Goal: Download file/media

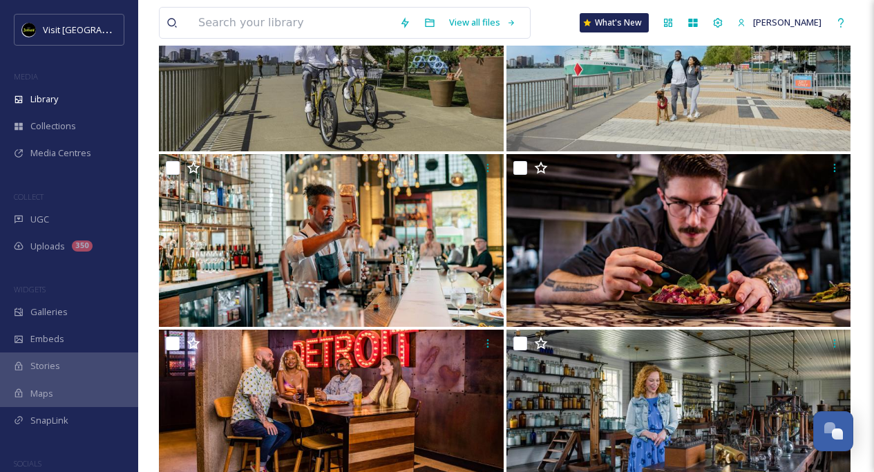
scroll to position [4982, 0]
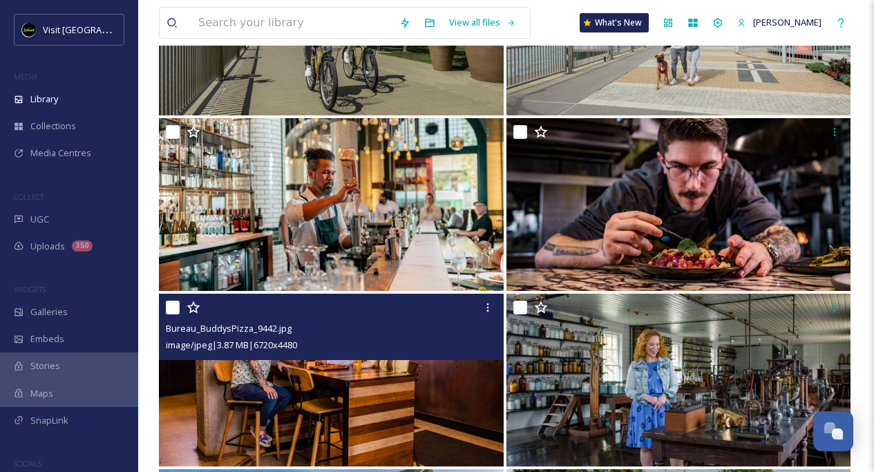
click at [414, 385] on img at bounding box center [331, 379] width 345 height 173
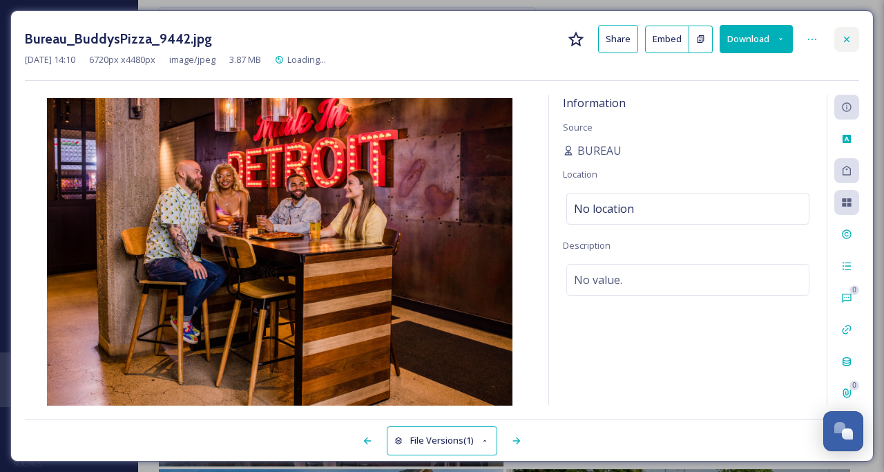
click at [847, 38] on icon at bounding box center [847, 39] width 6 height 6
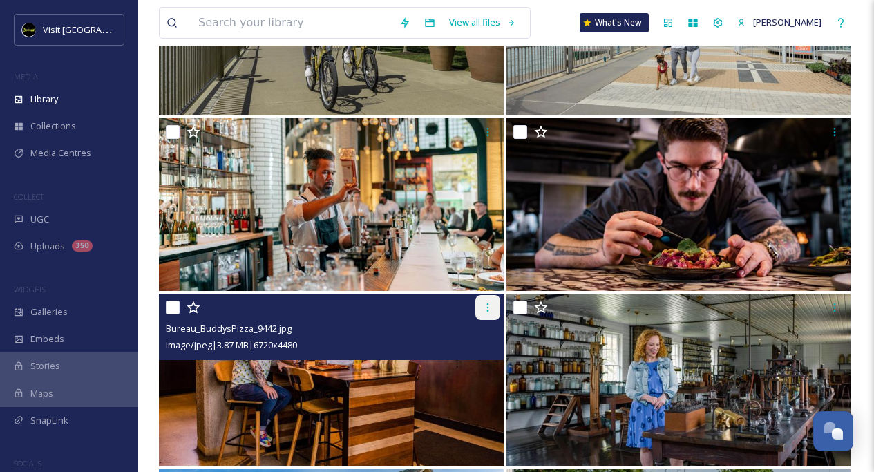
click at [482, 306] on icon at bounding box center [487, 307] width 11 height 11
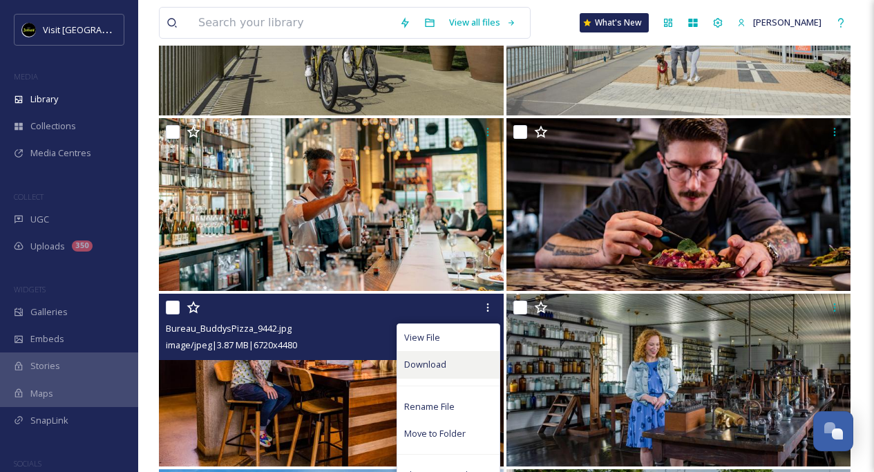
click at [445, 362] on div "Download" at bounding box center [448, 364] width 102 height 27
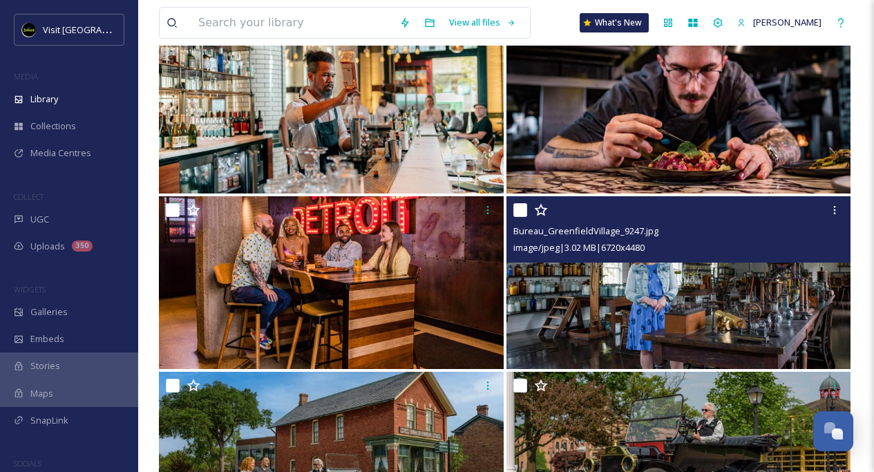
scroll to position [5195, 0]
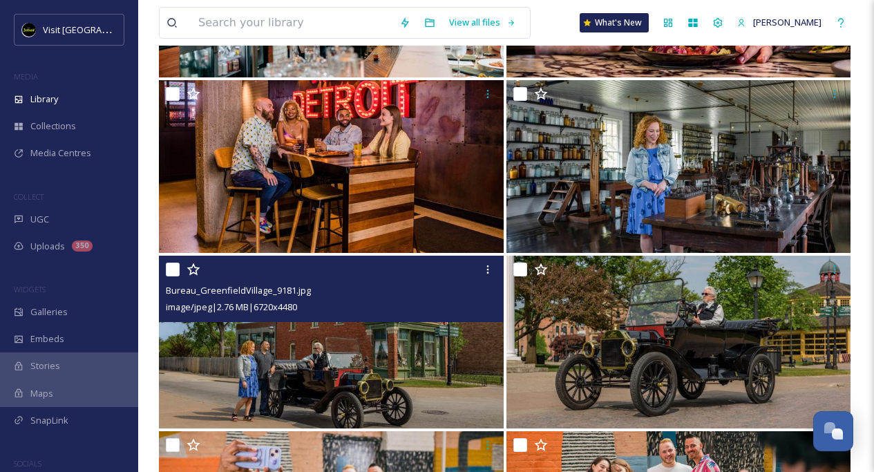
click at [389, 355] on img at bounding box center [331, 342] width 345 height 173
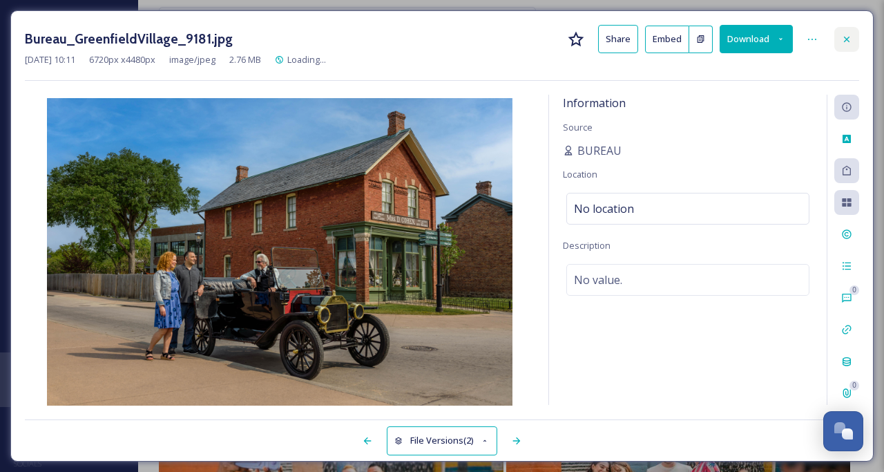
click at [847, 36] on icon at bounding box center [846, 39] width 11 height 11
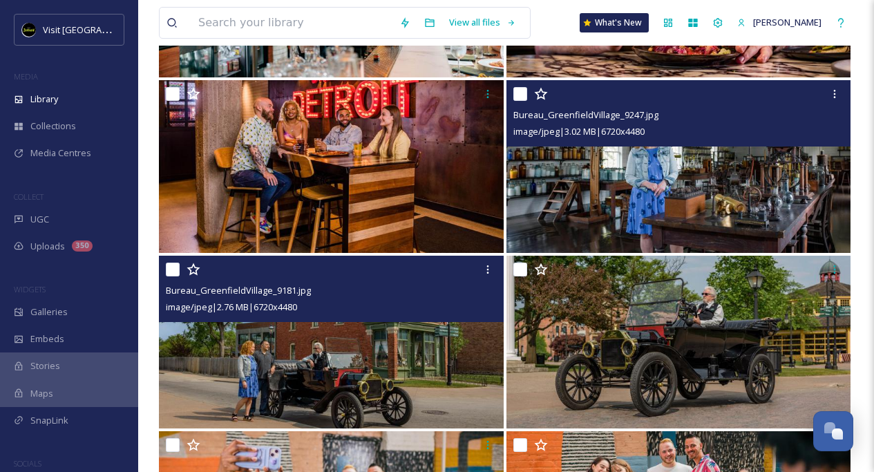
click at [775, 190] on img at bounding box center [678, 166] width 345 height 173
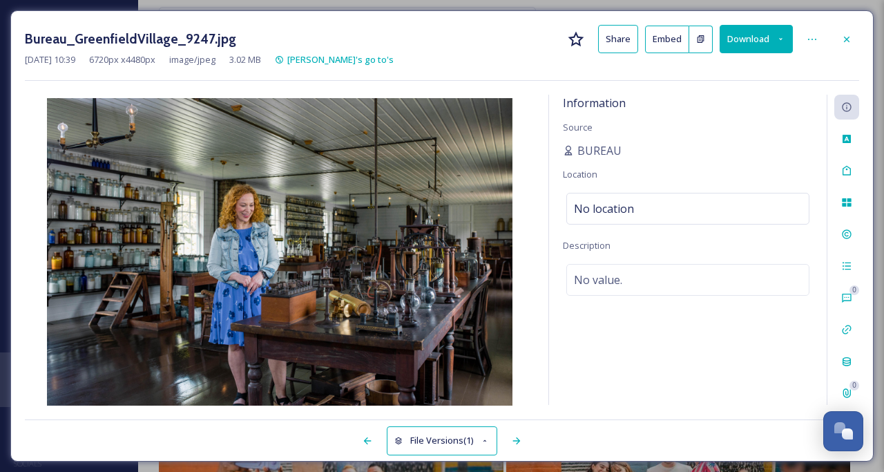
click at [752, 41] on button "Download" at bounding box center [756, 39] width 73 height 28
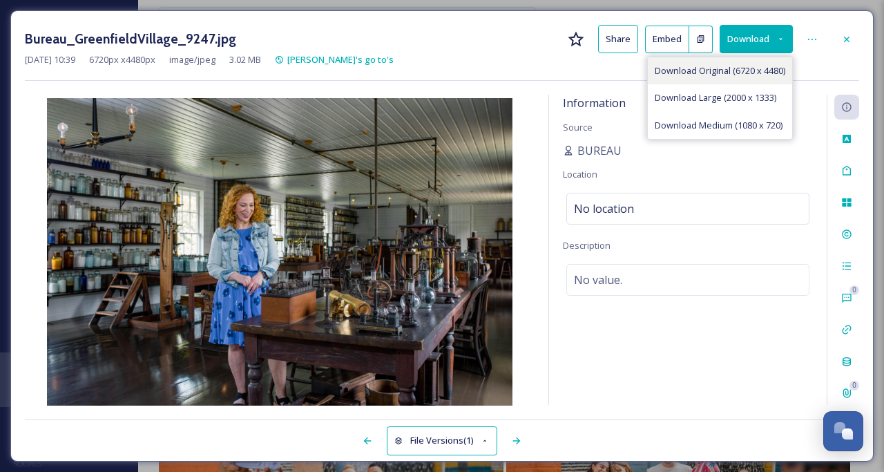
click at [746, 72] on span "Download Original (6720 x 4480)" at bounding box center [720, 70] width 131 height 13
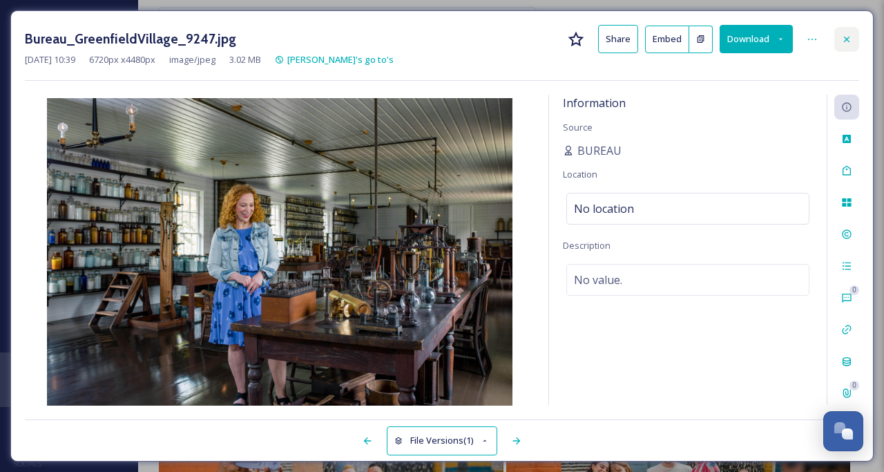
click at [841, 36] on icon at bounding box center [846, 39] width 11 height 11
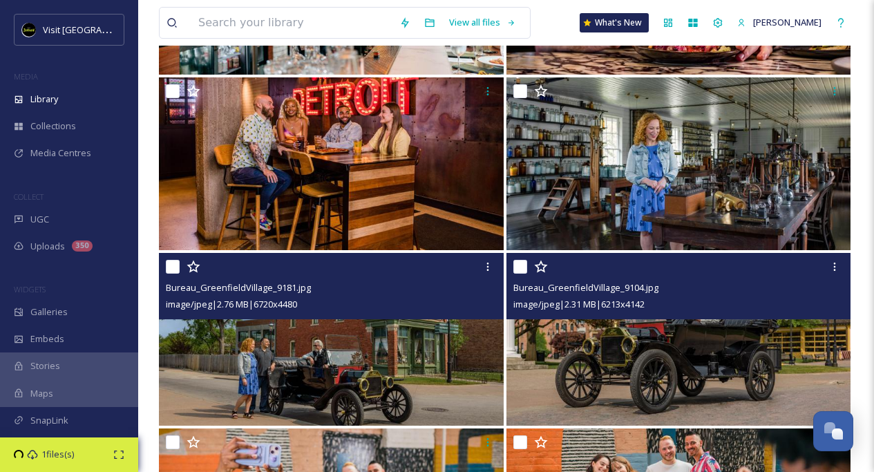
scroll to position [5435, 0]
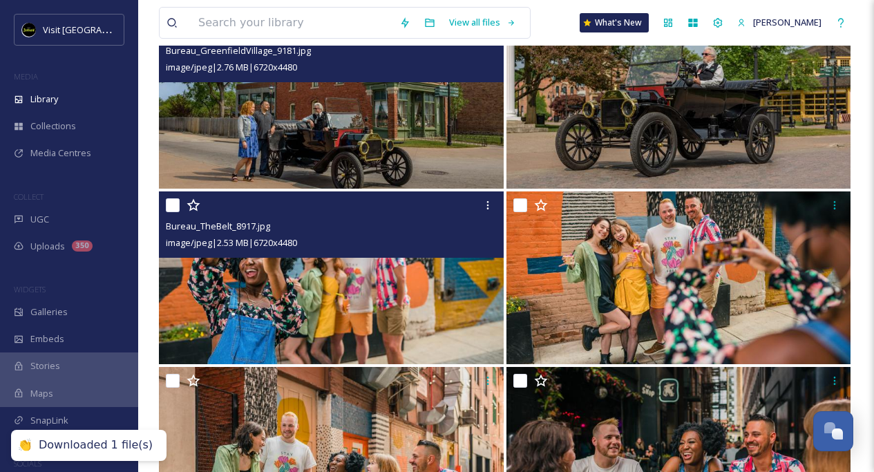
click at [412, 282] on img at bounding box center [331, 277] width 345 height 173
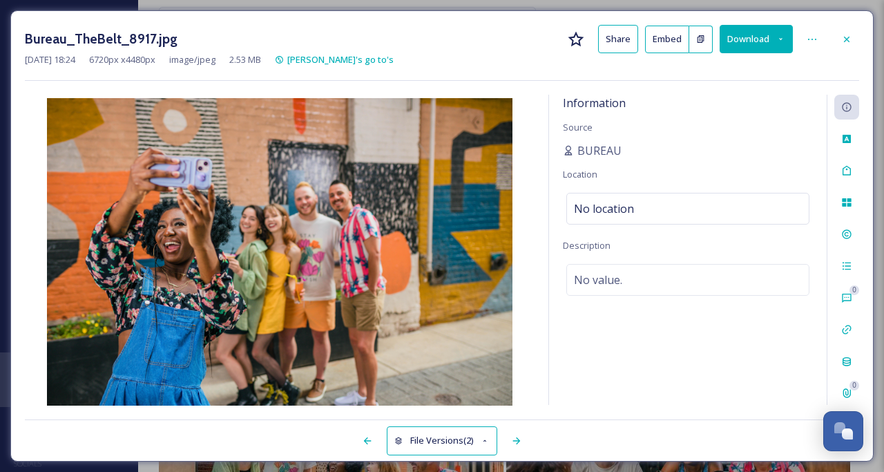
click at [773, 42] on button "Download" at bounding box center [756, 39] width 73 height 28
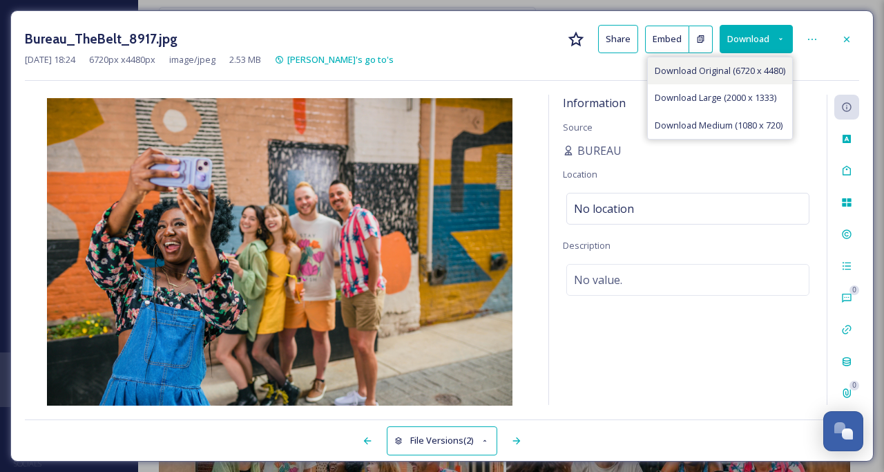
click at [756, 74] on span "Download Original (6720 x 4480)" at bounding box center [720, 70] width 131 height 13
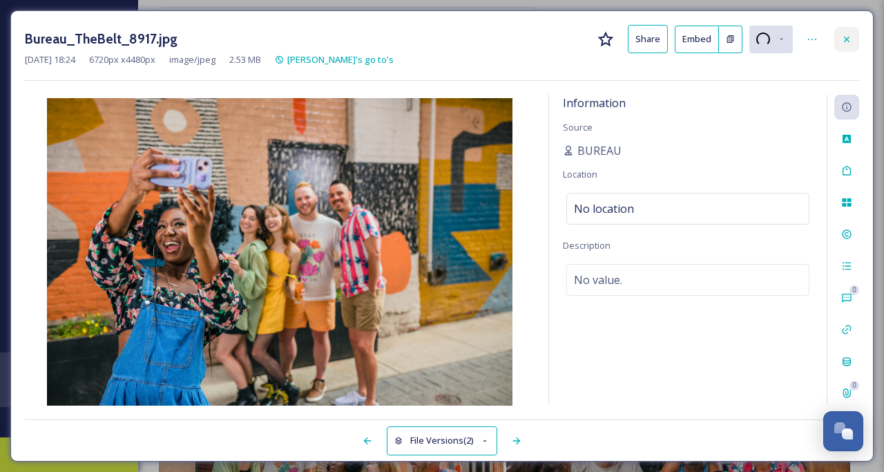
click at [848, 39] on icon at bounding box center [846, 39] width 11 height 11
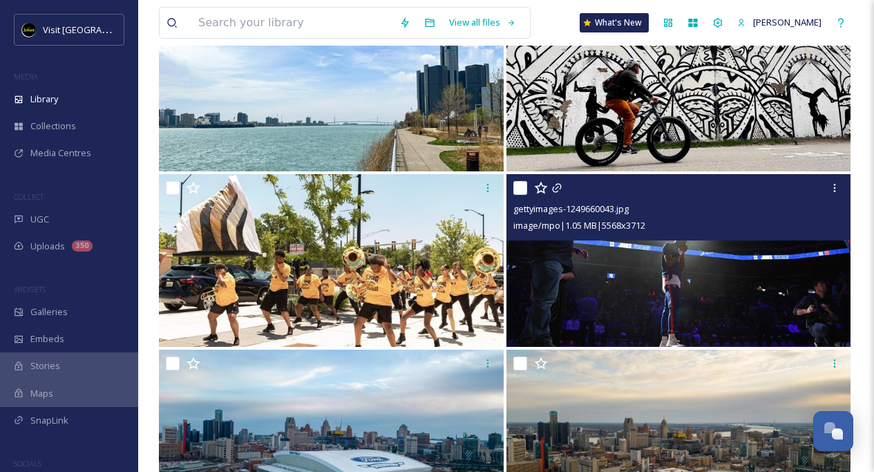
scroll to position [6434, 0]
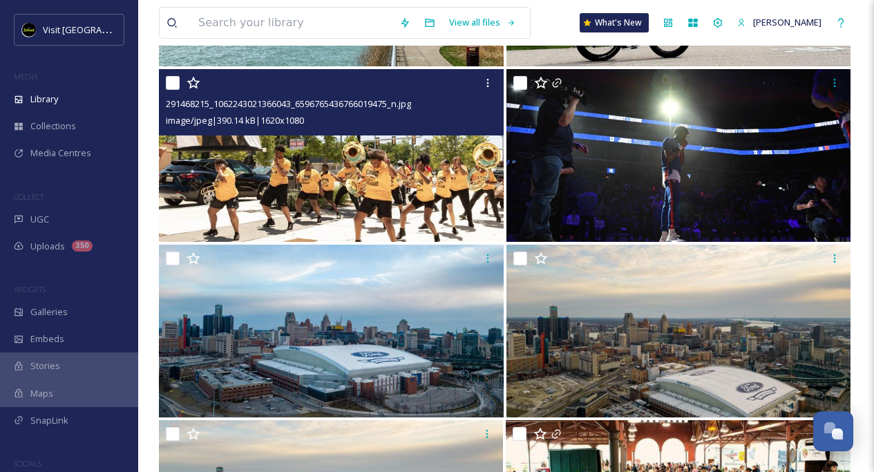
click at [448, 206] on img at bounding box center [331, 155] width 345 height 173
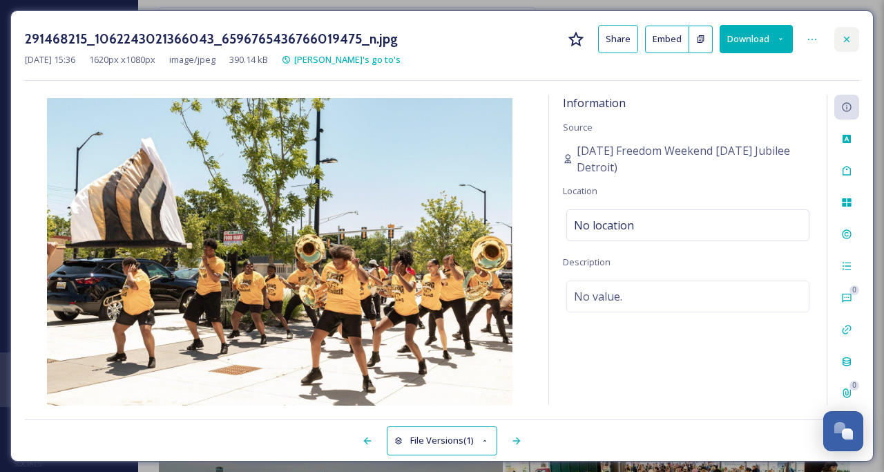
click at [845, 39] on icon at bounding box center [846, 39] width 11 height 11
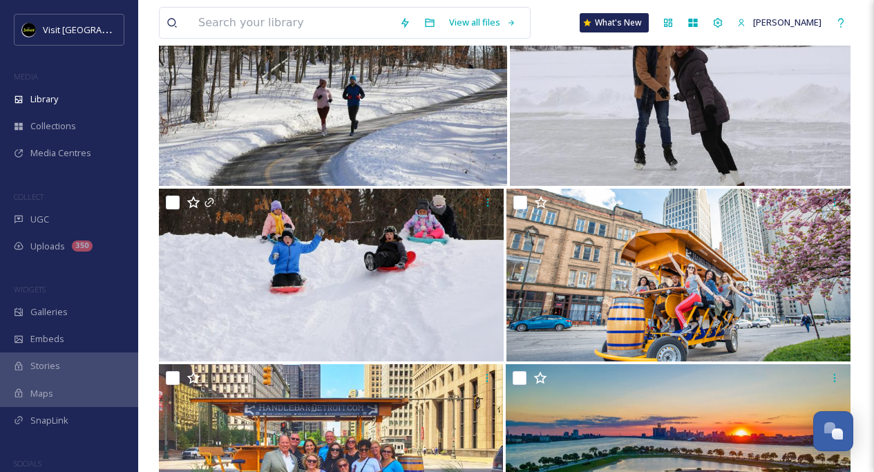
scroll to position [8081, 0]
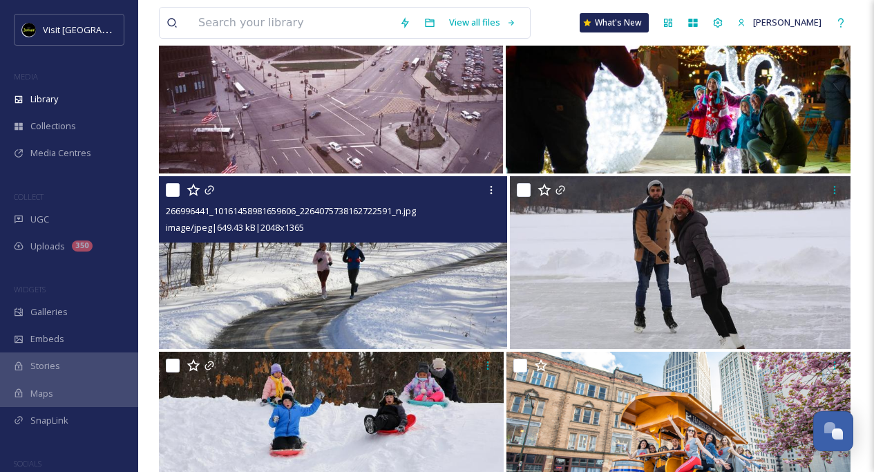
click at [452, 272] on img at bounding box center [333, 262] width 348 height 173
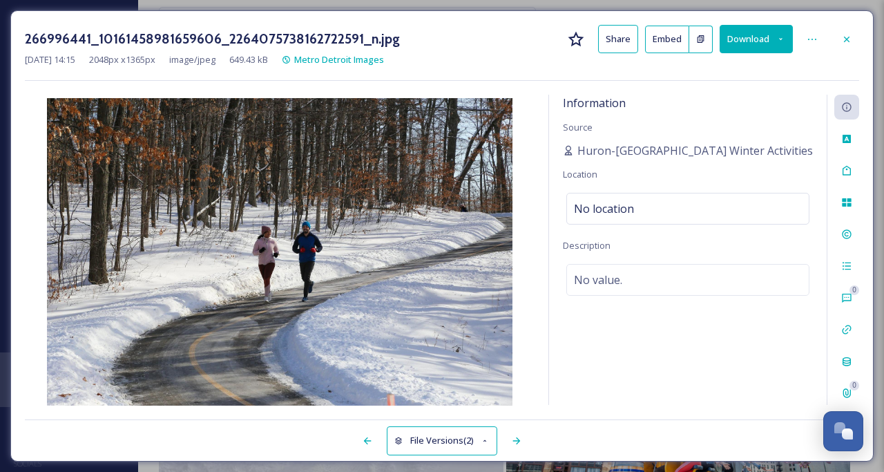
click at [769, 35] on button "Download" at bounding box center [756, 39] width 73 height 28
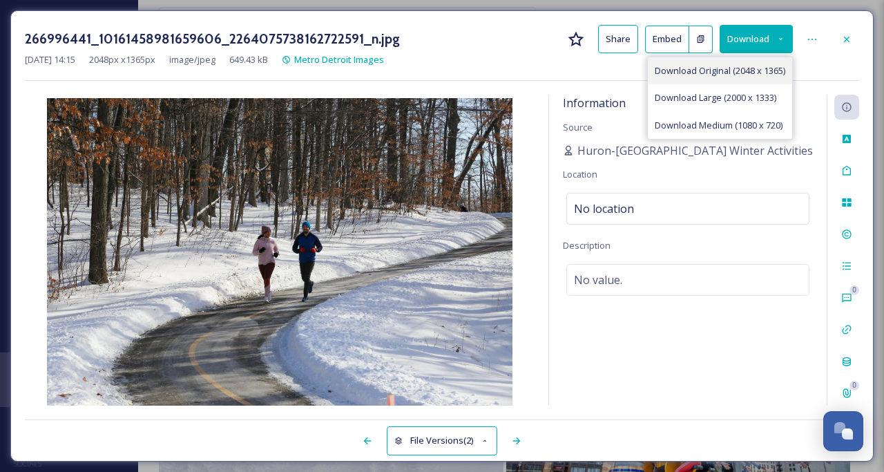
click at [738, 74] on span "Download Original (2048 x 1365)" at bounding box center [720, 70] width 131 height 13
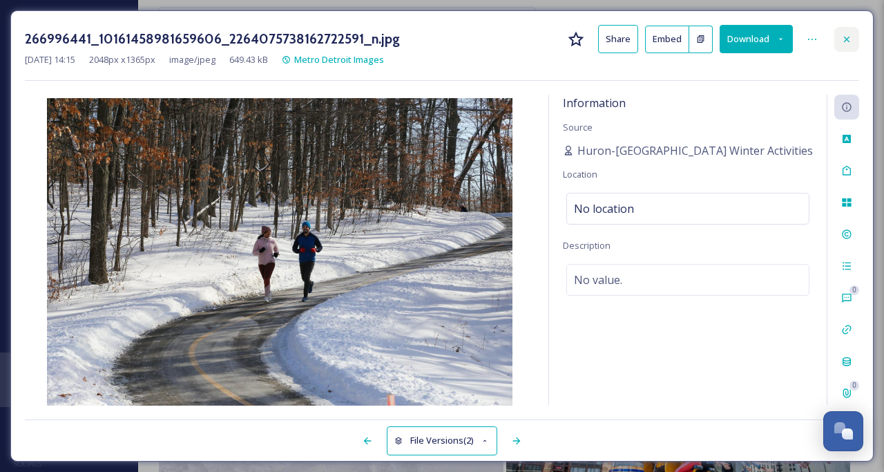
click at [847, 38] on icon at bounding box center [846, 39] width 11 height 11
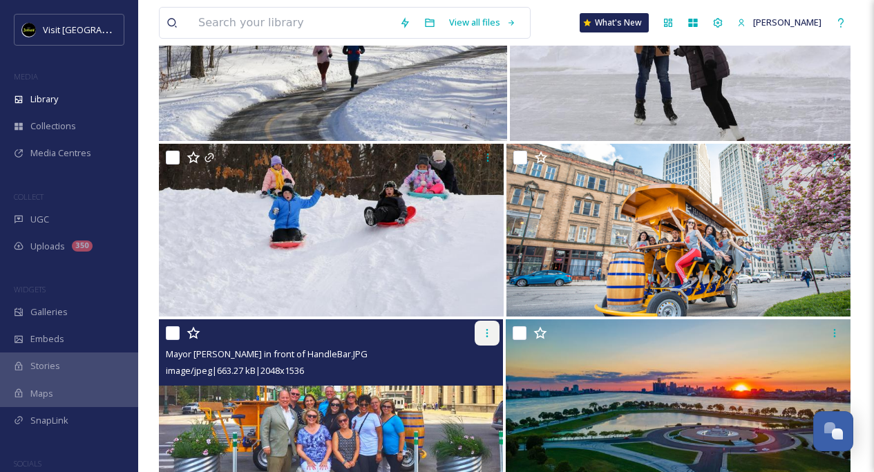
scroll to position [8174, 0]
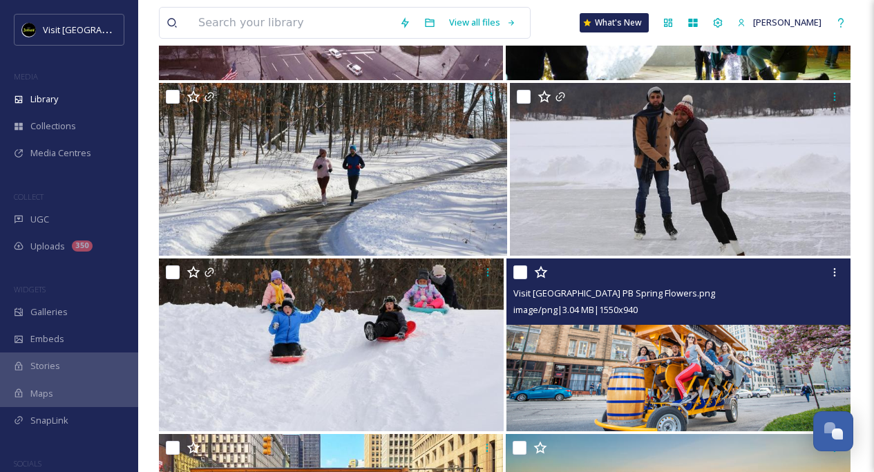
click at [634, 354] on img at bounding box center [678, 344] width 345 height 173
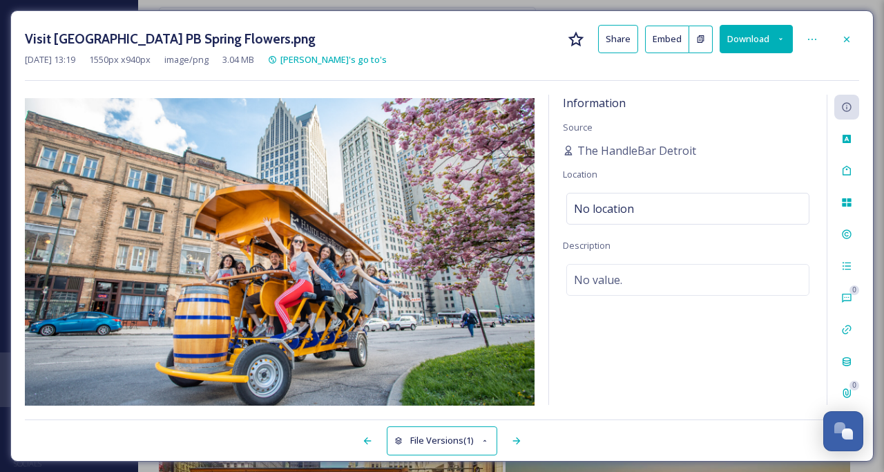
click at [778, 39] on icon at bounding box center [780, 39] width 9 height 9
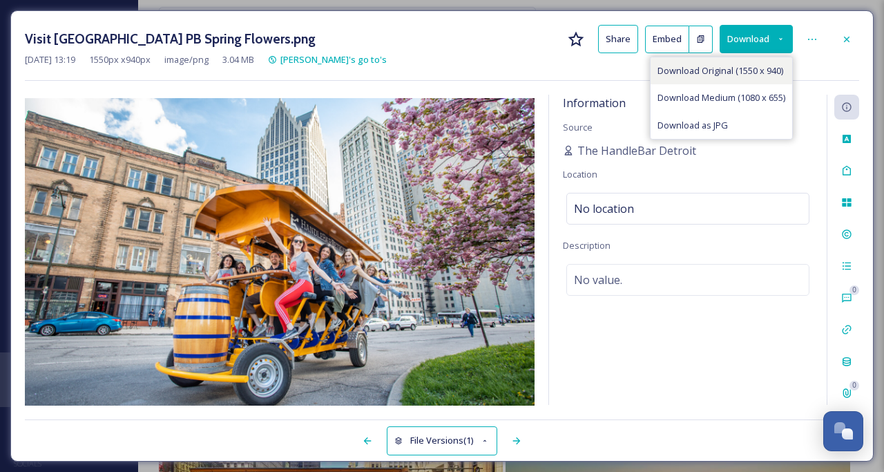
click at [740, 64] on span "Download Original (1550 x 940)" at bounding box center [720, 70] width 126 height 13
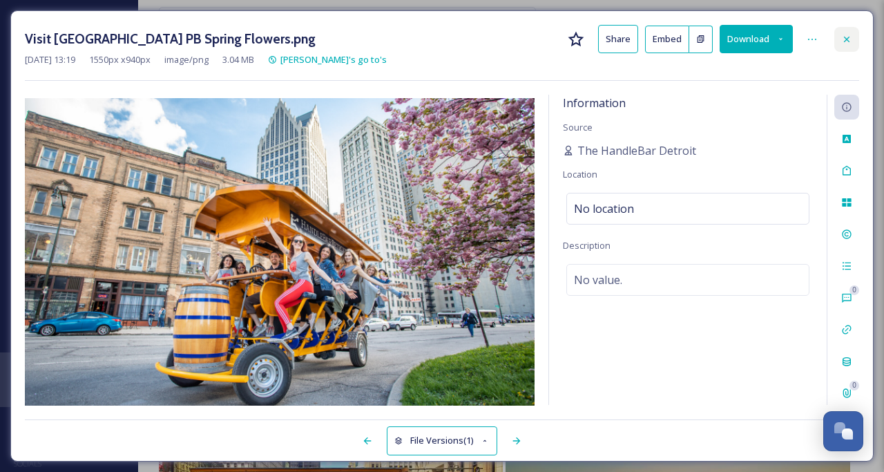
click at [850, 39] on icon at bounding box center [846, 39] width 11 height 11
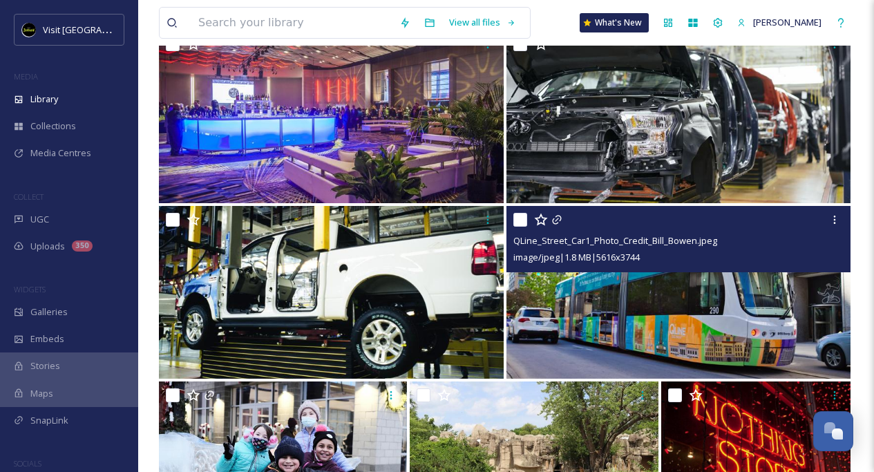
scroll to position [10233, 0]
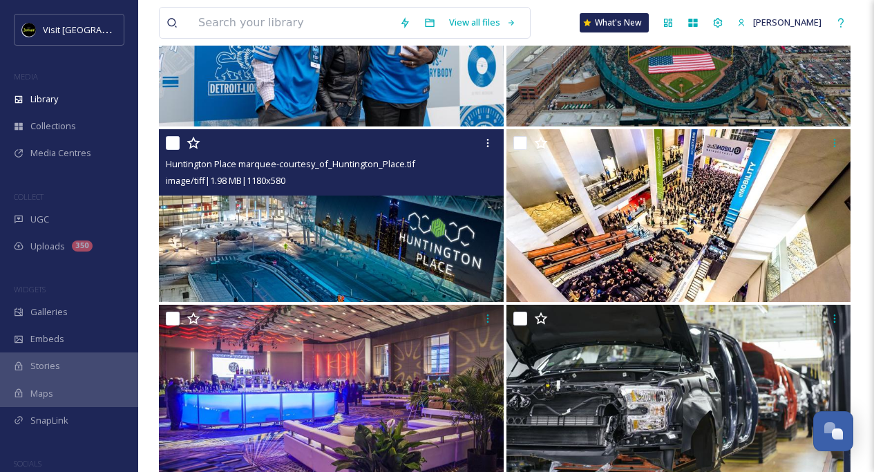
click at [422, 242] on img at bounding box center [331, 215] width 345 height 173
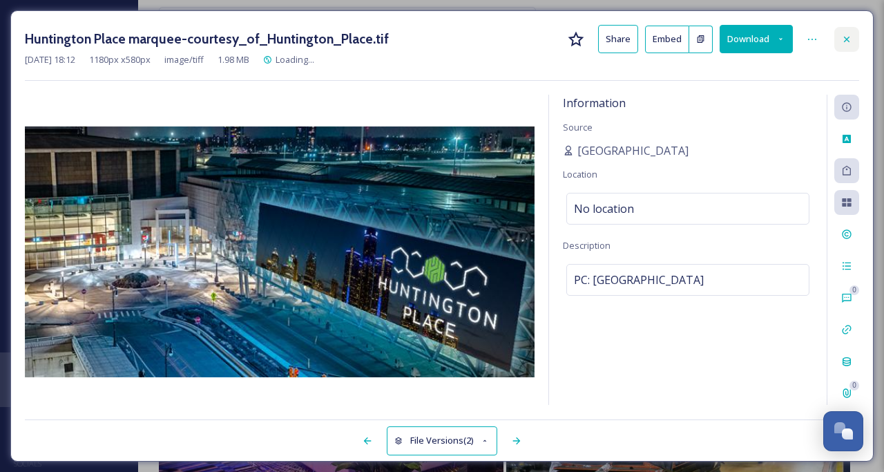
click at [843, 41] on icon at bounding box center [846, 39] width 11 height 11
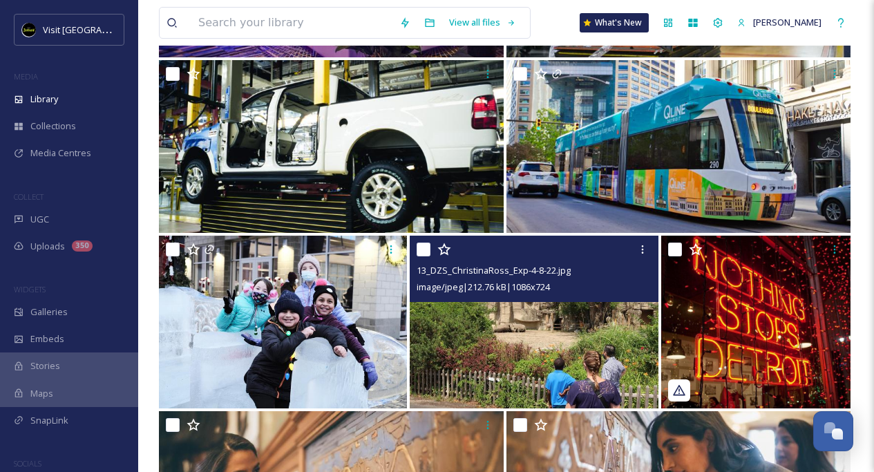
scroll to position [10552, 0]
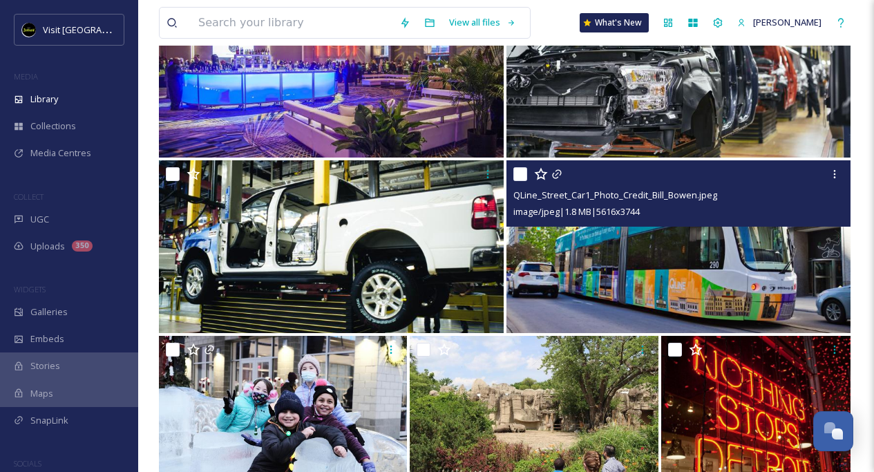
click at [649, 280] on img at bounding box center [678, 246] width 345 height 173
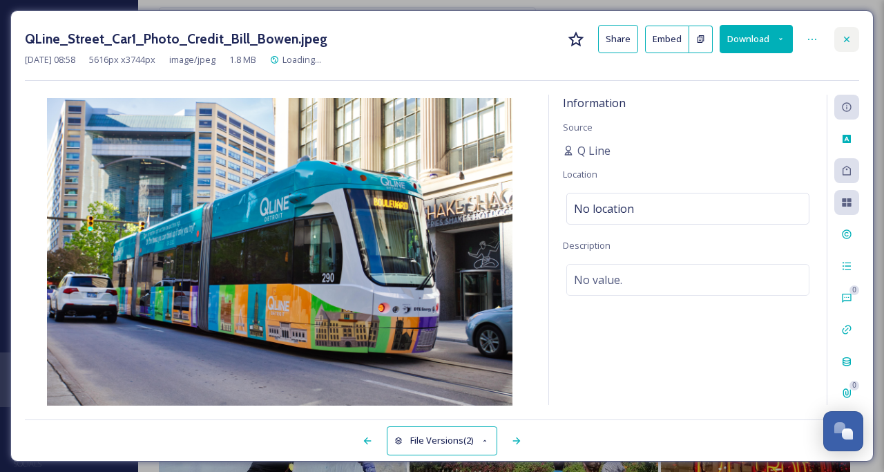
click at [845, 39] on icon at bounding box center [846, 39] width 11 height 11
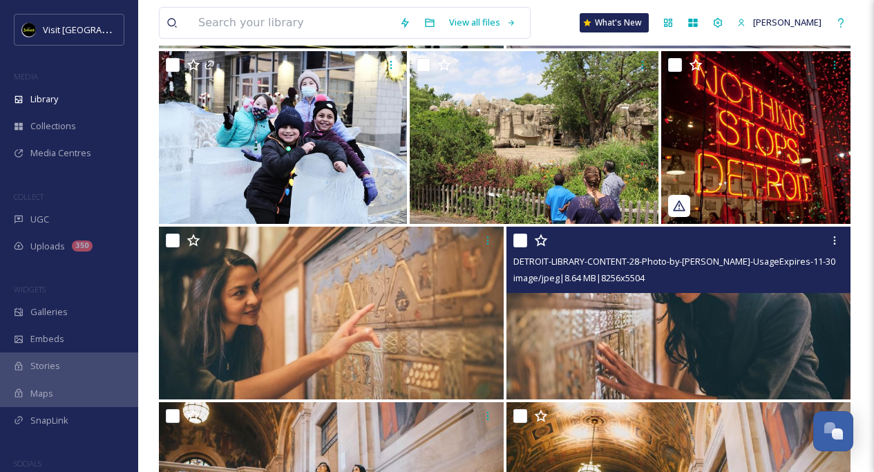
scroll to position [11066, 0]
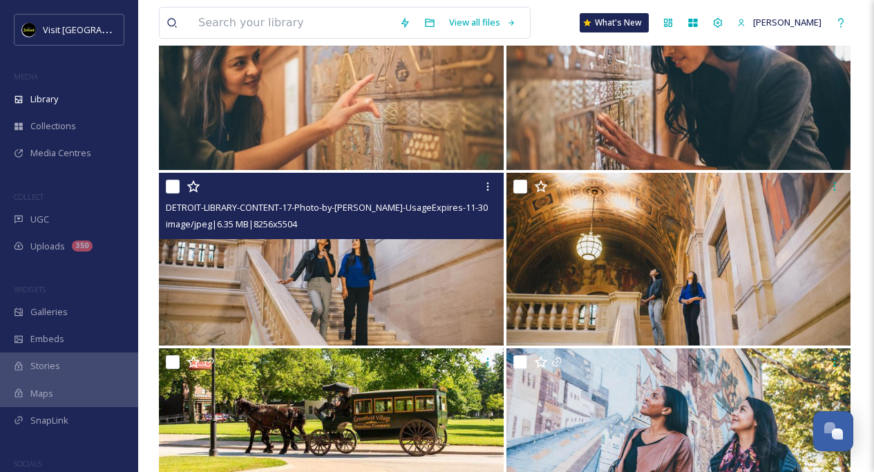
click at [351, 269] on img at bounding box center [331, 259] width 345 height 173
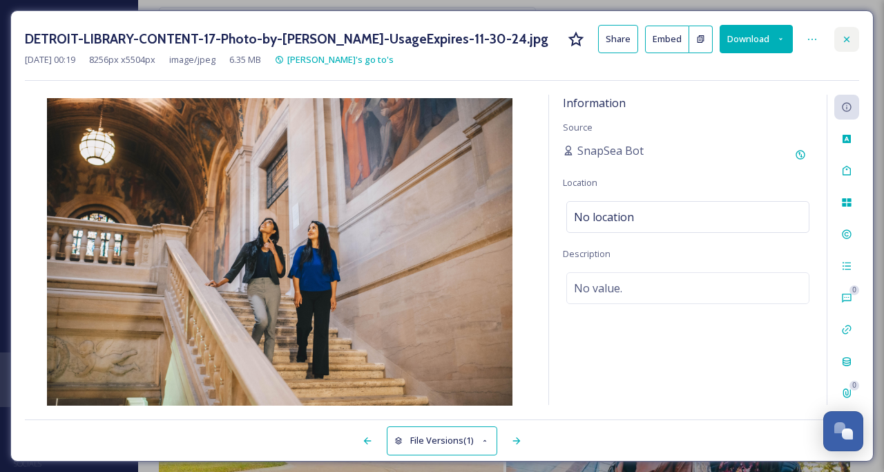
click at [849, 35] on icon at bounding box center [846, 39] width 11 height 11
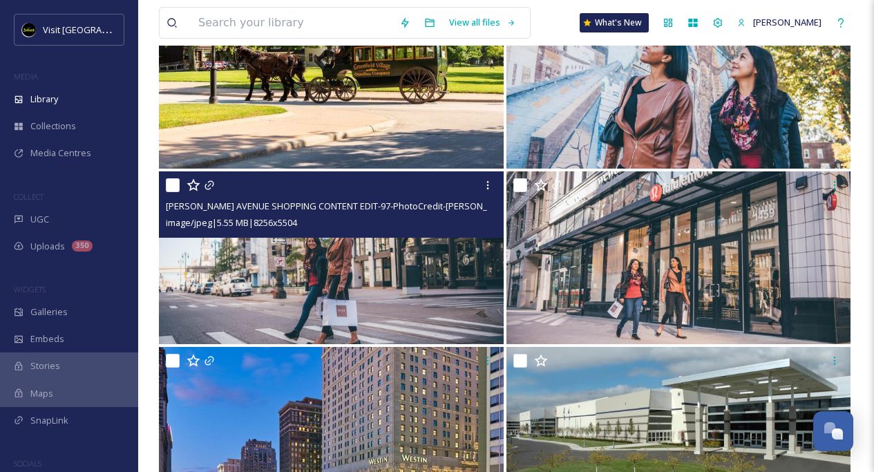
scroll to position [11880, 0]
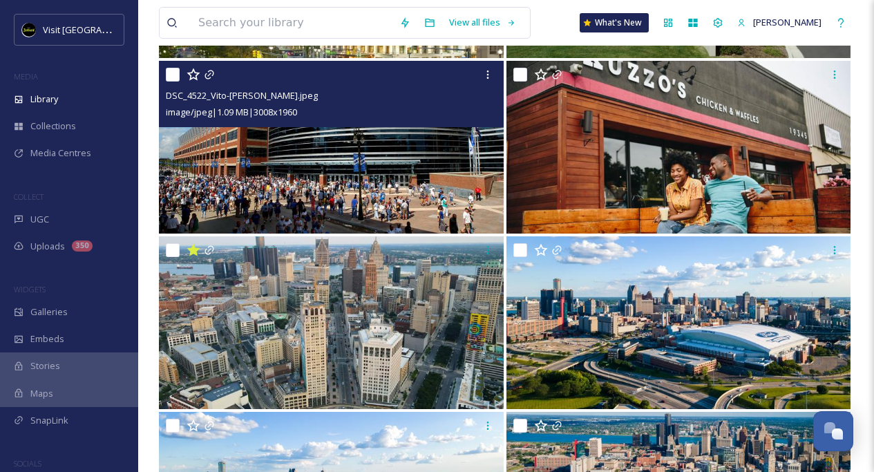
click at [437, 181] on img at bounding box center [331, 147] width 345 height 173
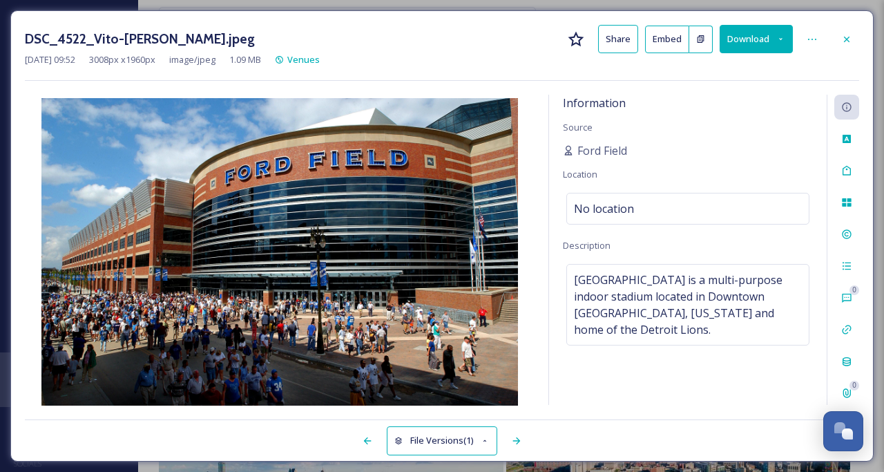
click at [864, 44] on div "DSC_4522_Vito-[PERSON_NAME].jpeg Share Embed Download [DATE] 09:52 3008 px x 19…" at bounding box center [441, 235] width 863 height 451
click at [851, 37] on icon at bounding box center [846, 39] width 11 height 11
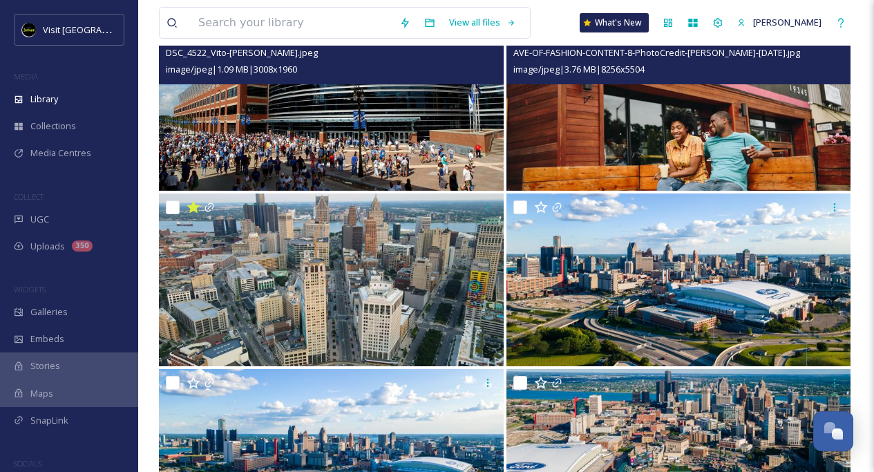
scroll to position [11951, 0]
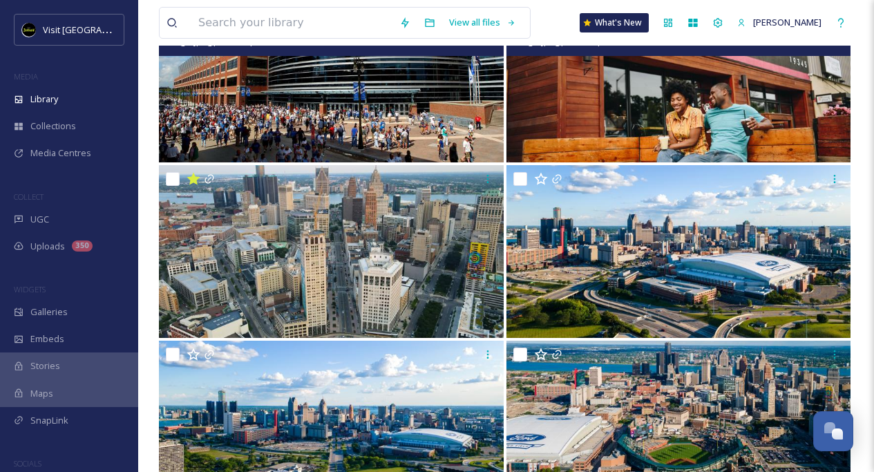
click at [697, 110] on img at bounding box center [678, 76] width 345 height 173
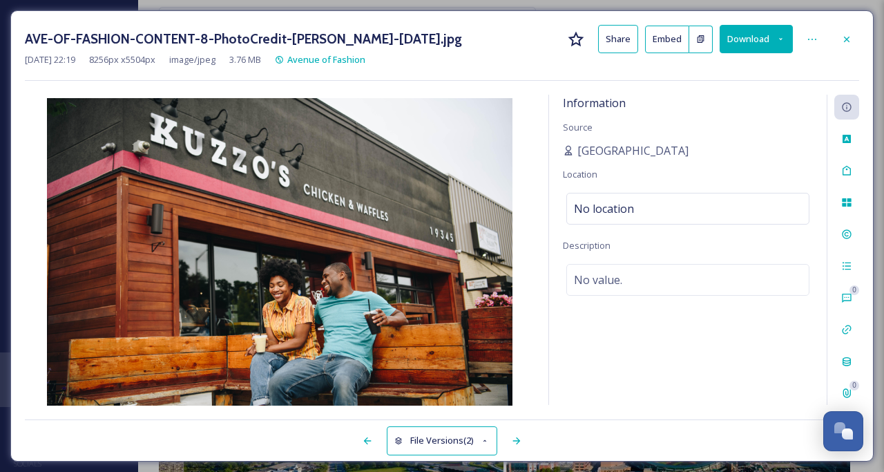
click at [759, 37] on button "Download" at bounding box center [756, 39] width 73 height 28
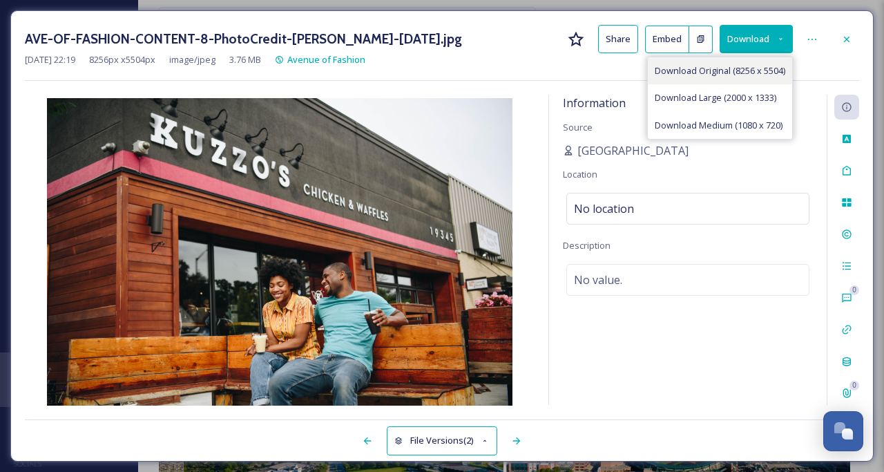
click at [746, 71] on span "Download Original (8256 x 5504)" at bounding box center [720, 70] width 131 height 13
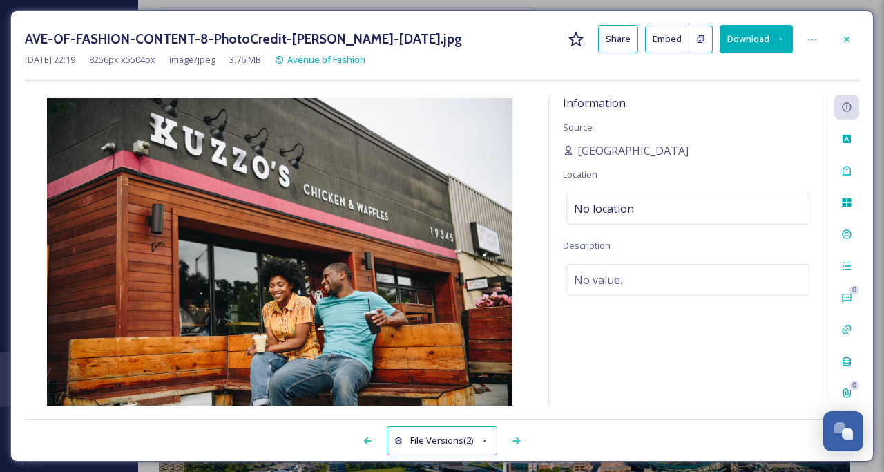
click at [851, 37] on icon at bounding box center [846, 39] width 11 height 11
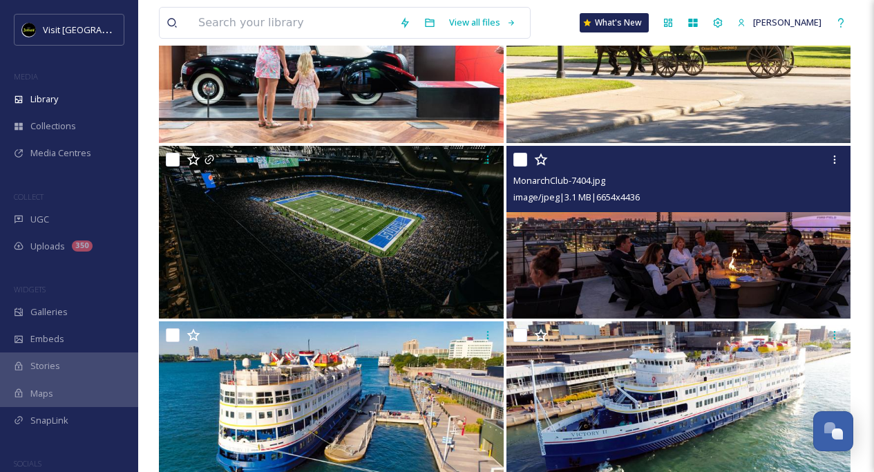
scroll to position [12386, 0]
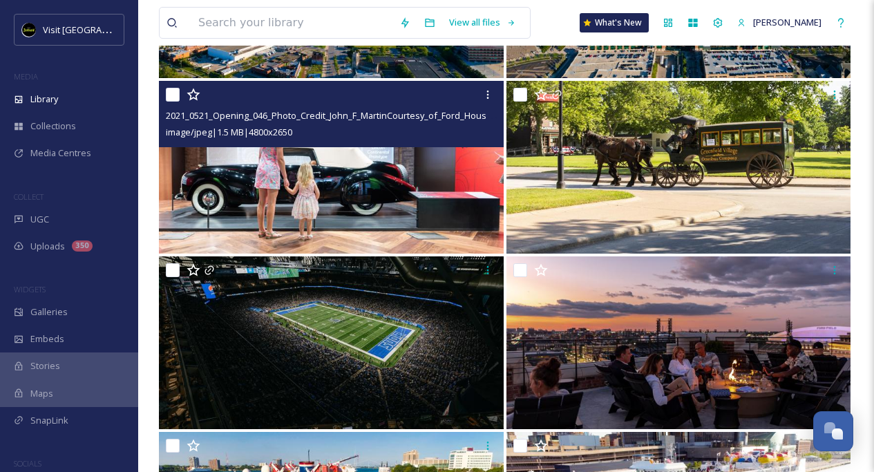
click at [422, 203] on img at bounding box center [331, 167] width 345 height 173
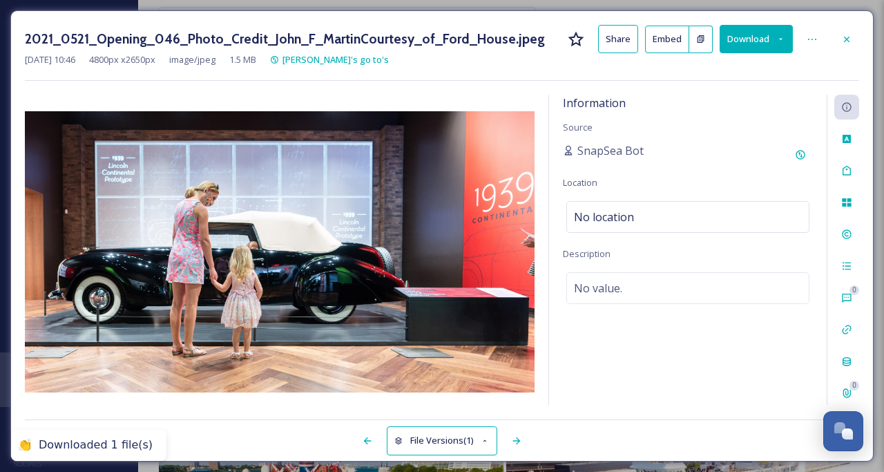
click at [767, 42] on button "Download" at bounding box center [756, 39] width 73 height 28
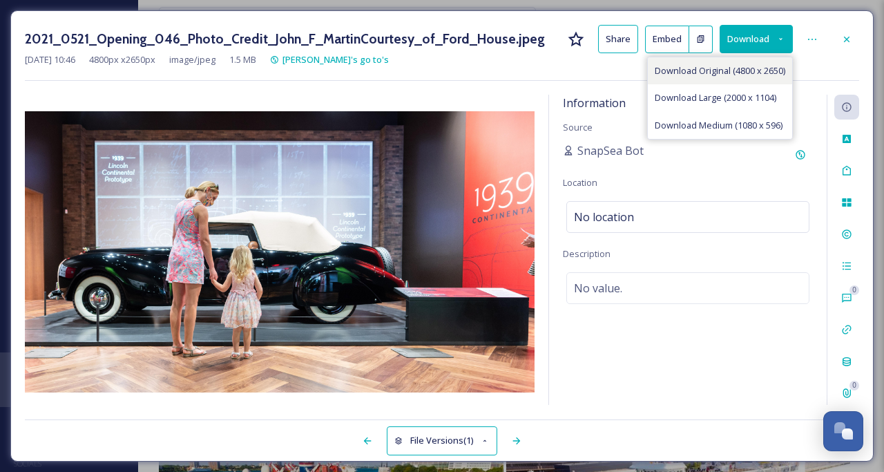
click at [749, 64] on span "Download Original (4800 x 2650)" at bounding box center [720, 70] width 131 height 13
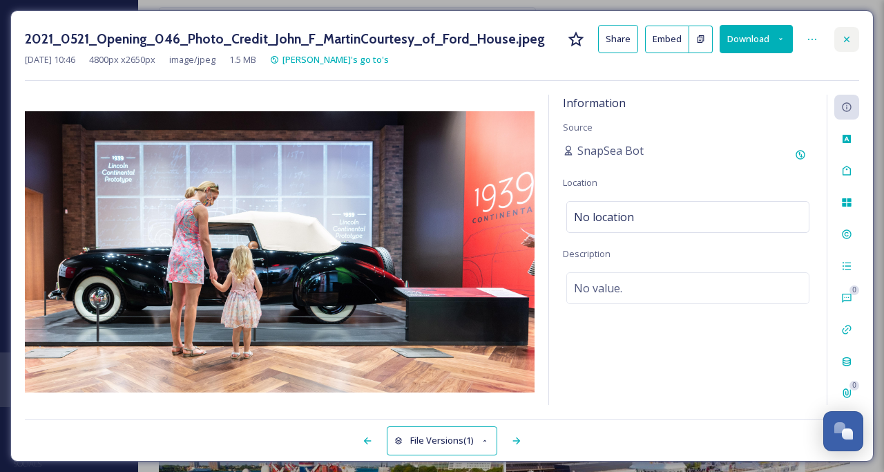
click at [847, 45] on div at bounding box center [846, 39] width 25 height 25
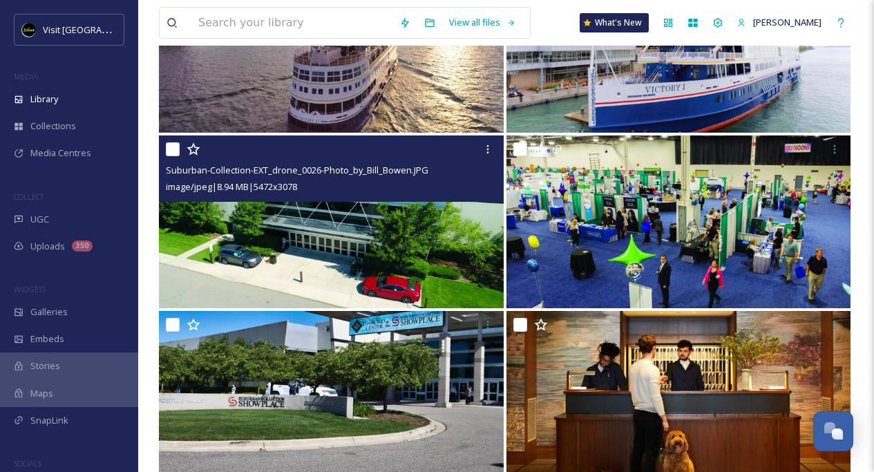
scroll to position [13320, 0]
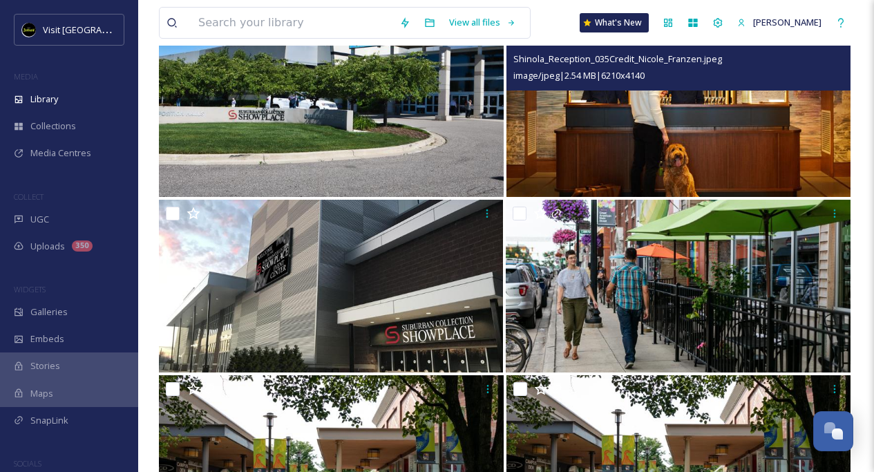
click at [625, 126] on img at bounding box center [678, 110] width 345 height 173
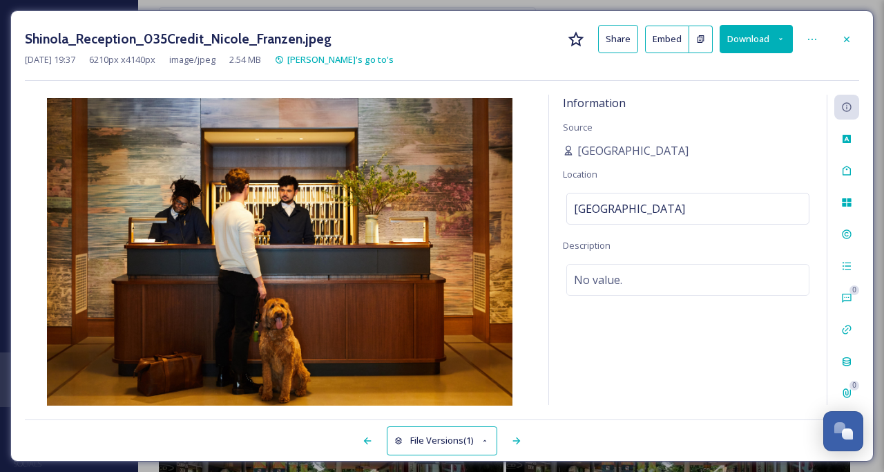
click at [752, 42] on button "Download" at bounding box center [756, 39] width 73 height 28
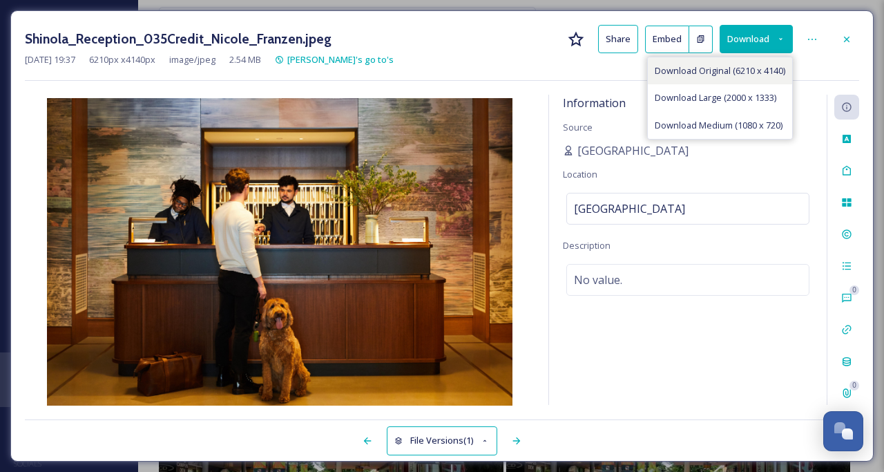
click at [759, 73] on span "Download Original (6210 x 4140)" at bounding box center [720, 70] width 131 height 13
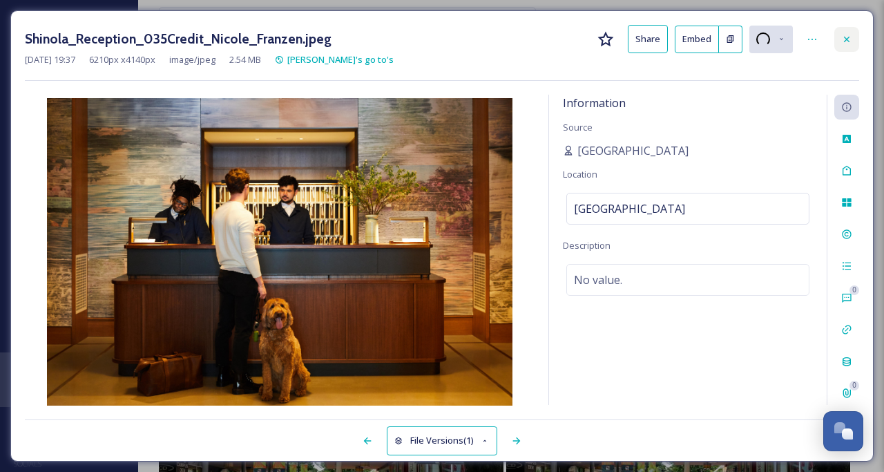
click at [849, 42] on icon at bounding box center [846, 39] width 11 height 11
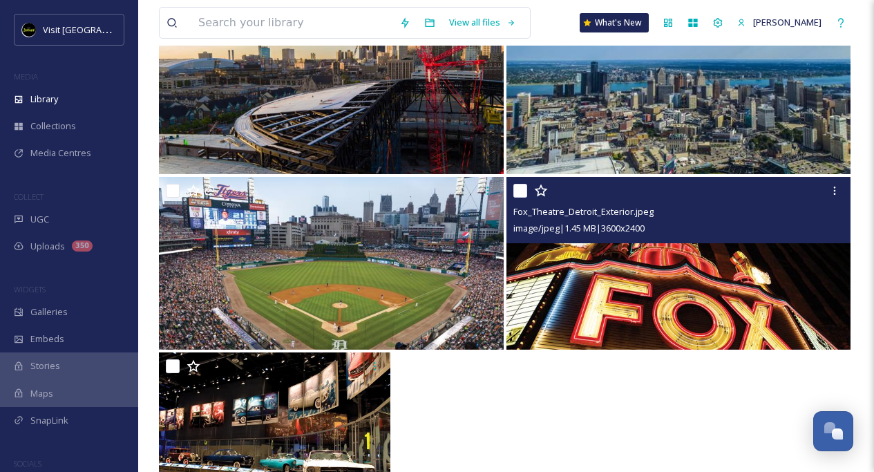
scroll to position [14292, 0]
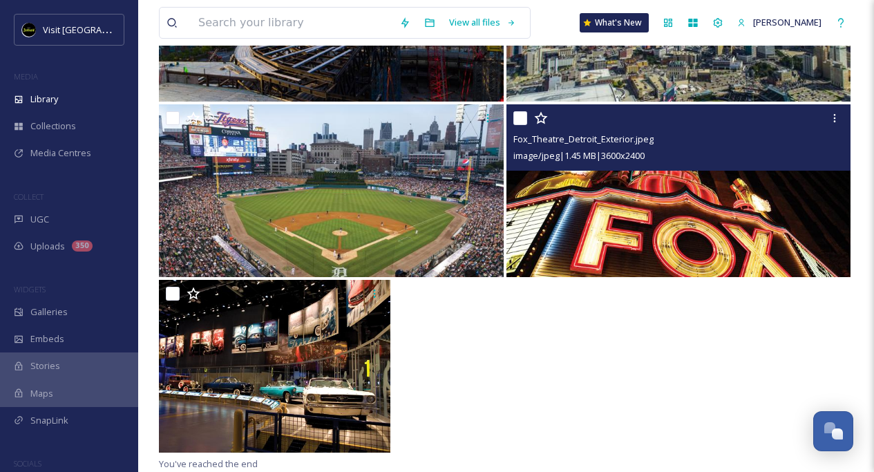
click at [597, 229] on img at bounding box center [678, 190] width 345 height 173
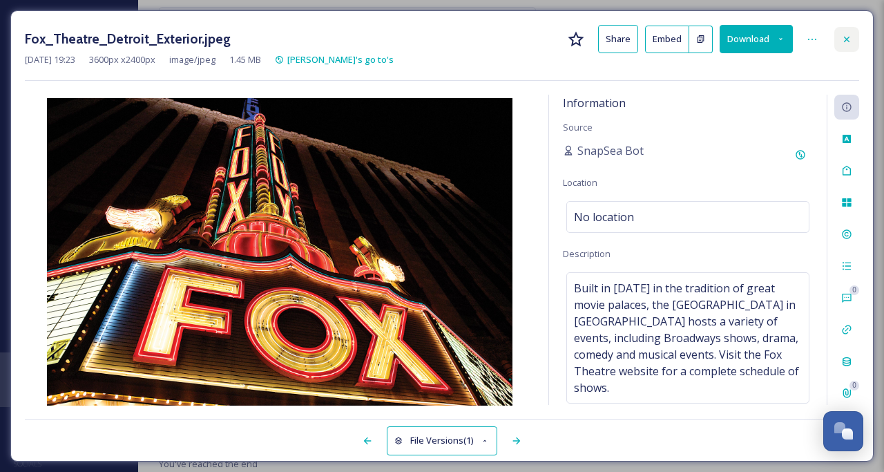
click at [849, 42] on icon at bounding box center [846, 39] width 11 height 11
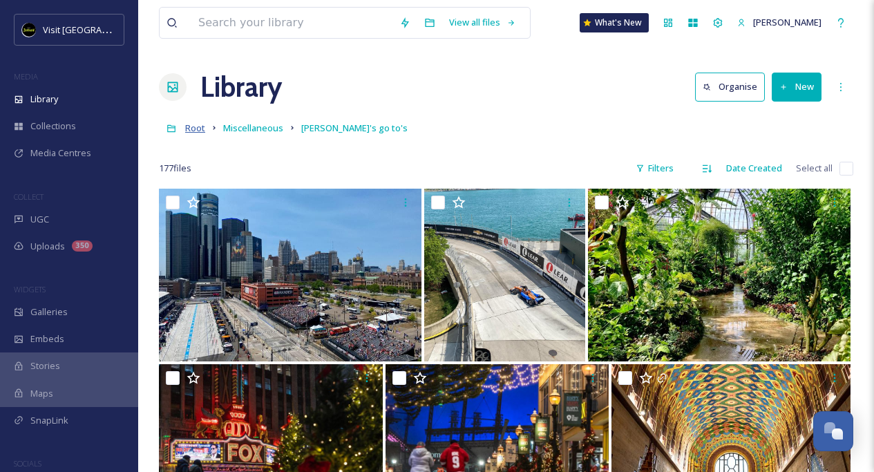
click at [194, 128] on span "Root" at bounding box center [195, 128] width 20 height 12
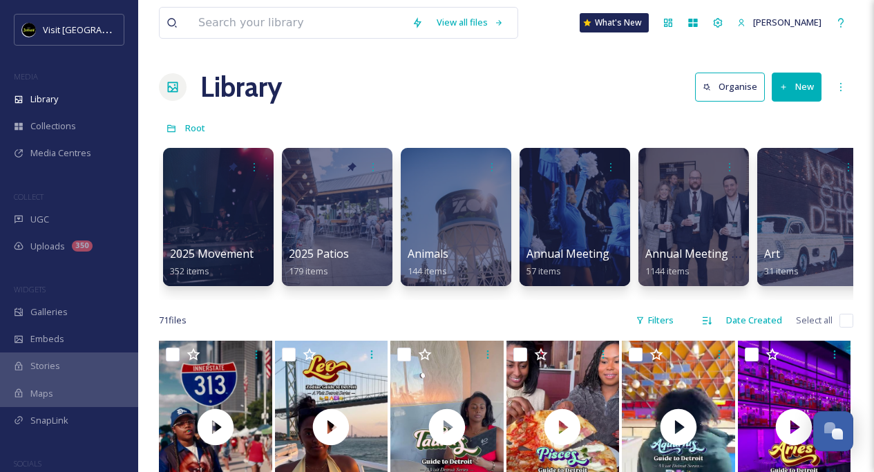
drag, startPoint x: 210, startPoint y: 296, endPoint x: 250, endPoint y: 293, distance: 40.1
click at [281, 291] on div "2025 Movement 352 items 2025 Patios 179 items Animals 144 items Annual Meeting …" at bounding box center [506, 220] width 694 height 159
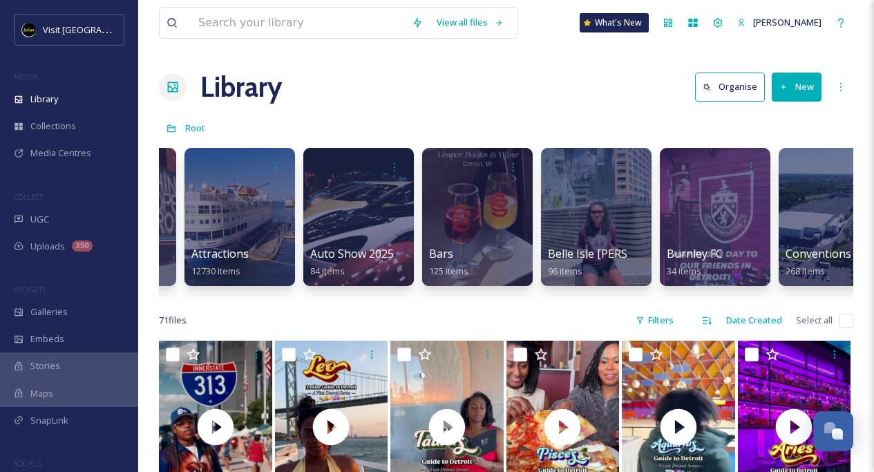
scroll to position [0, 1182]
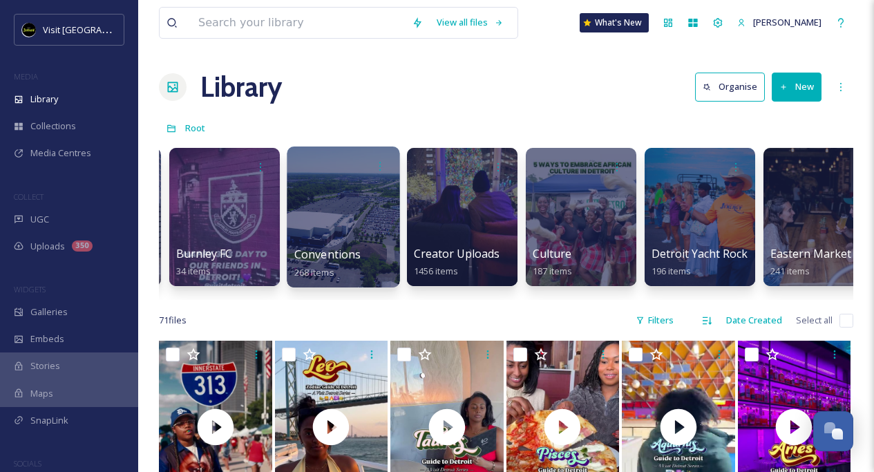
click at [342, 194] on div at bounding box center [343, 216] width 113 height 141
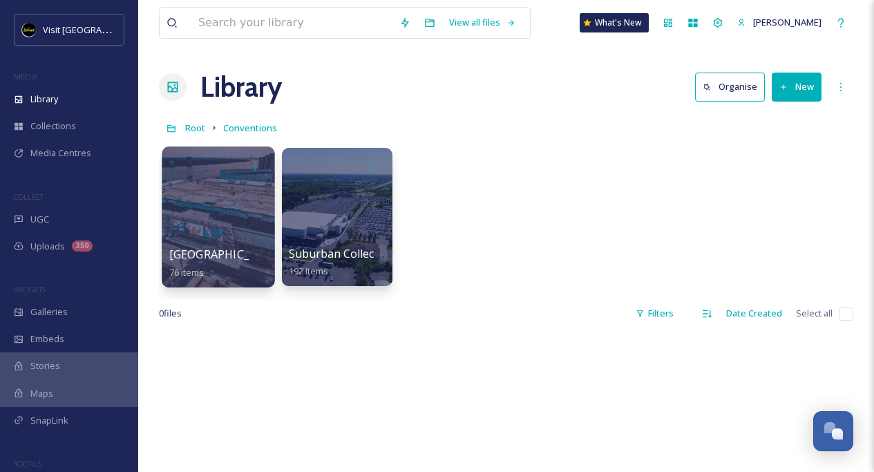
click at [213, 204] on div at bounding box center [218, 216] width 113 height 141
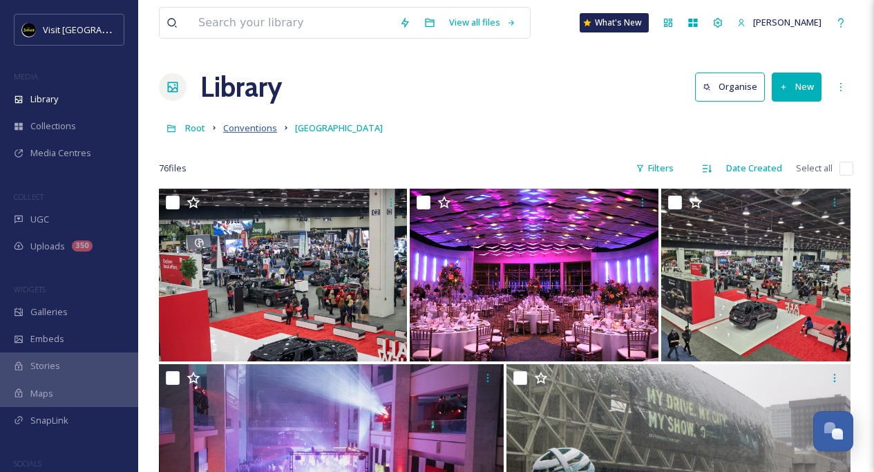
click at [241, 129] on span "Conventions" at bounding box center [250, 128] width 54 height 12
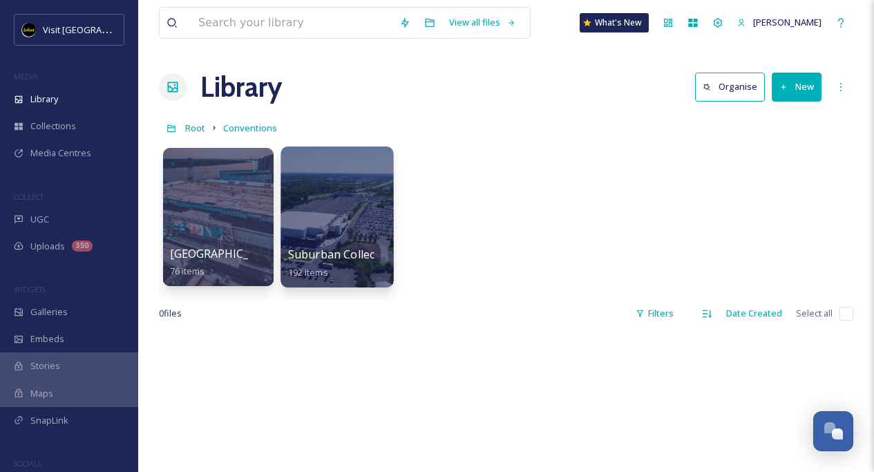
click at [317, 193] on div at bounding box center [336, 216] width 113 height 141
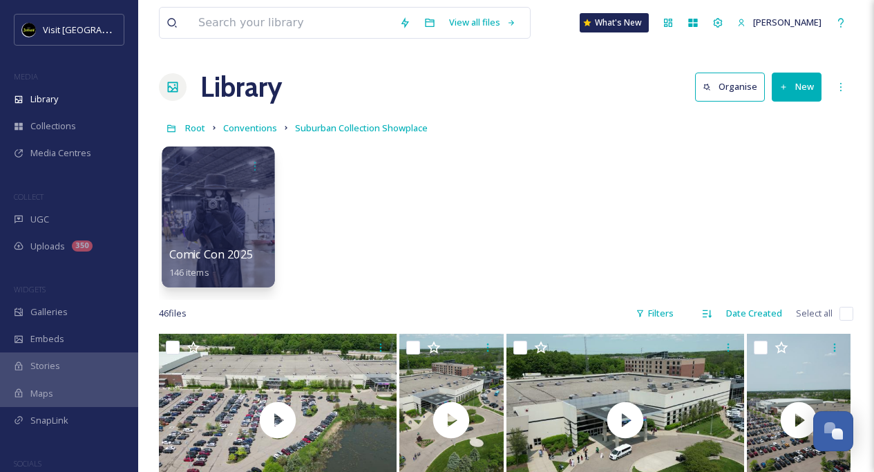
click at [242, 220] on div at bounding box center [218, 216] width 113 height 141
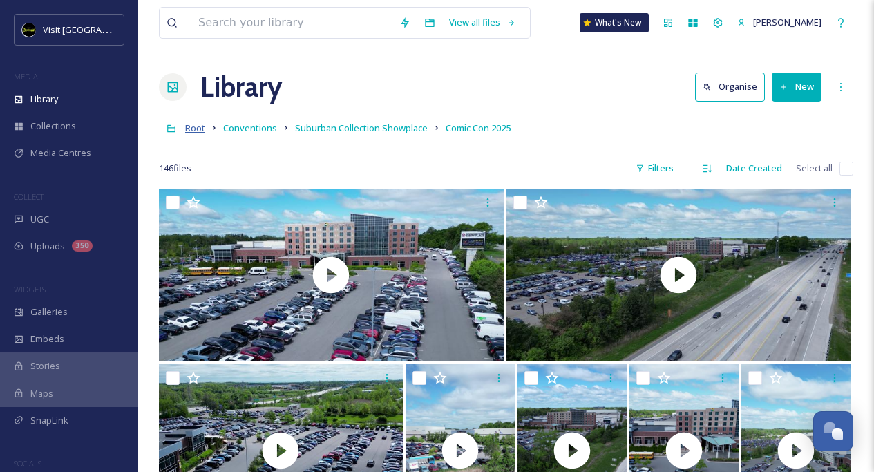
click at [190, 131] on span "Root" at bounding box center [195, 128] width 20 height 12
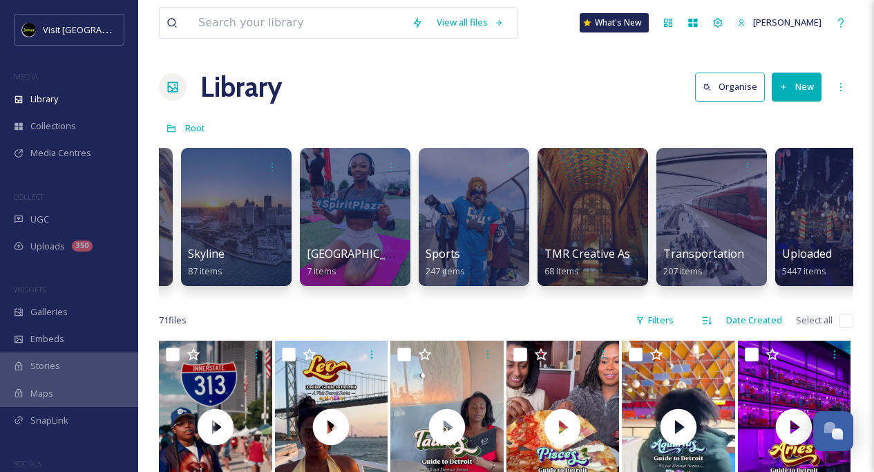
scroll to position [0, 6151]
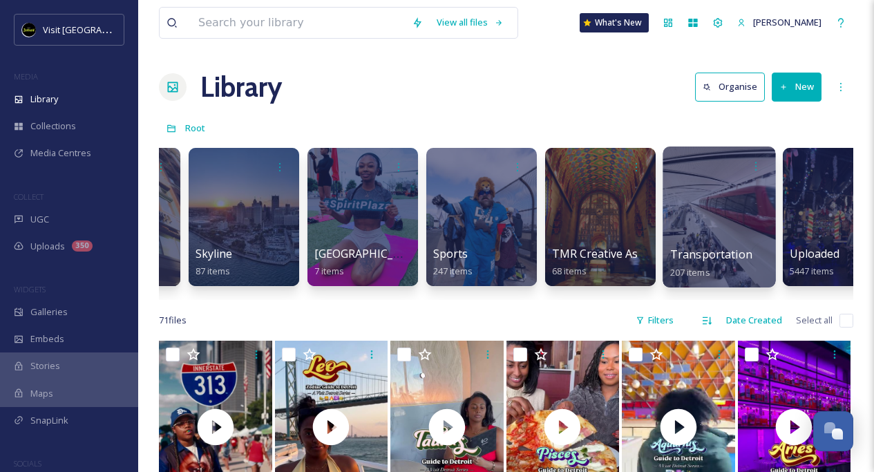
click at [709, 220] on div at bounding box center [718, 216] width 113 height 141
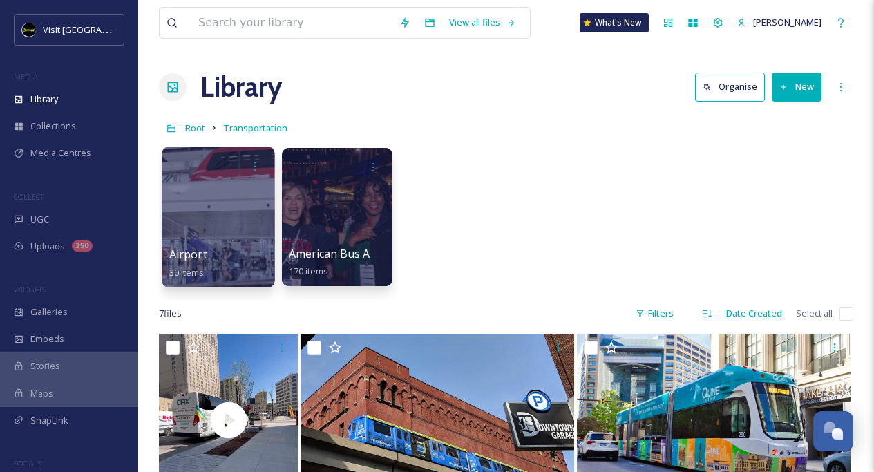
click at [196, 213] on div at bounding box center [218, 216] width 113 height 141
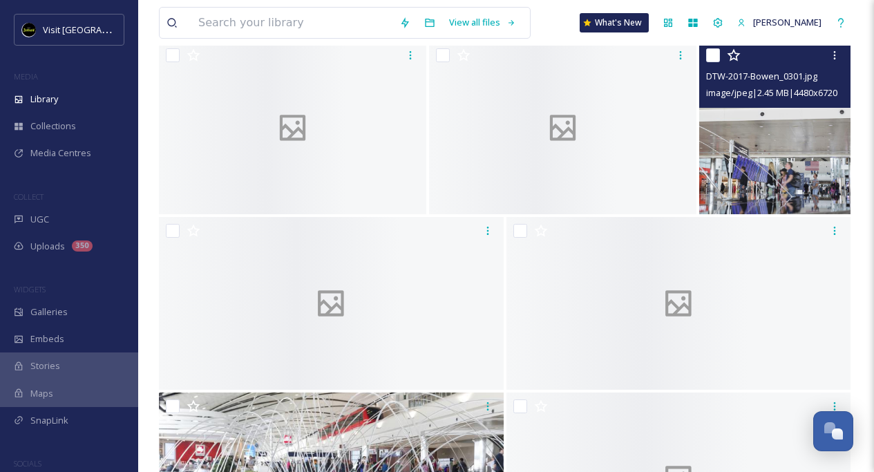
scroll to position [2189, 0]
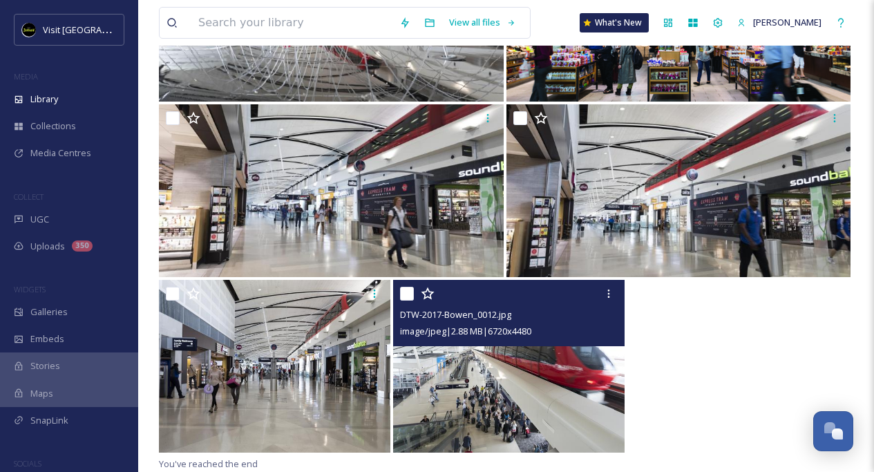
click at [522, 373] on img at bounding box center [508, 366] width 231 height 173
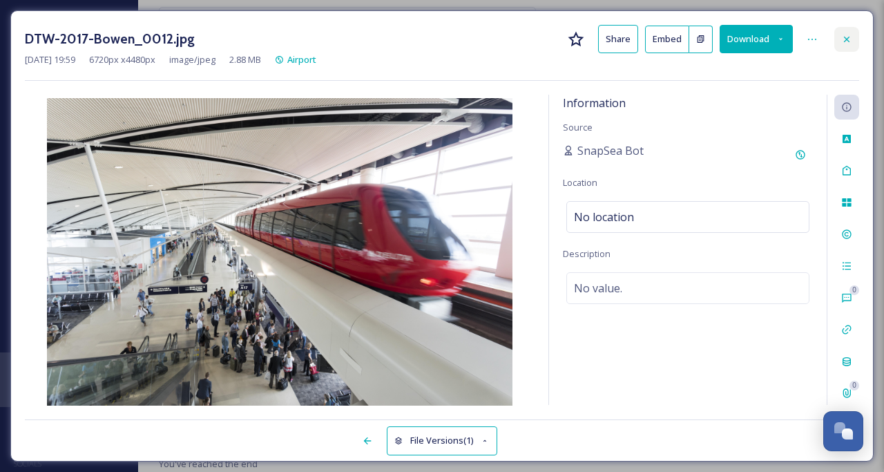
click at [849, 41] on icon at bounding box center [846, 39] width 11 height 11
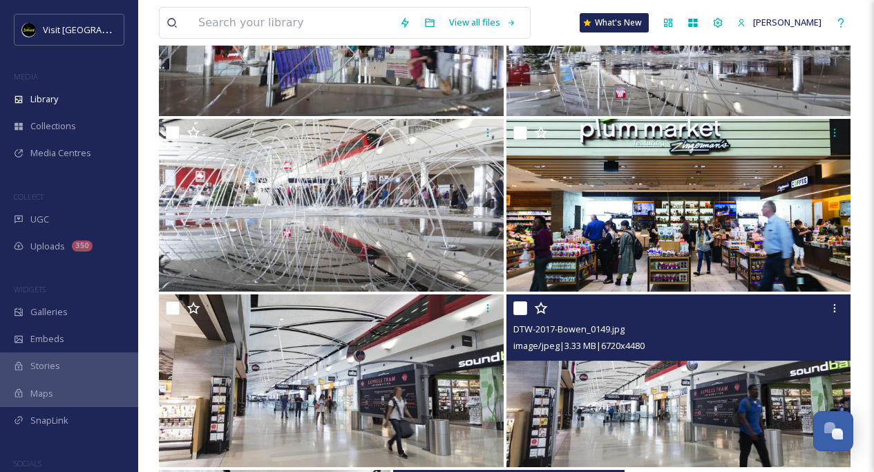
scroll to position [2189, 0]
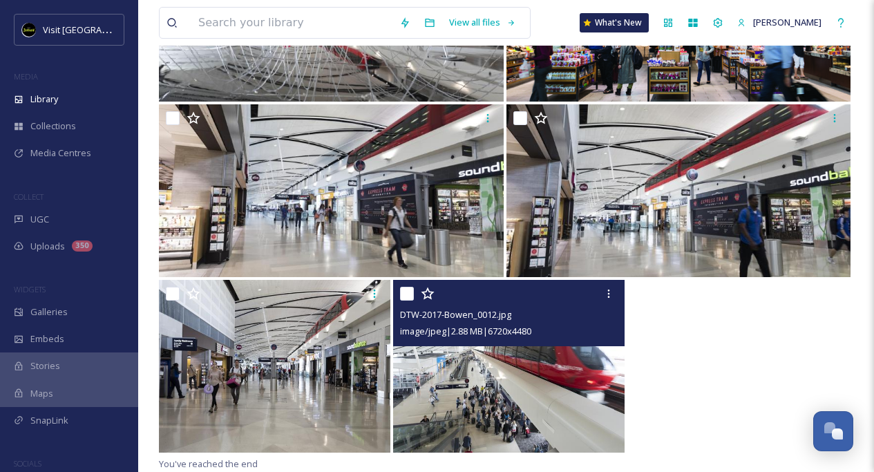
click at [501, 383] on img at bounding box center [508, 366] width 231 height 173
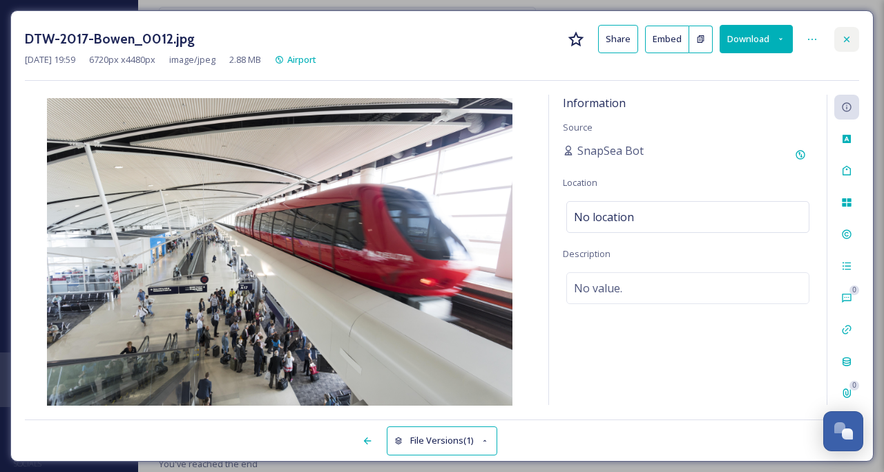
click at [845, 40] on icon at bounding box center [847, 39] width 6 height 6
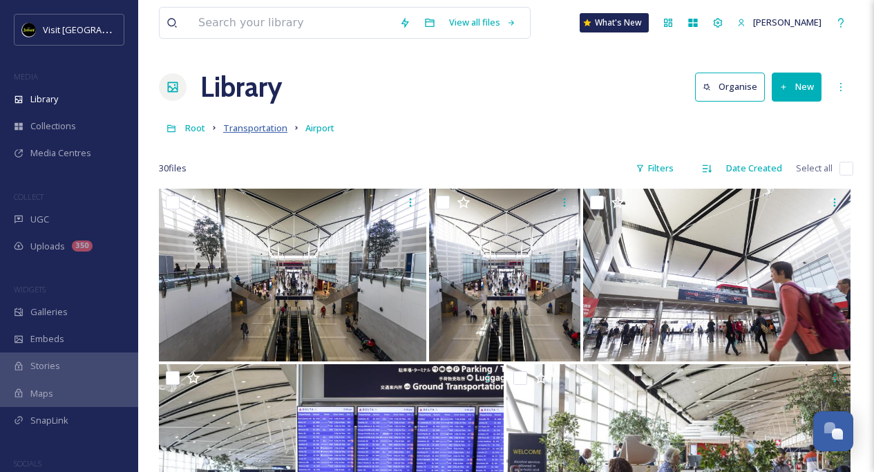
click at [238, 129] on span "Transportation" at bounding box center [255, 128] width 64 height 12
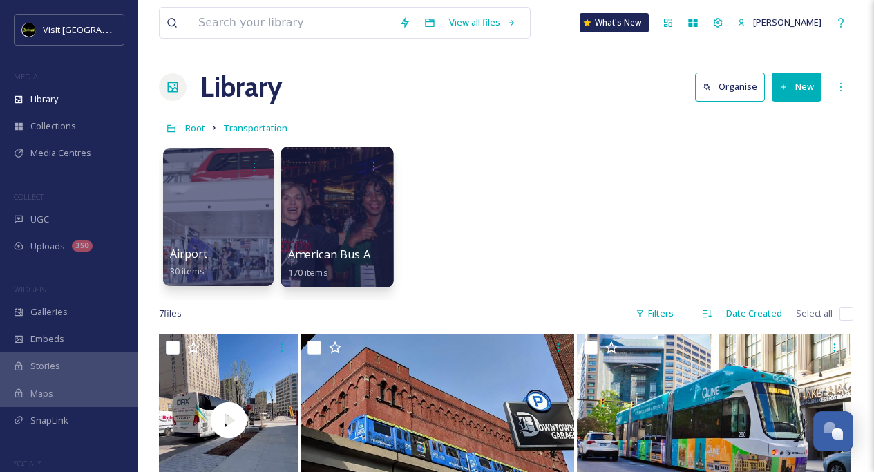
click at [338, 202] on div at bounding box center [336, 216] width 113 height 141
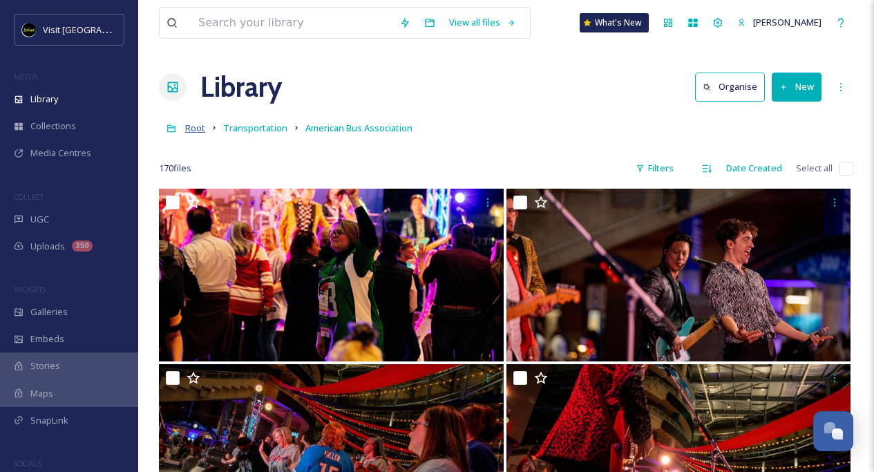
click at [193, 126] on span "Root" at bounding box center [195, 128] width 20 height 12
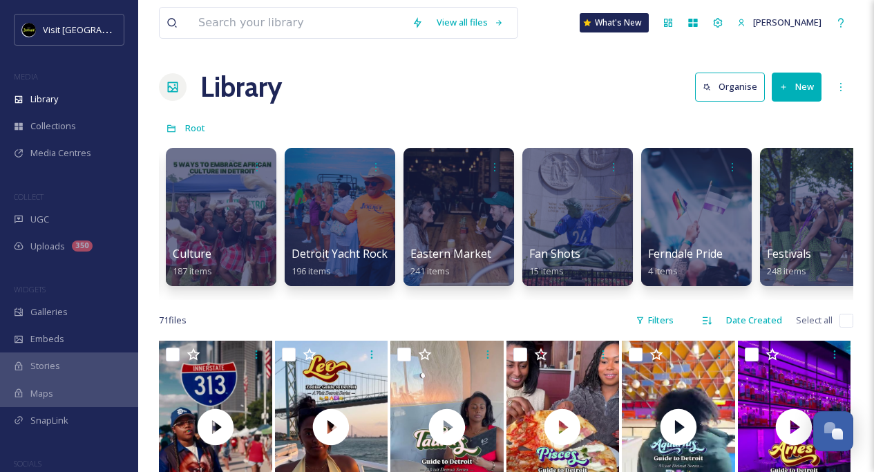
scroll to position [0, 2320]
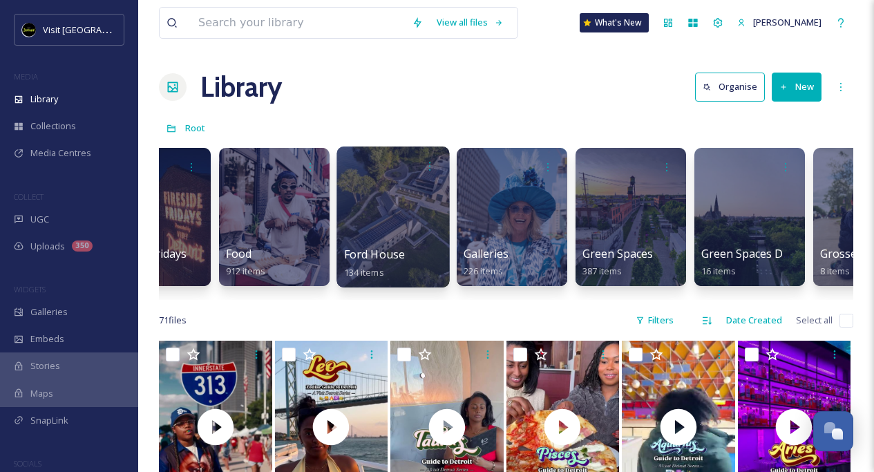
click at [396, 213] on div at bounding box center [392, 216] width 113 height 141
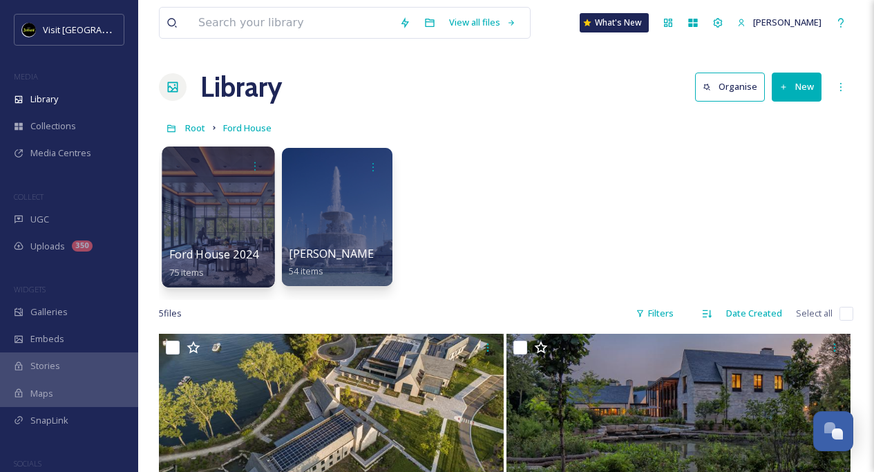
click at [196, 222] on div at bounding box center [218, 216] width 113 height 141
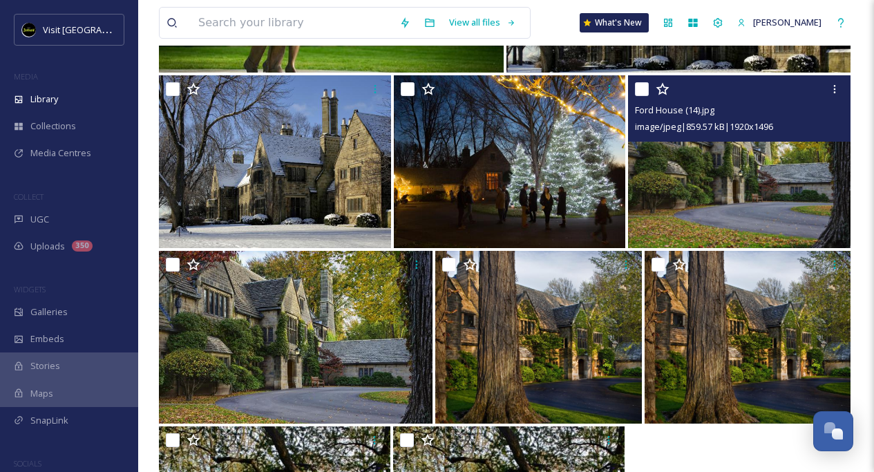
scroll to position [5673, 0]
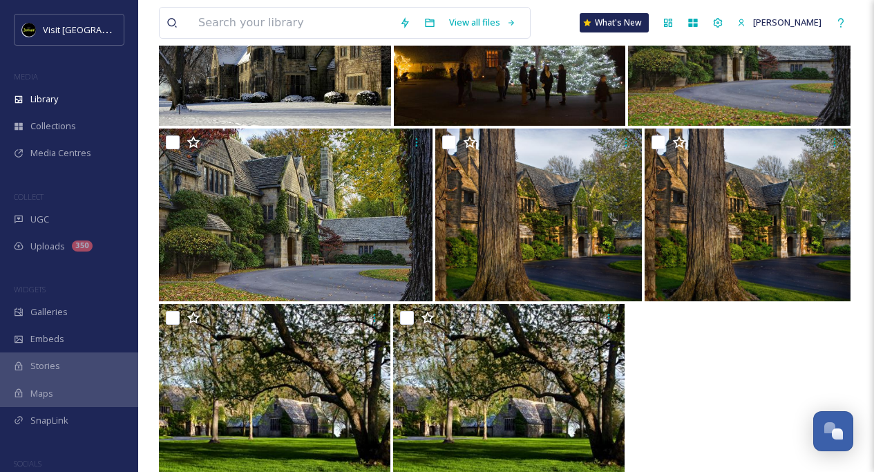
click at [749, 88] on img at bounding box center [739, 39] width 222 height 173
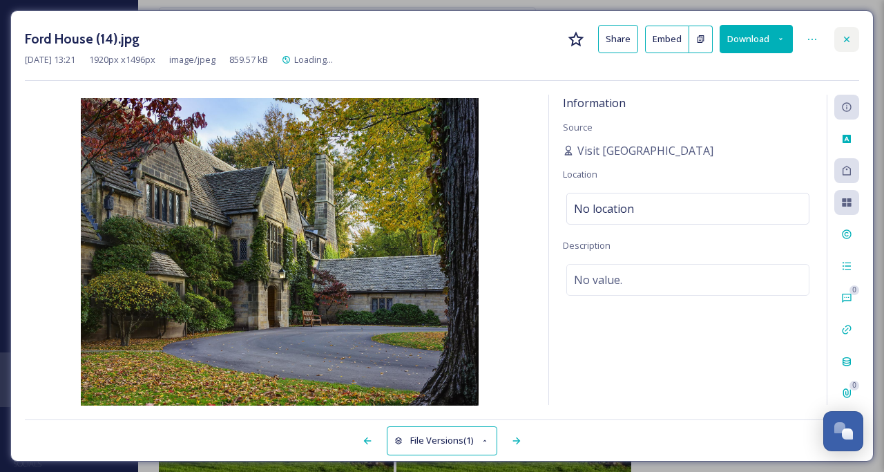
click at [849, 38] on icon at bounding box center [846, 39] width 11 height 11
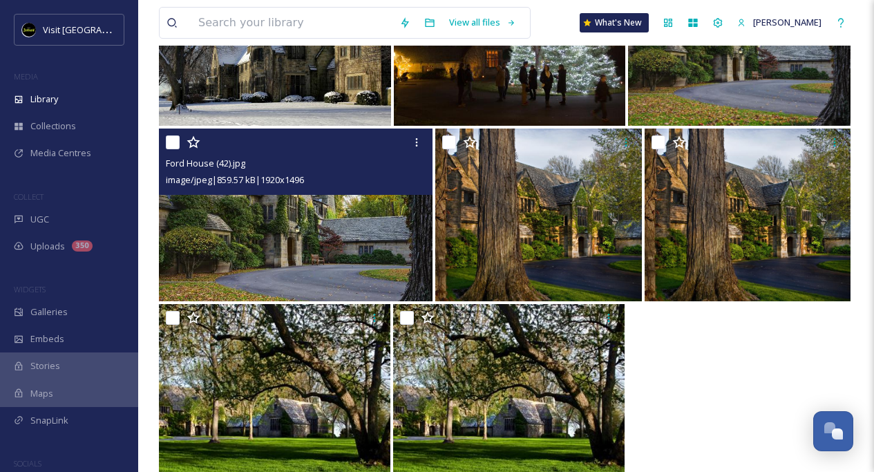
scroll to position [5670, 0]
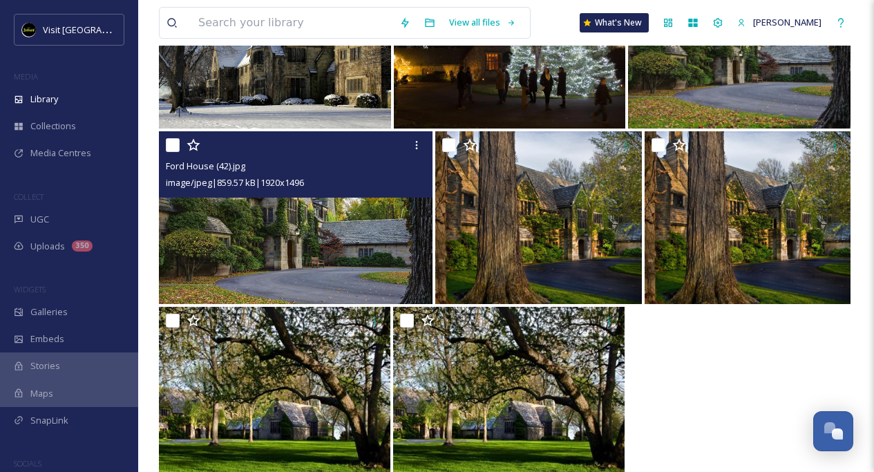
click at [285, 279] on img at bounding box center [295, 217] width 273 height 173
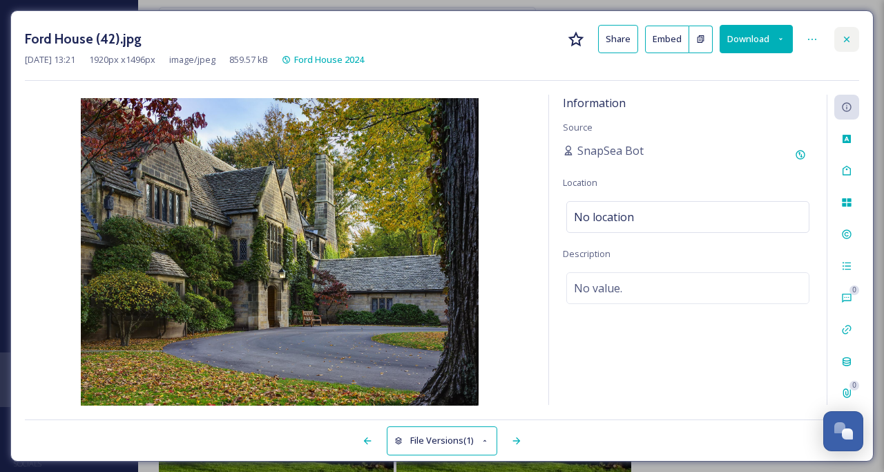
click at [849, 46] on div at bounding box center [846, 39] width 25 height 25
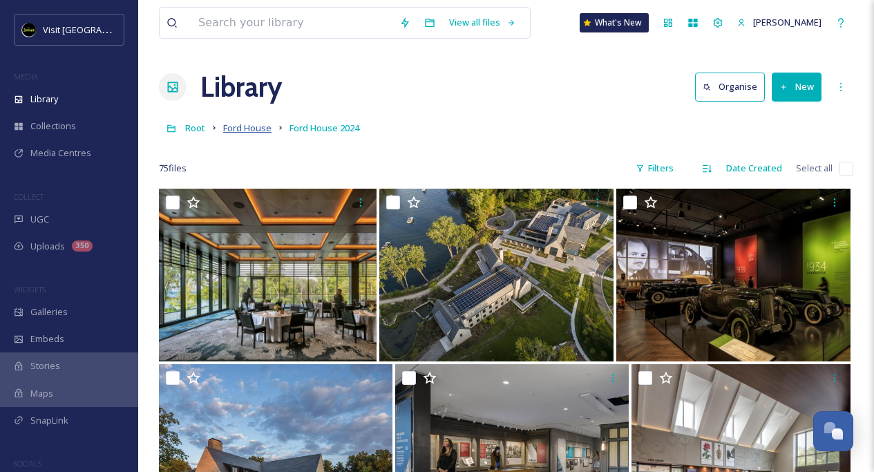
click at [240, 126] on span "Ford House" at bounding box center [247, 128] width 48 height 12
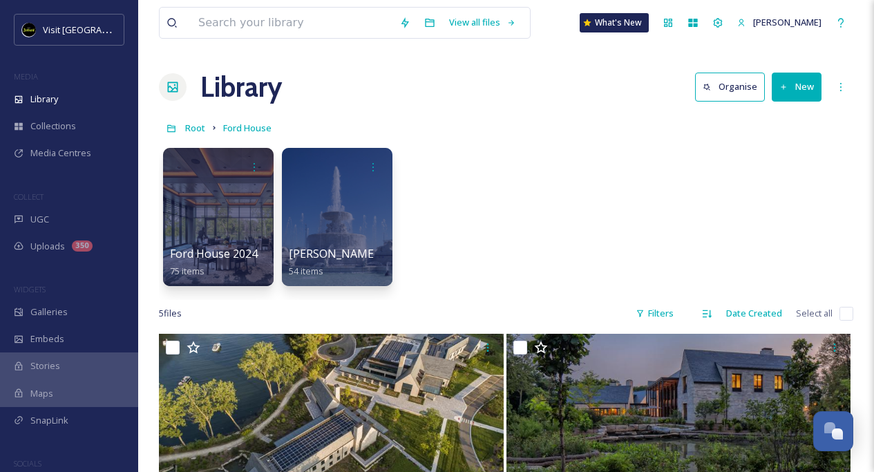
click at [195, 127] on span "Root" at bounding box center [195, 128] width 20 height 12
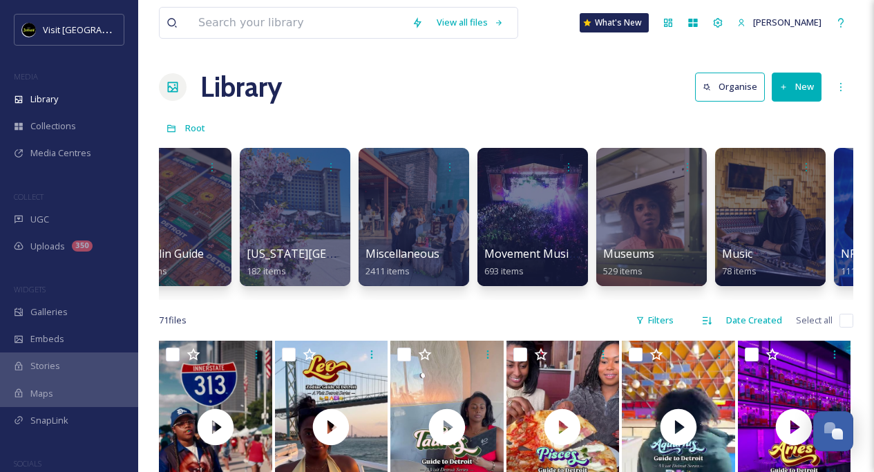
scroll to position [0, 4415]
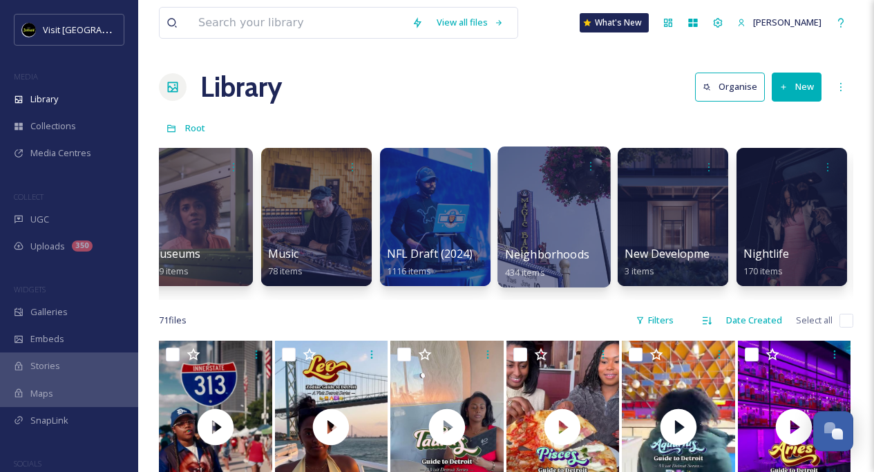
click at [568, 224] on div at bounding box center [553, 216] width 113 height 141
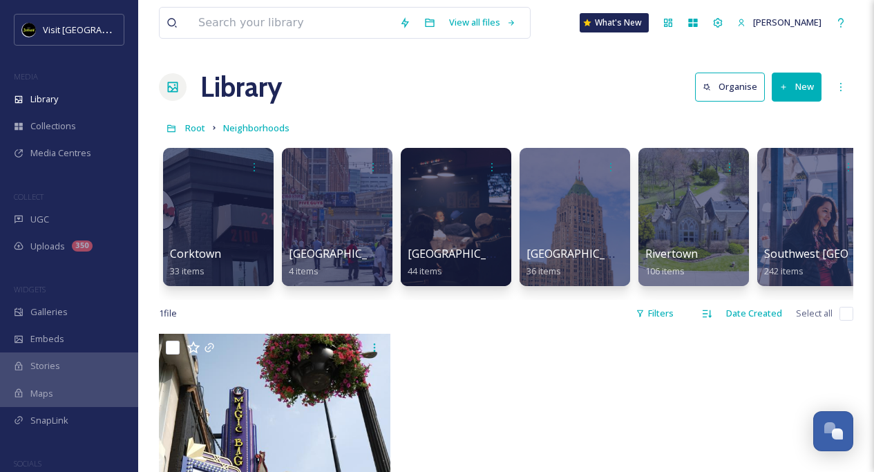
scroll to position [0, 15]
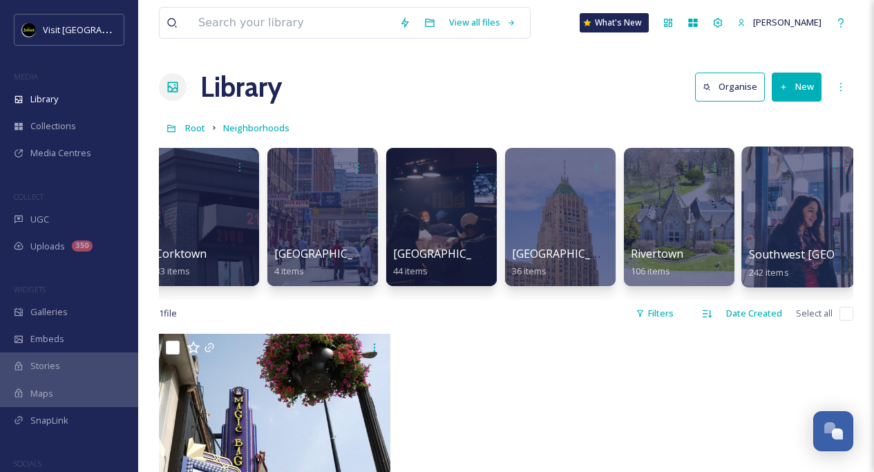
click at [802, 214] on div at bounding box center [797, 216] width 113 height 141
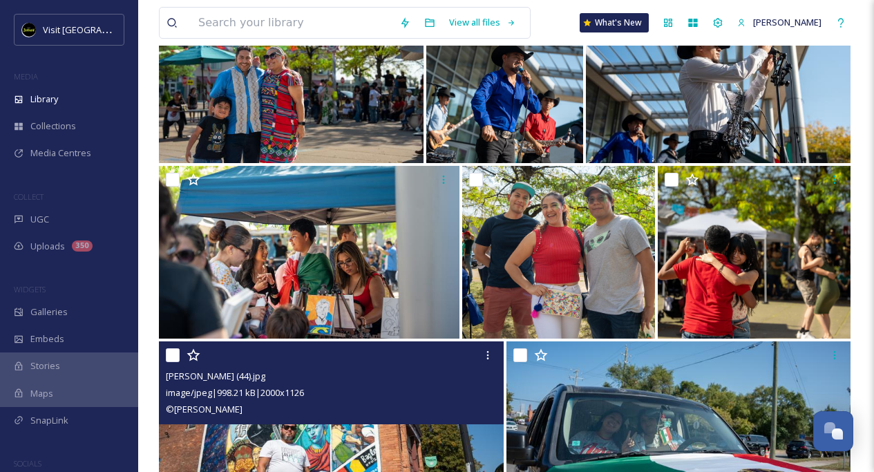
scroll to position [11194, 0]
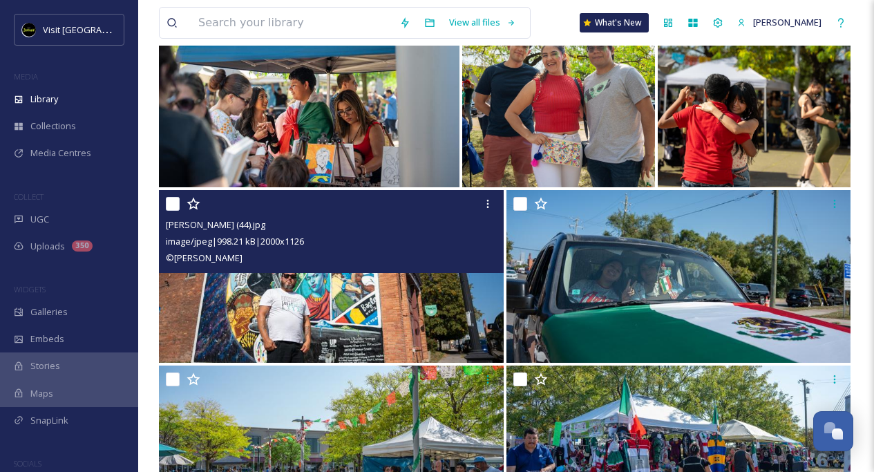
click at [381, 308] on img at bounding box center [331, 276] width 345 height 173
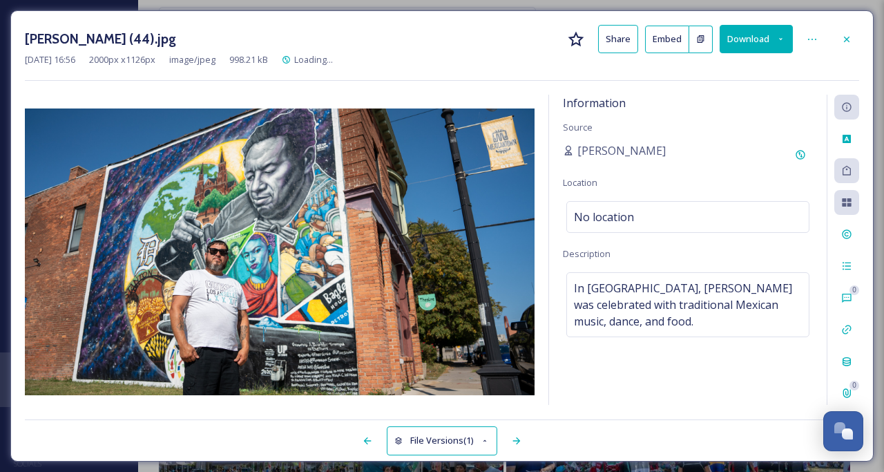
click at [744, 45] on button "Download" at bounding box center [756, 39] width 73 height 28
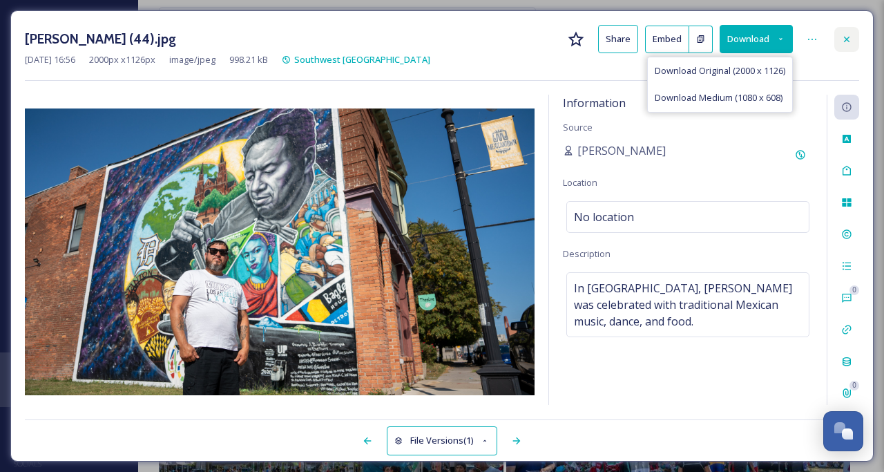
click at [846, 36] on icon at bounding box center [846, 39] width 11 height 11
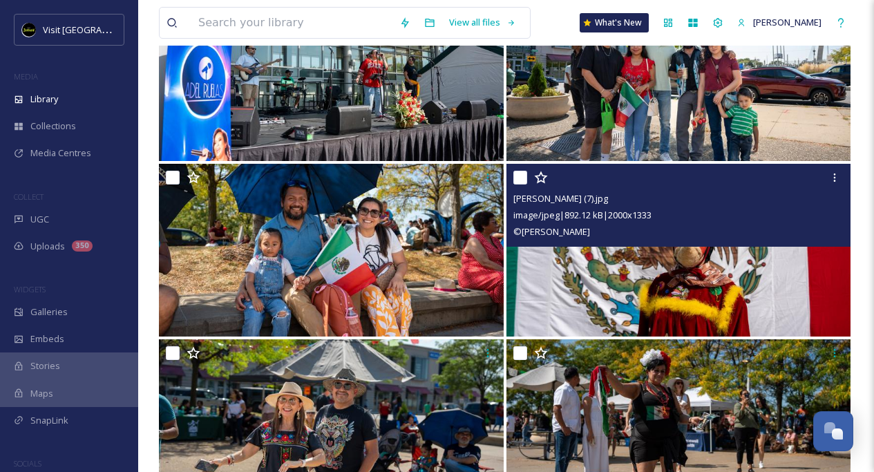
scroll to position [14168, 0]
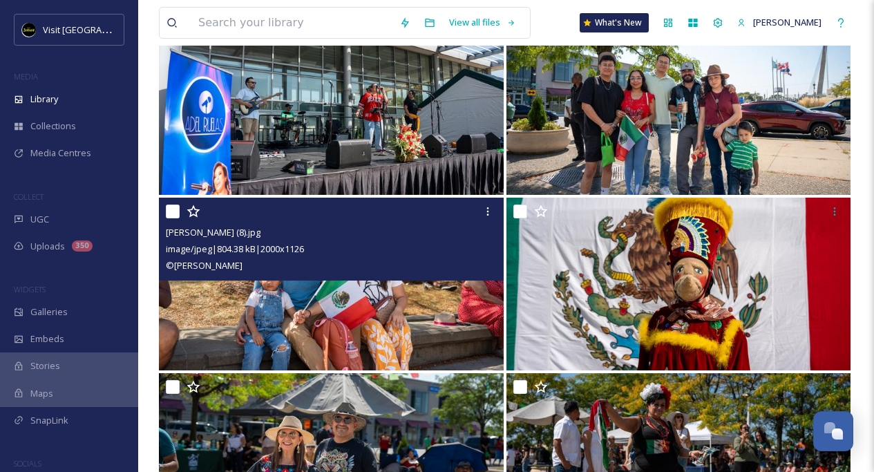
click at [396, 322] on img at bounding box center [331, 283] width 345 height 173
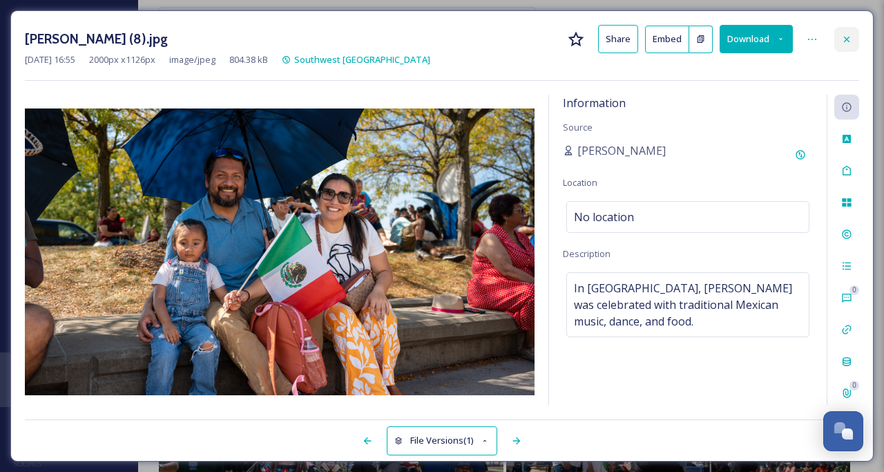
click at [844, 39] on icon at bounding box center [846, 39] width 11 height 11
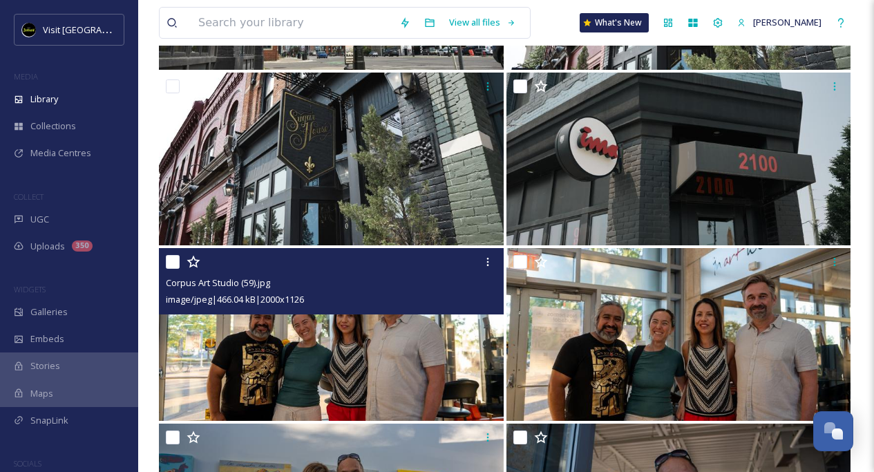
scroll to position [5801, 0]
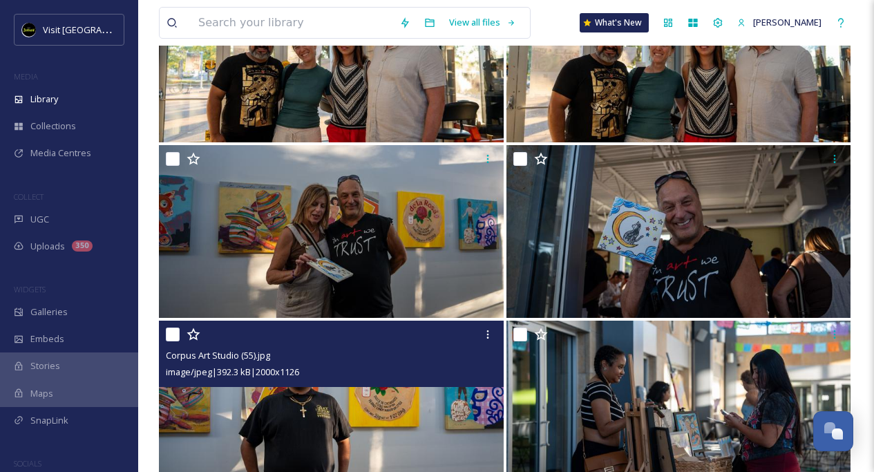
click at [342, 405] on img at bounding box center [331, 406] width 345 height 173
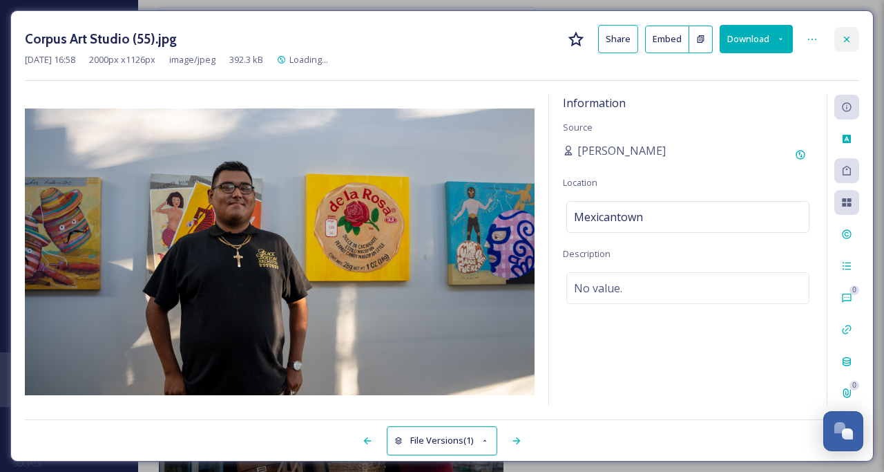
click at [837, 39] on div at bounding box center [846, 39] width 25 height 25
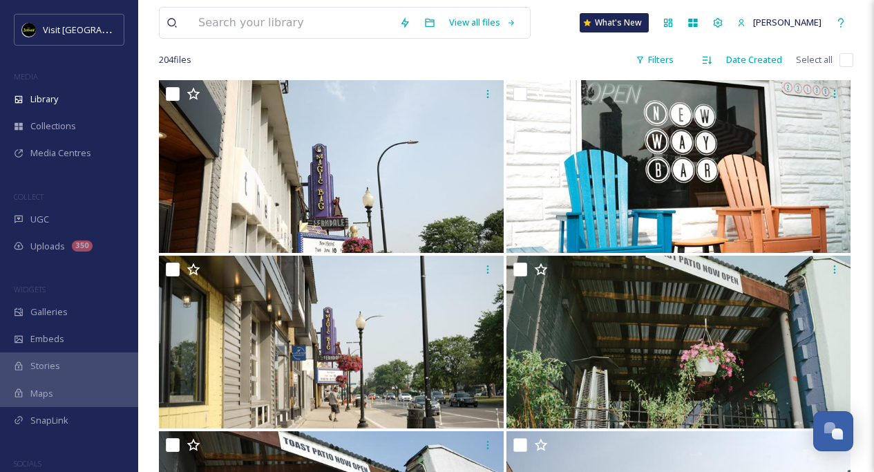
scroll to position [48, 0]
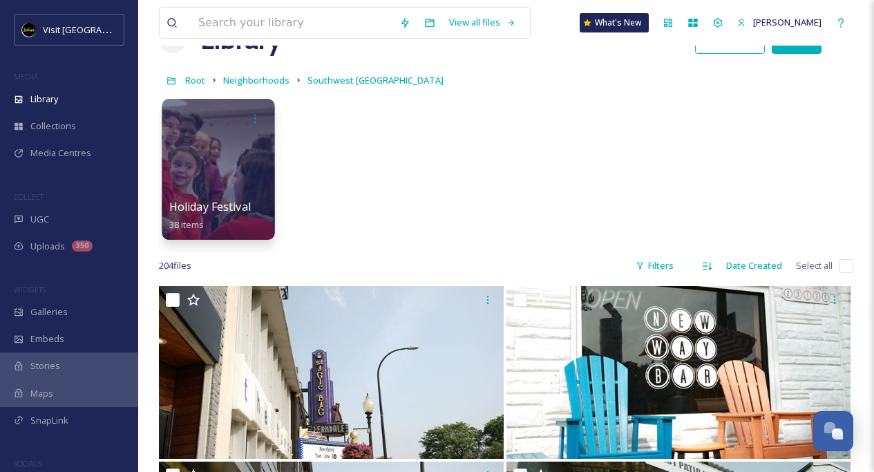
click at [231, 162] on div at bounding box center [218, 169] width 113 height 141
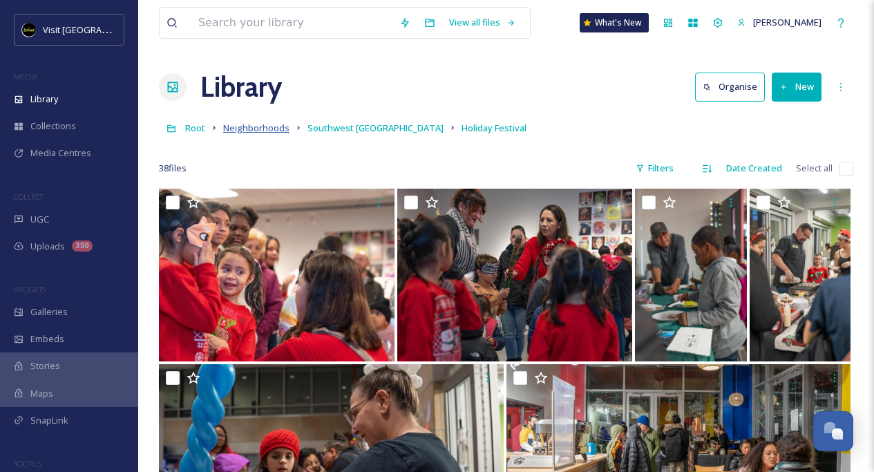
click at [266, 131] on span "Neighborhoods" at bounding box center [256, 128] width 66 height 12
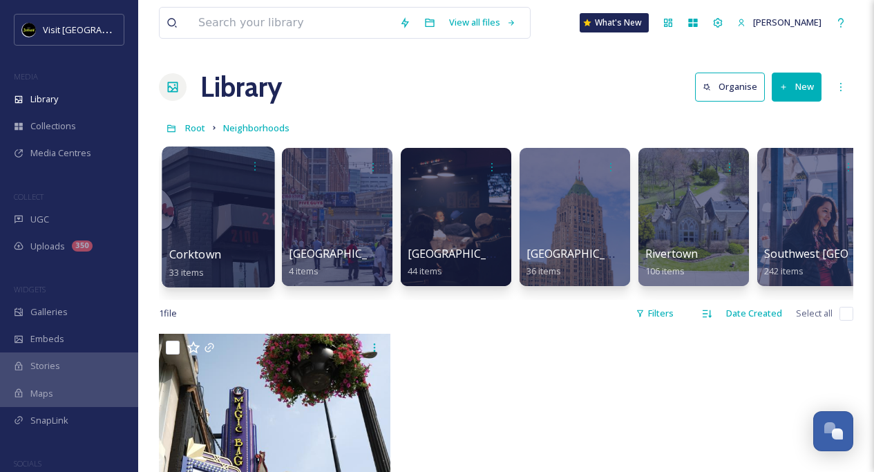
click at [212, 229] on div at bounding box center [218, 216] width 113 height 141
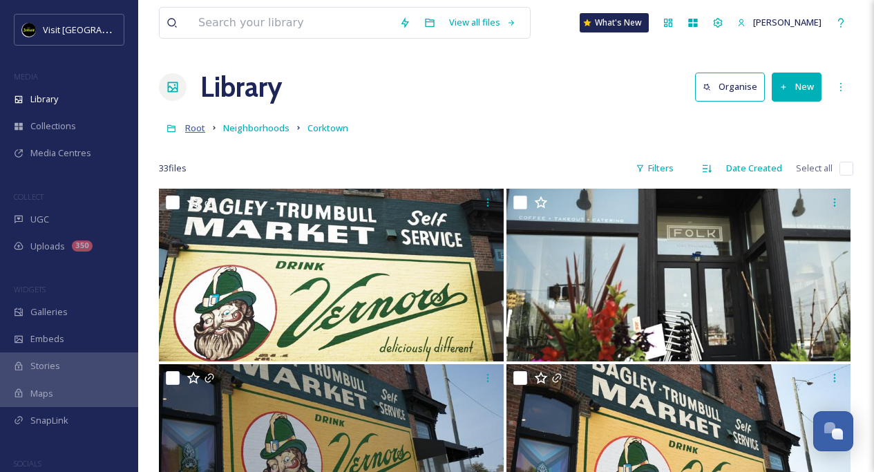
click at [195, 131] on span "Root" at bounding box center [195, 128] width 20 height 12
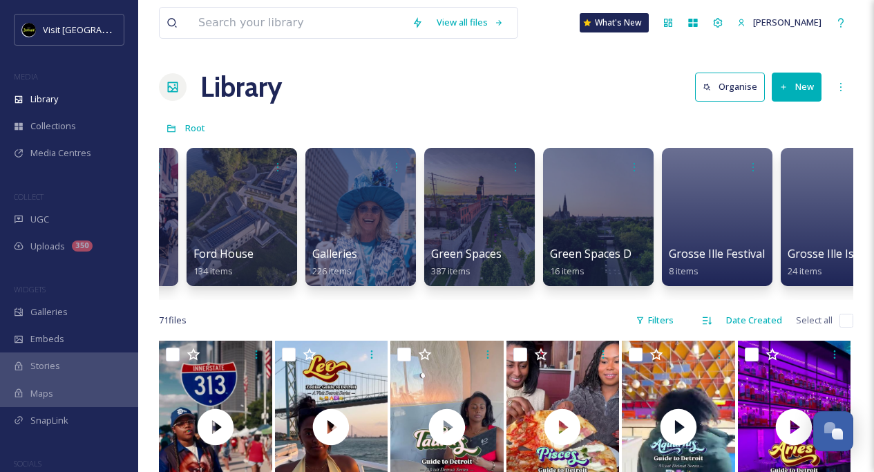
scroll to position [0, 3270]
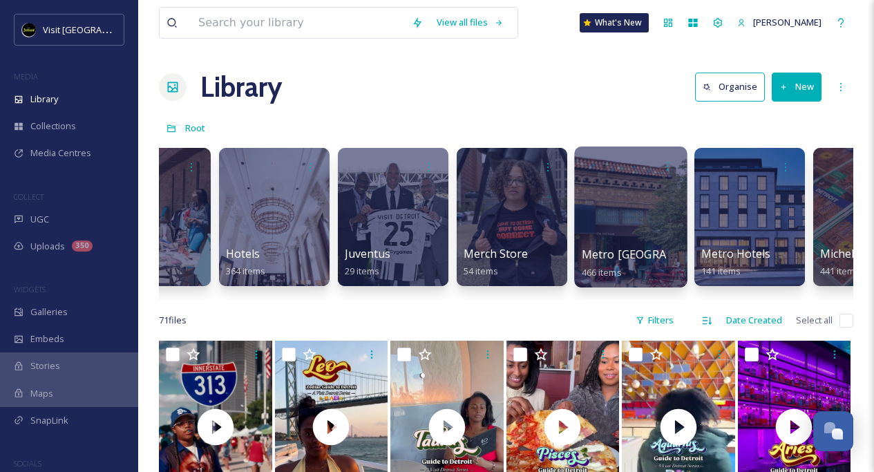
click at [633, 206] on div at bounding box center [630, 216] width 113 height 141
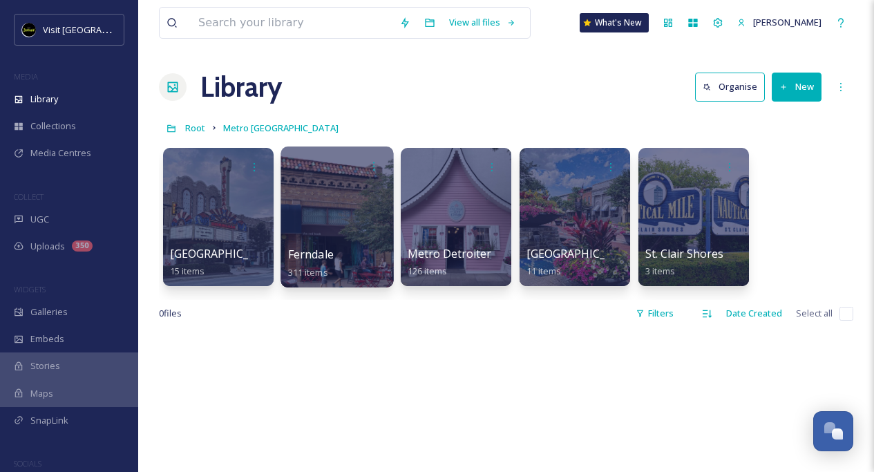
click at [305, 218] on div at bounding box center [336, 216] width 113 height 141
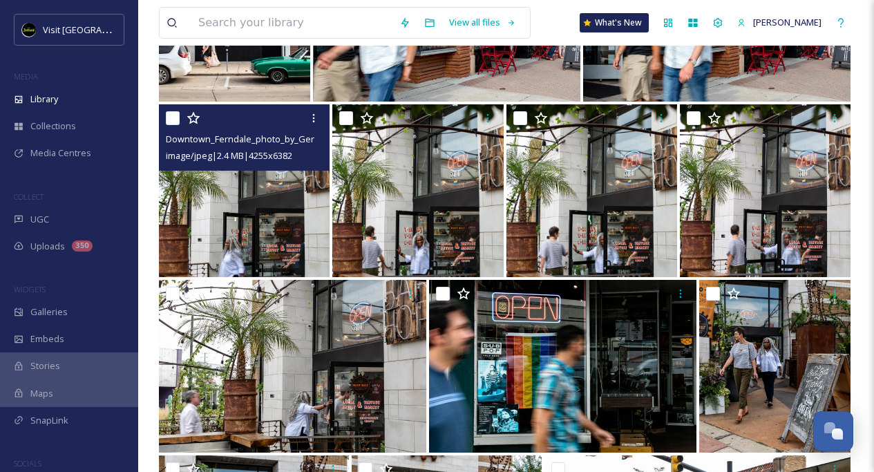
scroll to position [4577, 0]
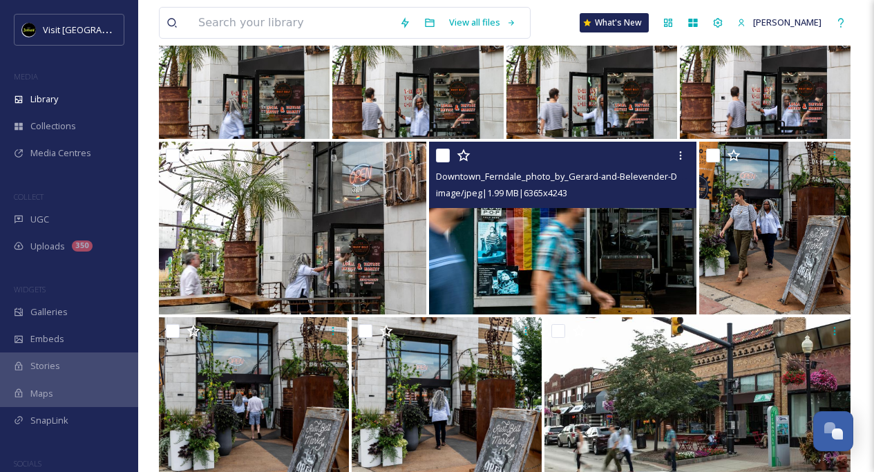
click at [601, 253] on img at bounding box center [562, 228] width 267 height 173
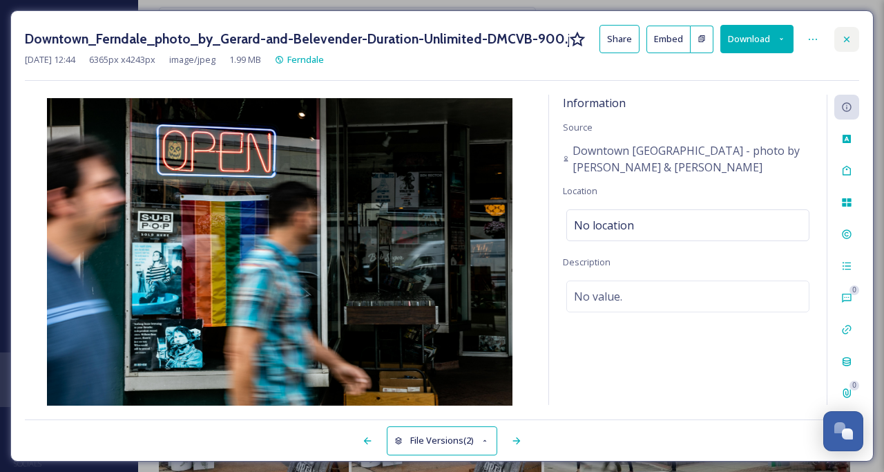
click at [847, 41] on icon at bounding box center [846, 39] width 11 height 11
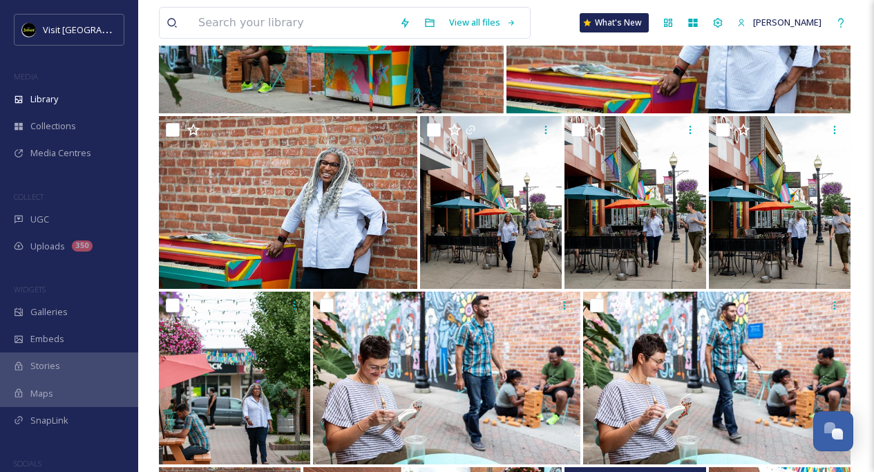
scroll to position [6539, 0]
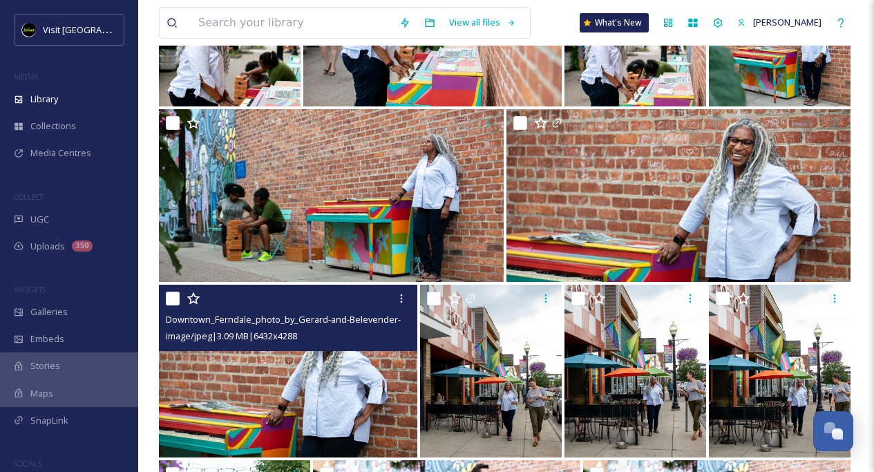
click at [278, 401] on img at bounding box center [288, 371] width 258 height 173
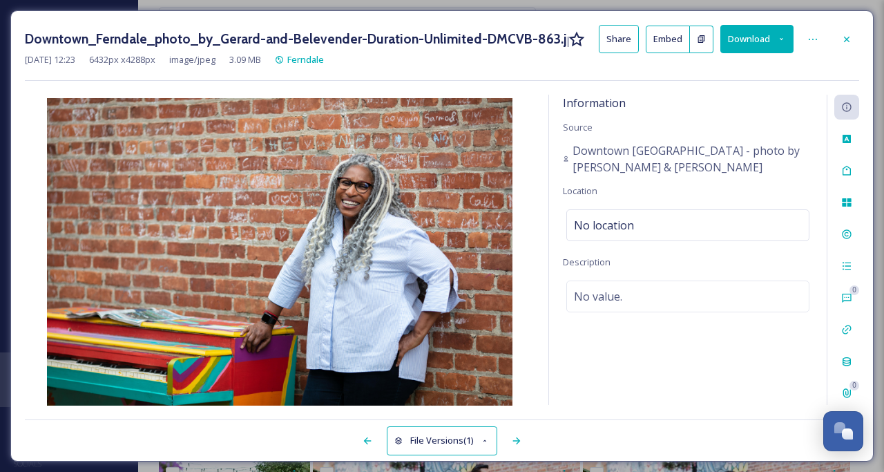
click at [762, 43] on button "Download" at bounding box center [756, 39] width 73 height 28
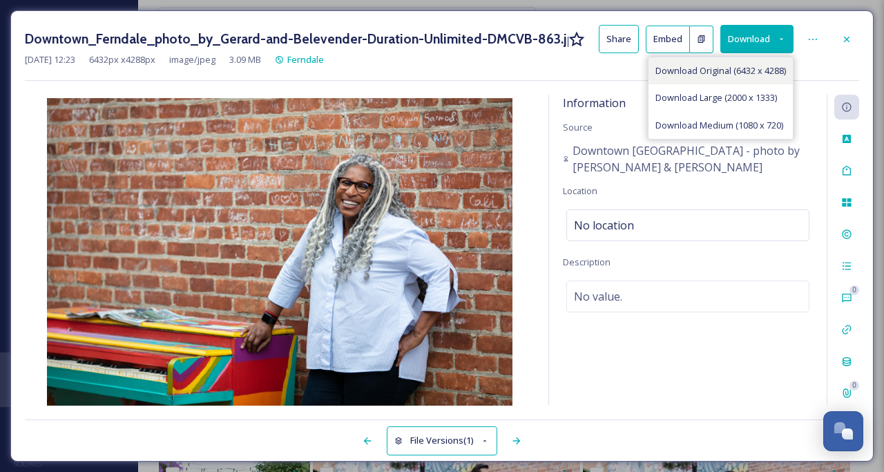
click at [711, 76] on span "Download Original (6432 x 4288)" at bounding box center [720, 70] width 131 height 13
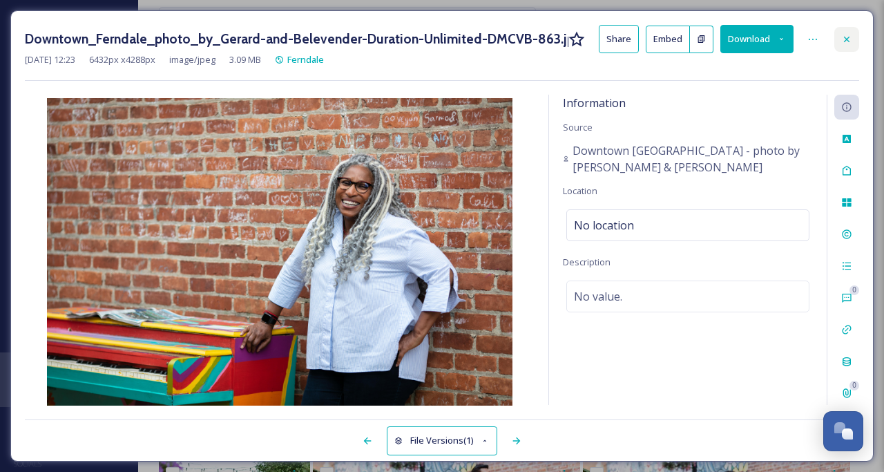
click at [842, 37] on icon at bounding box center [846, 39] width 11 height 11
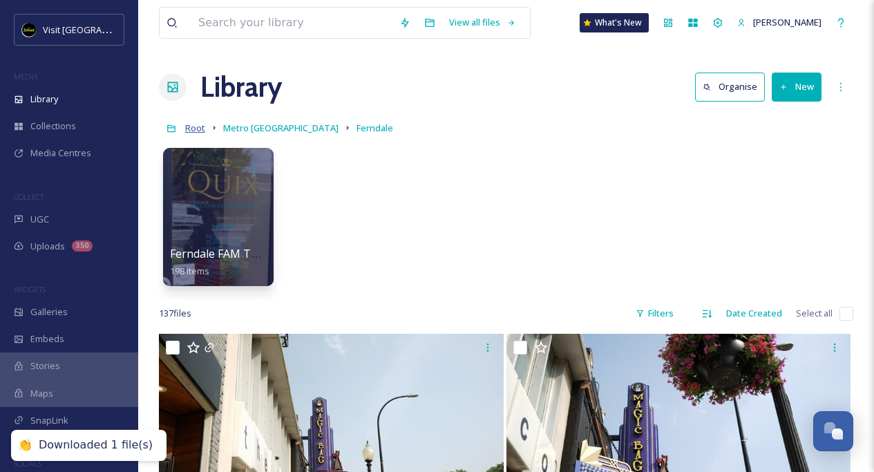
click at [193, 128] on span "Root" at bounding box center [195, 128] width 20 height 12
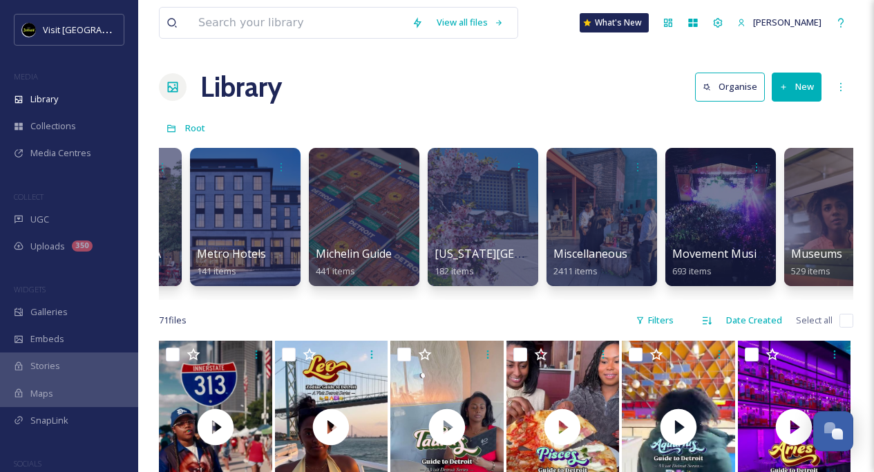
scroll to position [0, 3788]
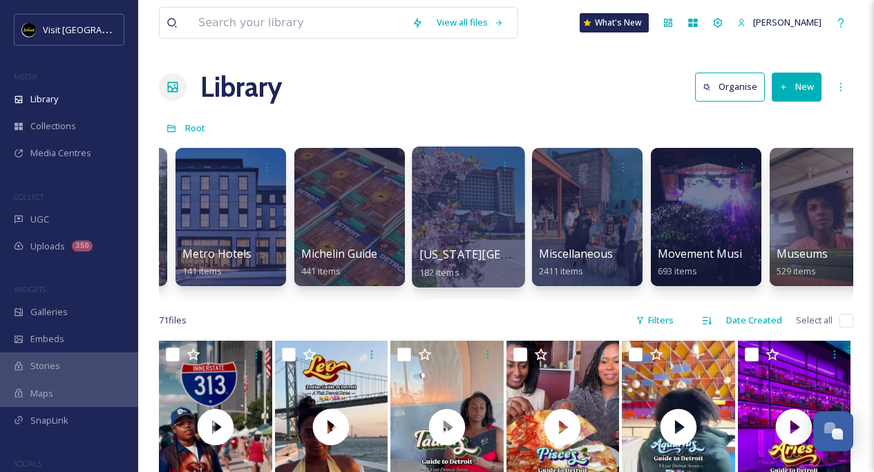
click at [472, 200] on div at bounding box center [468, 216] width 113 height 141
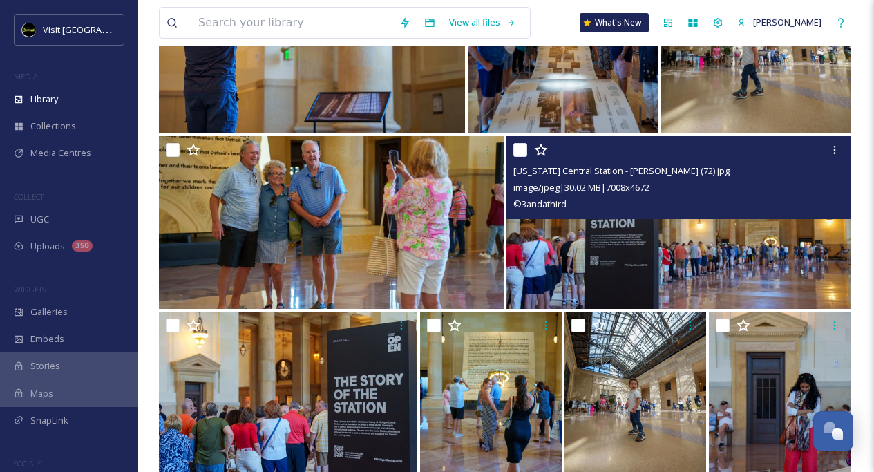
scroll to position [1629, 0]
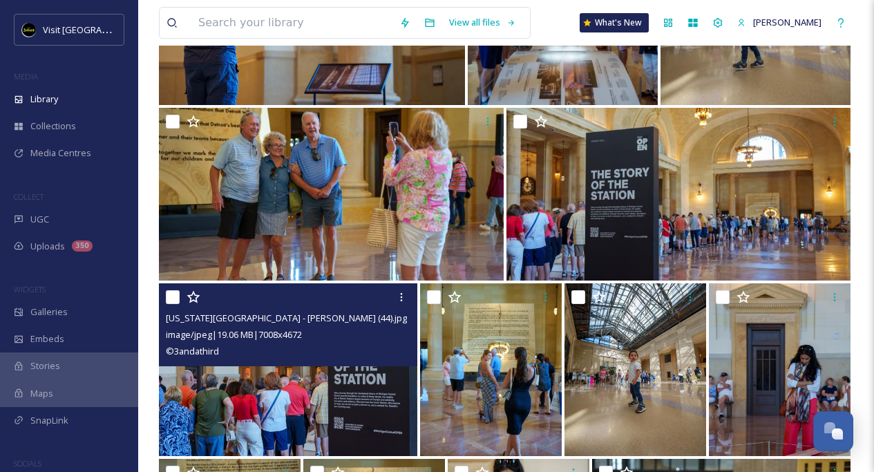
click at [300, 392] on img at bounding box center [288, 369] width 258 height 173
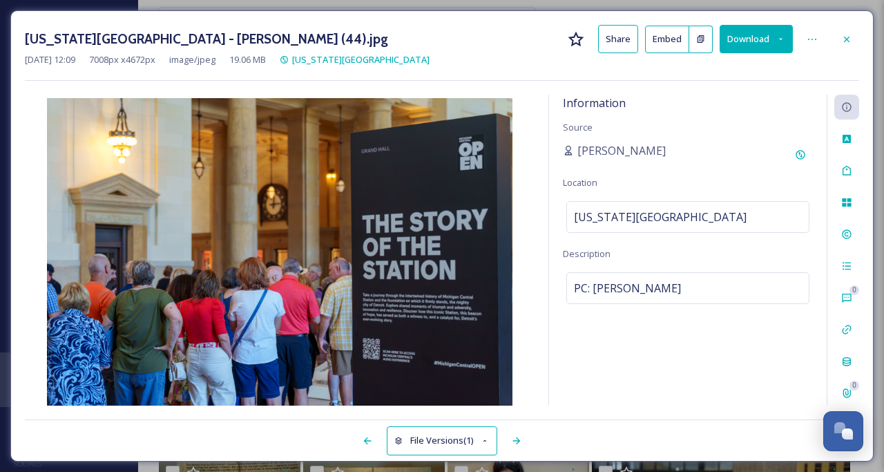
click at [740, 41] on button "Download" at bounding box center [756, 39] width 73 height 28
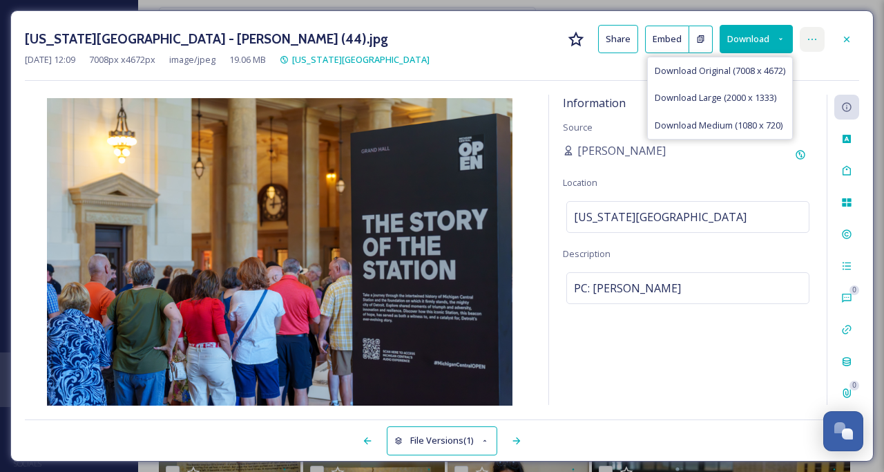
click at [813, 43] on icon at bounding box center [812, 39] width 11 height 11
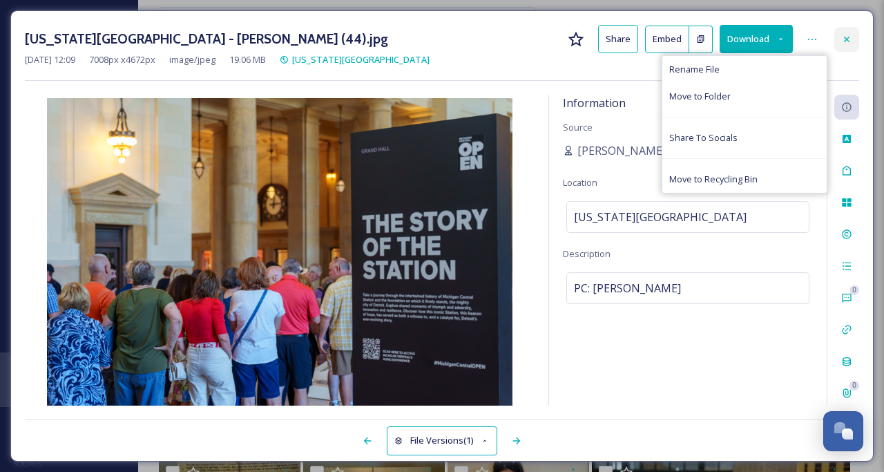
click at [839, 41] on div at bounding box center [846, 39] width 25 height 25
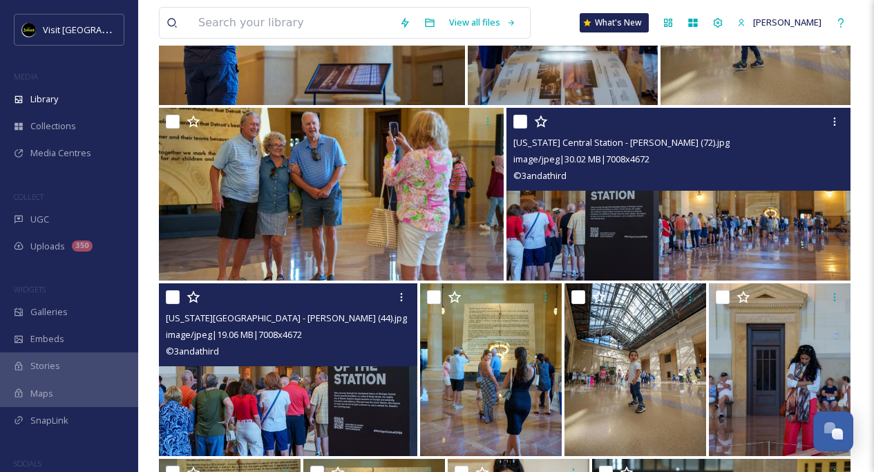
click at [753, 242] on img at bounding box center [678, 194] width 345 height 173
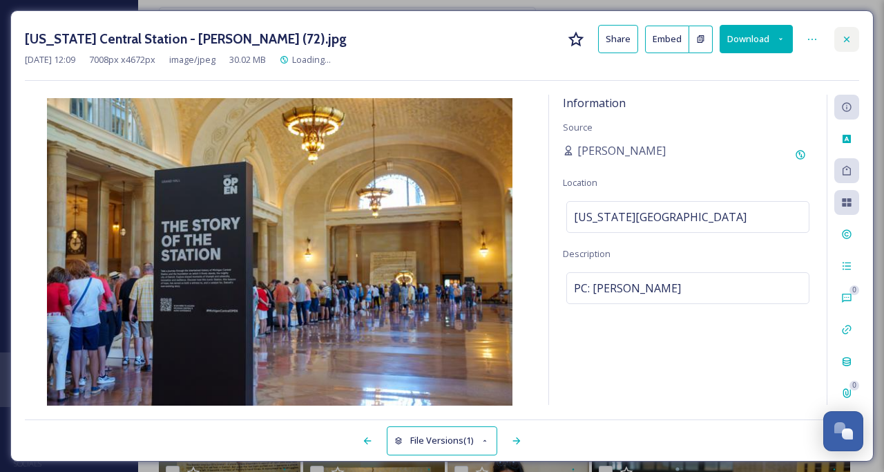
click at [851, 37] on icon at bounding box center [846, 39] width 11 height 11
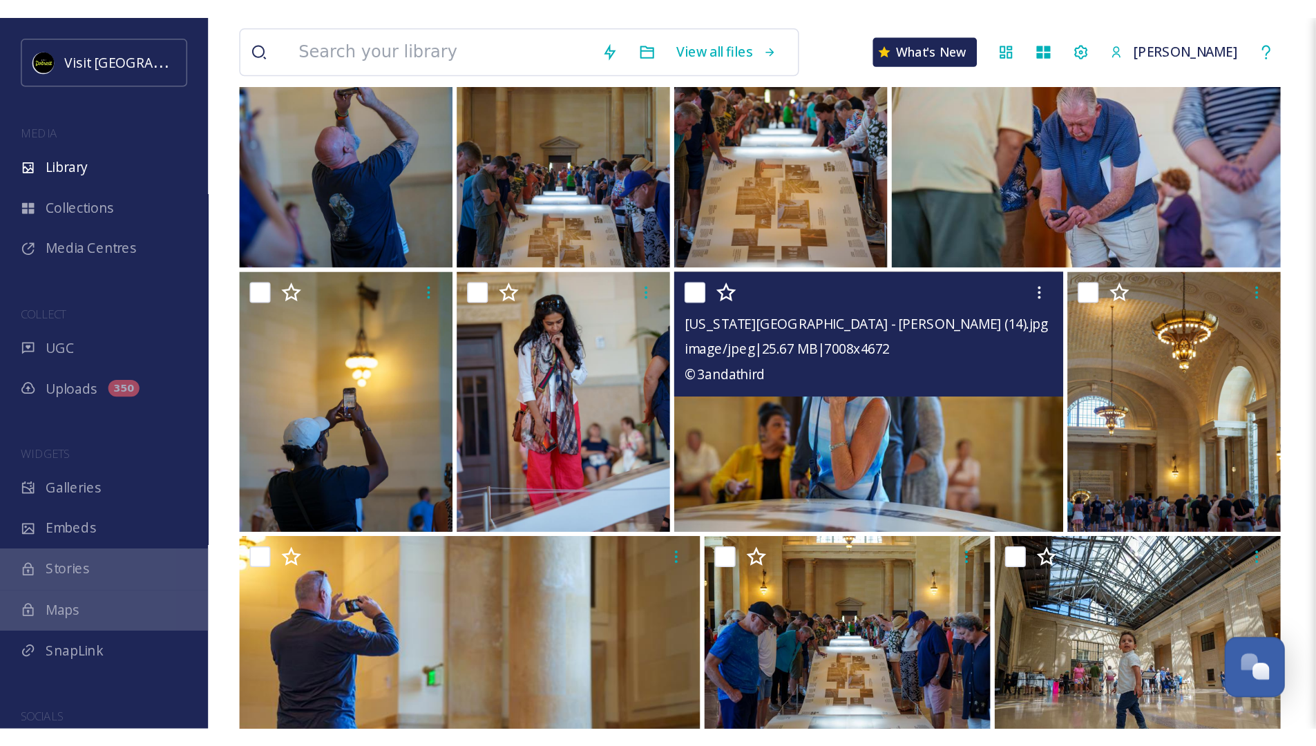
scroll to position [1063, 0]
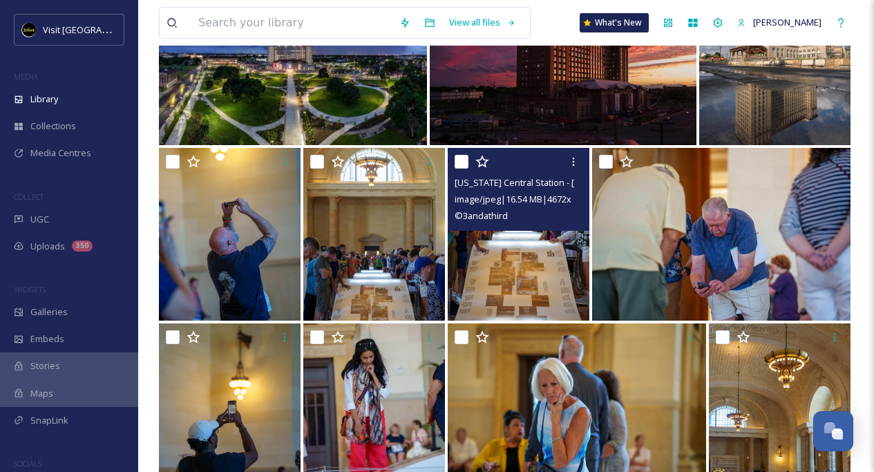
click at [489, 281] on img at bounding box center [518, 234] width 142 height 173
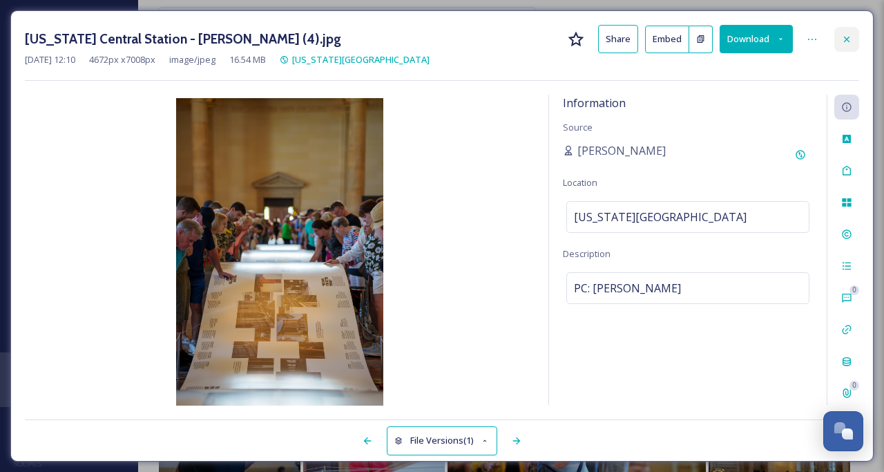
click at [844, 38] on icon at bounding box center [846, 39] width 11 height 11
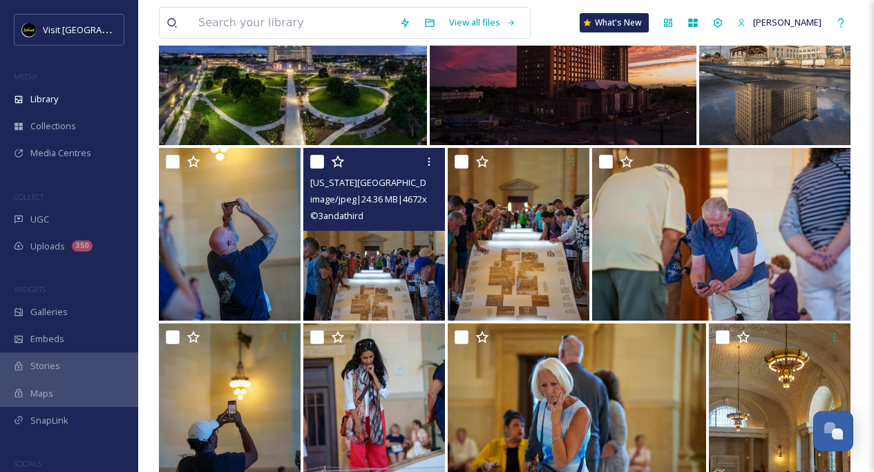
click at [360, 271] on img at bounding box center [374, 234] width 142 height 173
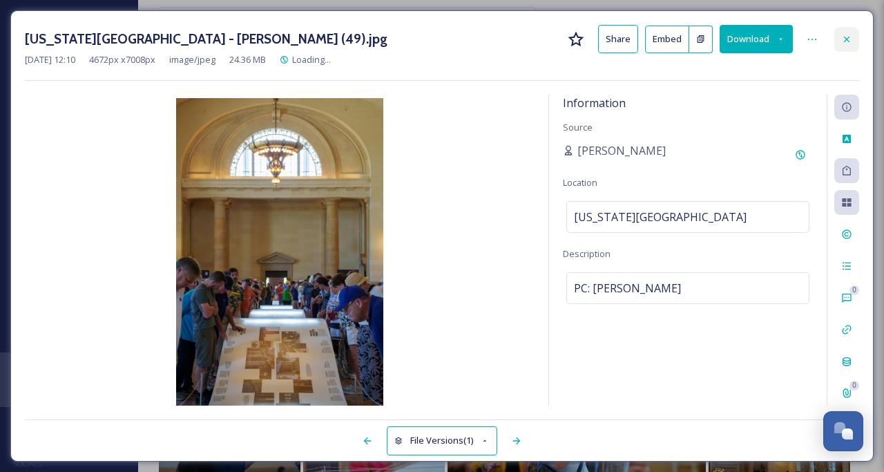
click at [845, 35] on icon at bounding box center [846, 39] width 11 height 11
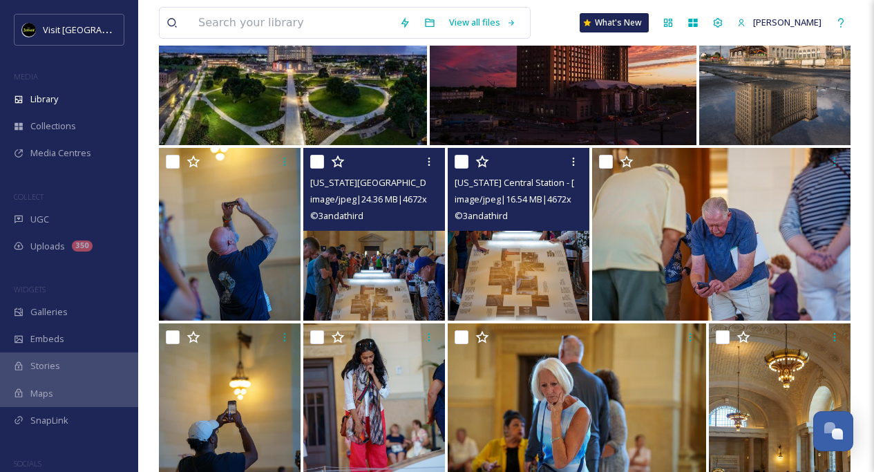
click at [532, 272] on img at bounding box center [518, 234] width 142 height 173
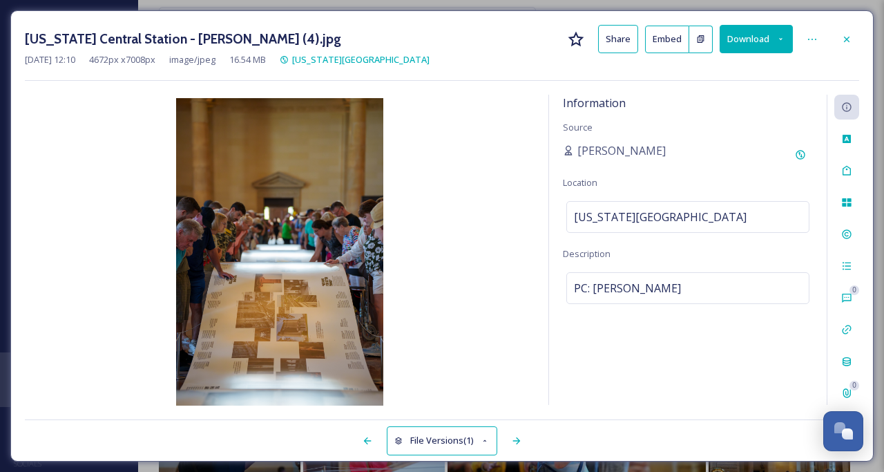
click at [756, 30] on button "Download" at bounding box center [756, 39] width 73 height 28
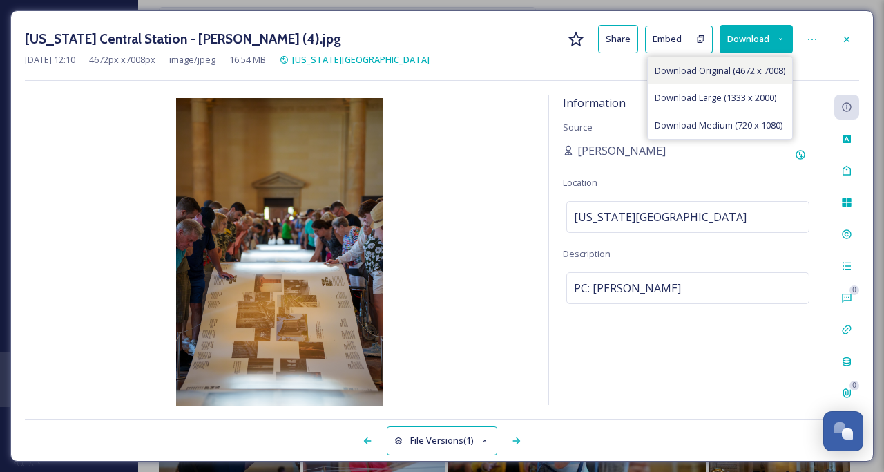
click at [742, 68] on span "Download Original (4672 x 7008)" at bounding box center [720, 70] width 131 height 13
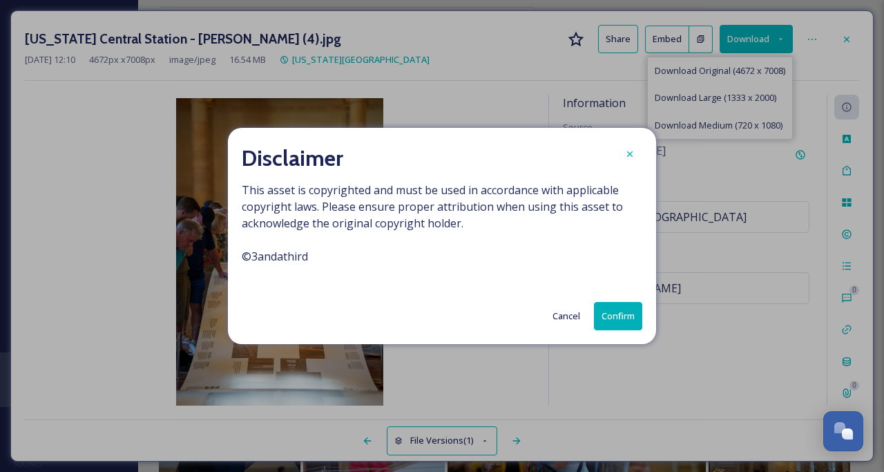
click at [626, 305] on button "Confirm" at bounding box center [618, 316] width 48 height 28
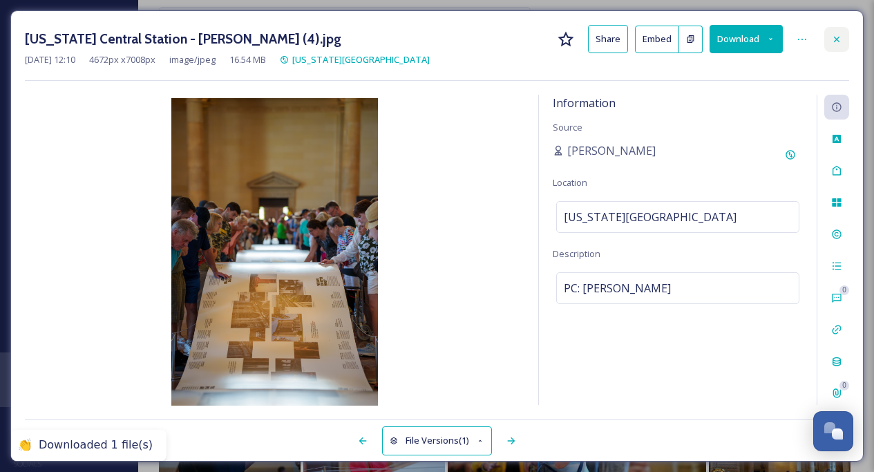
click at [840, 39] on icon at bounding box center [836, 39] width 11 height 11
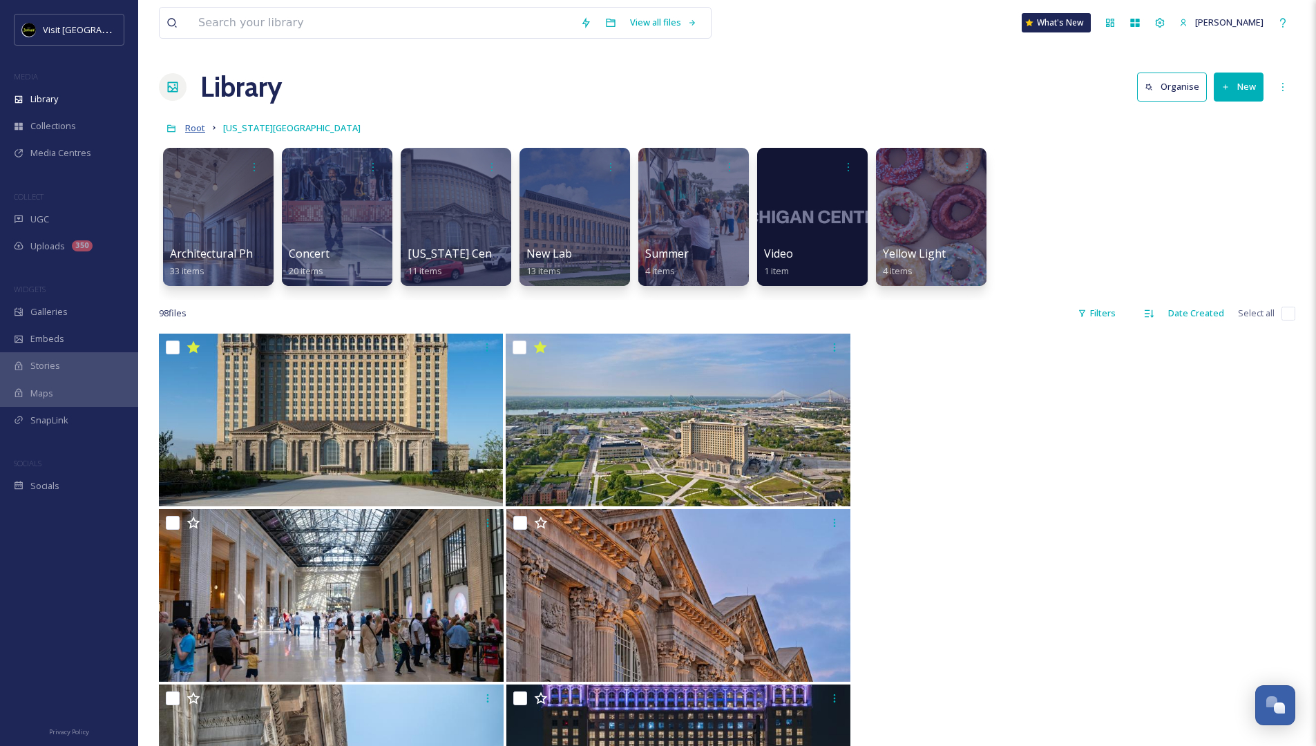
click at [200, 128] on span "Root" at bounding box center [195, 128] width 20 height 12
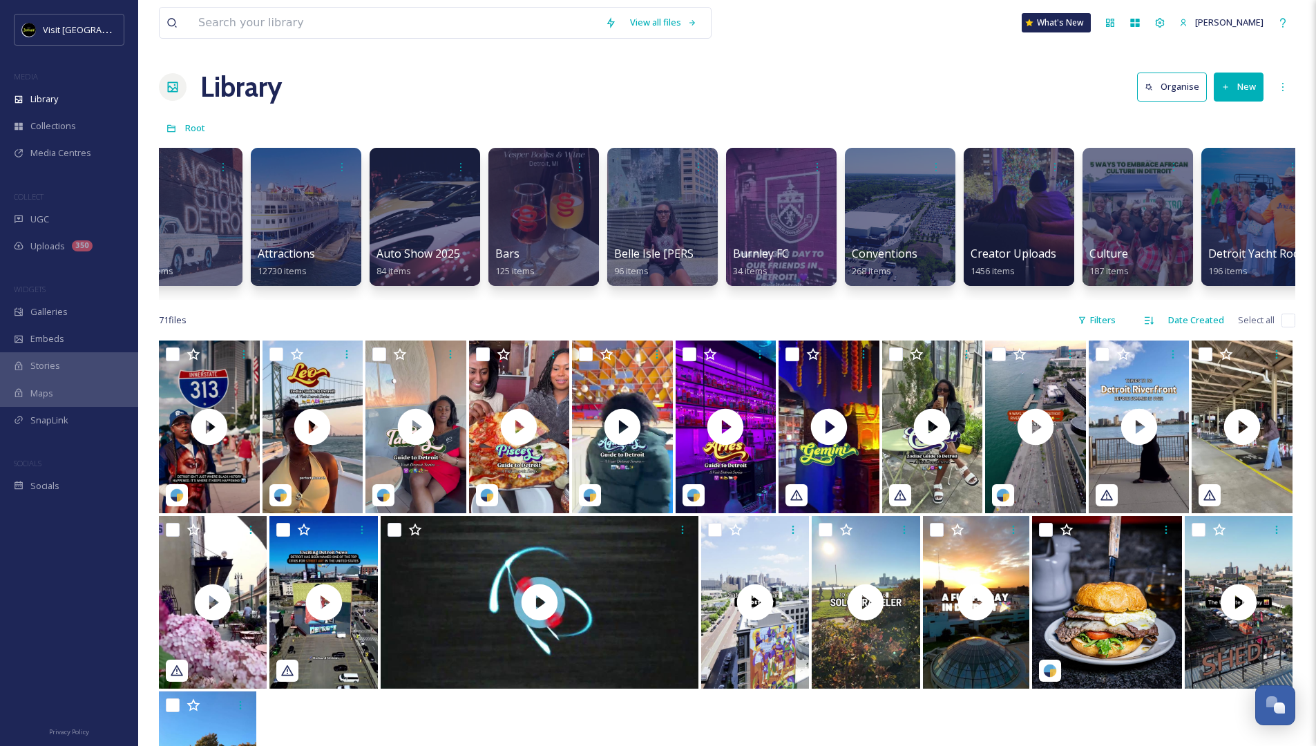
scroll to position [0, 555]
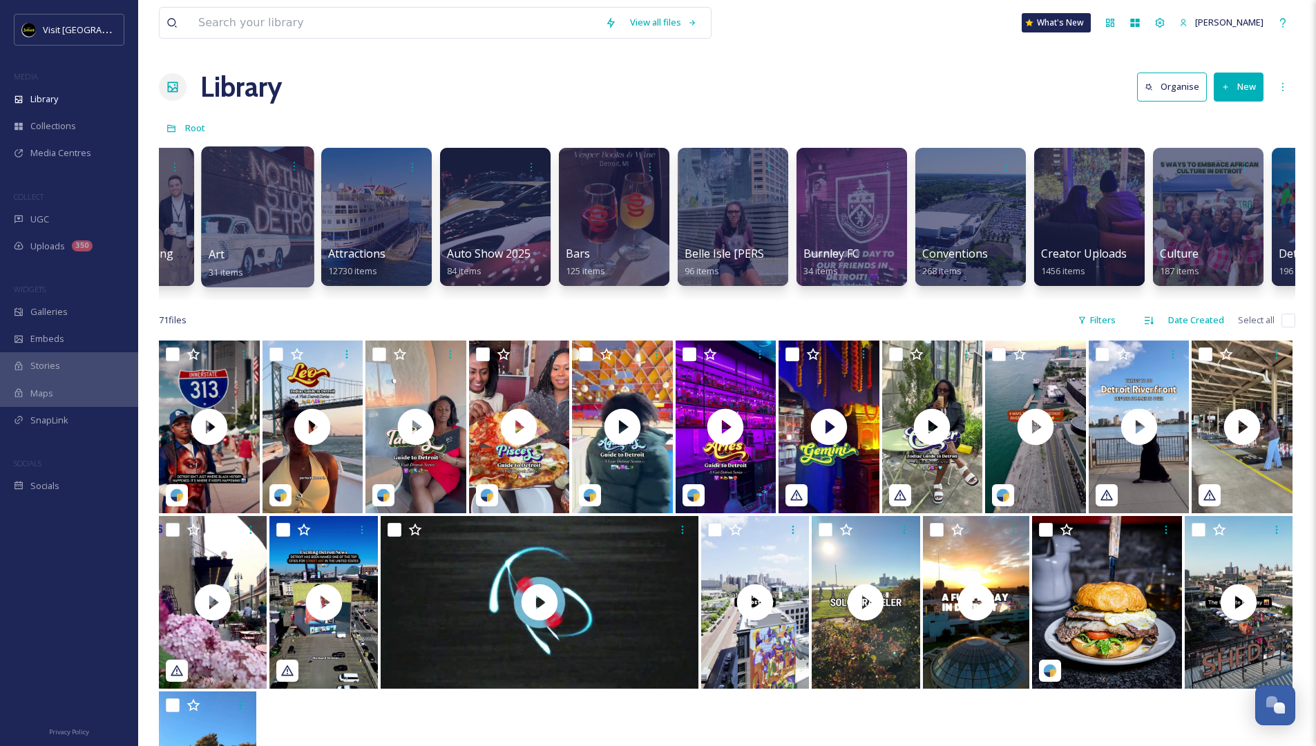
click at [258, 222] on div at bounding box center [257, 216] width 113 height 141
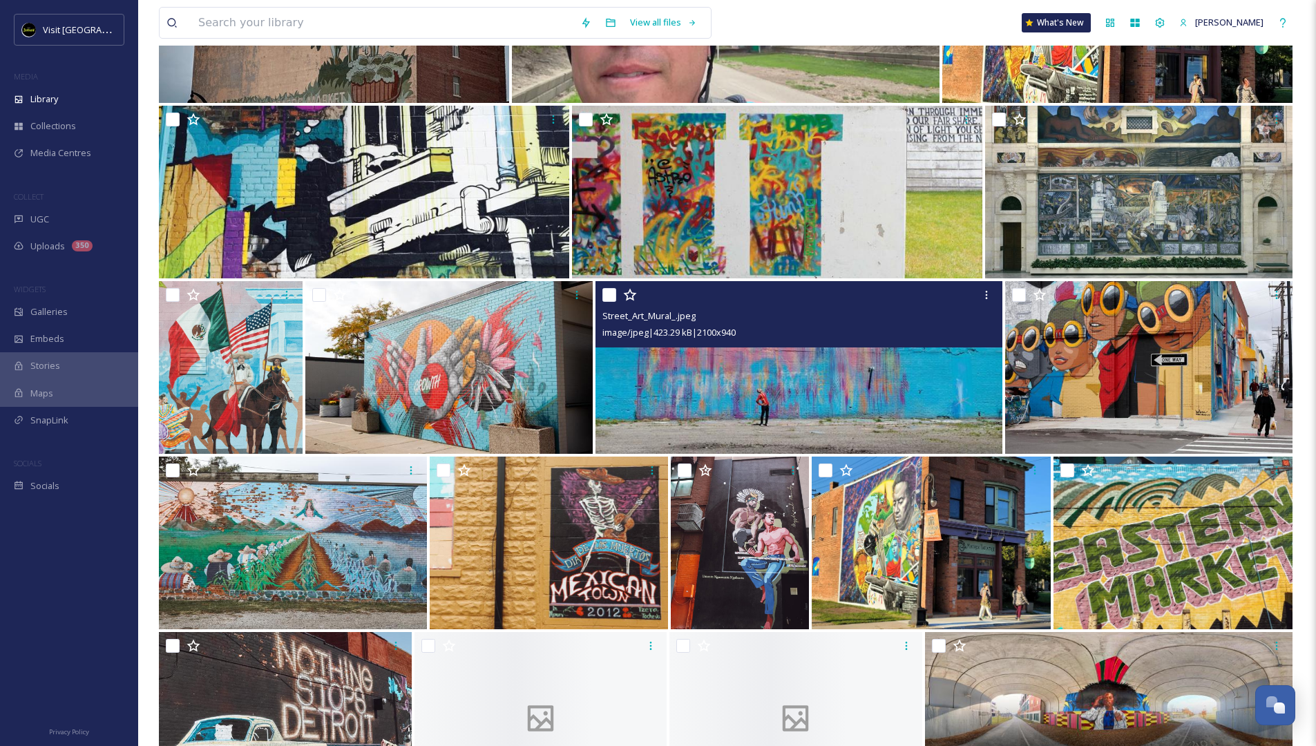
scroll to position [863, 0]
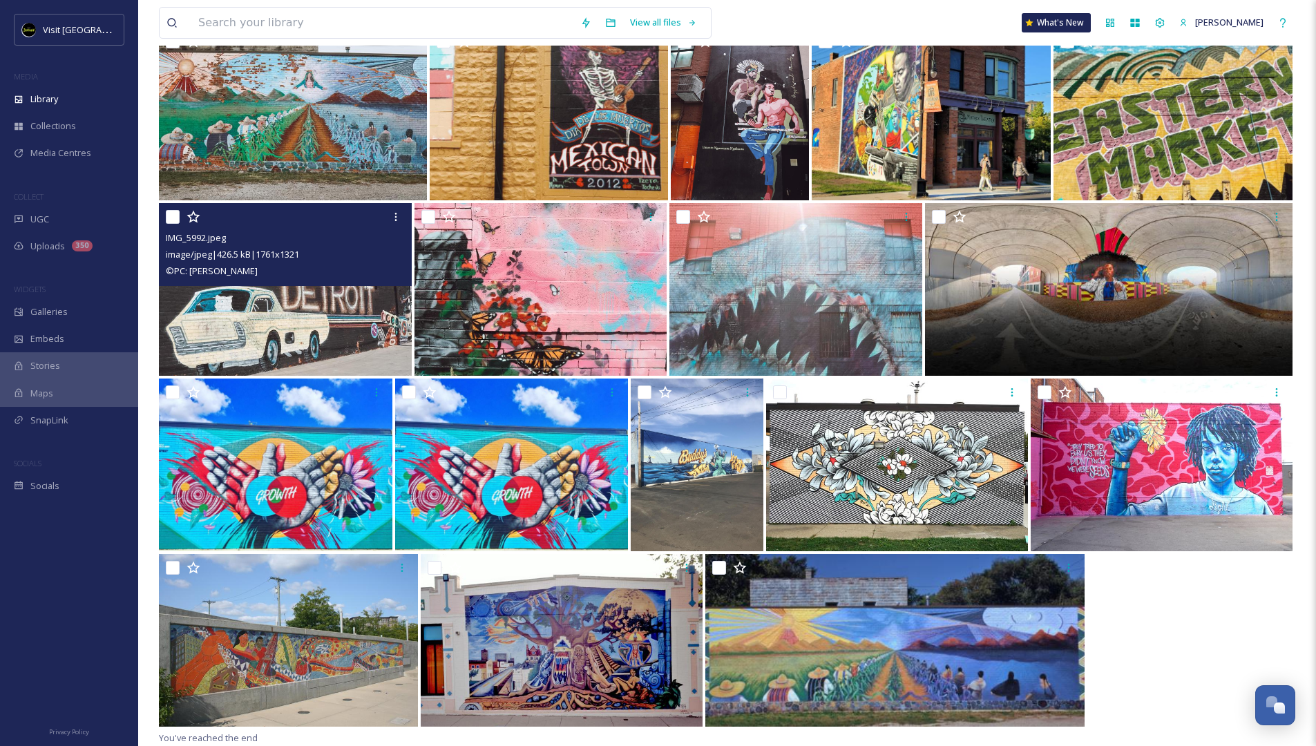
click at [238, 327] on img at bounding box center [285, 289] width 253 height 173
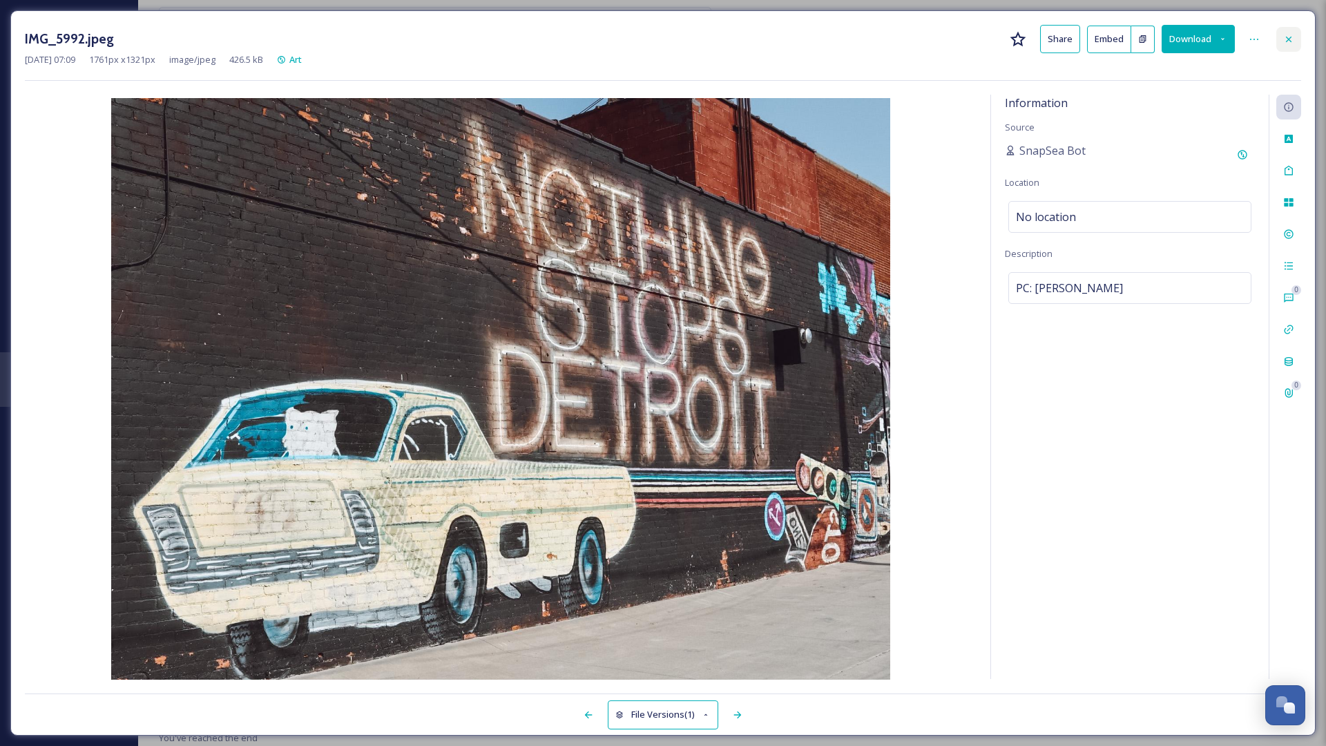
click at [873, 41] on icon at bounding box center [1288, 39] width 11 height 11
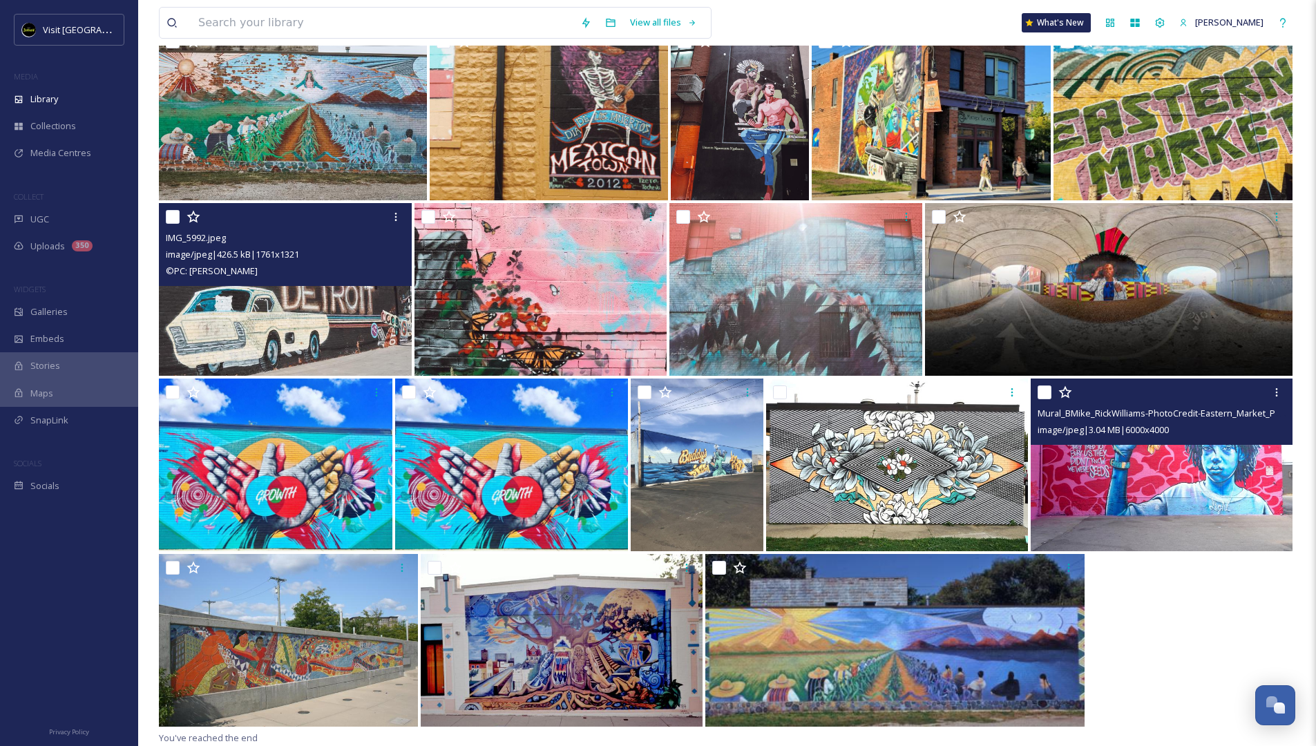
click at [873, 452] on img at bounding box center [1161, 464] width 262 height 173
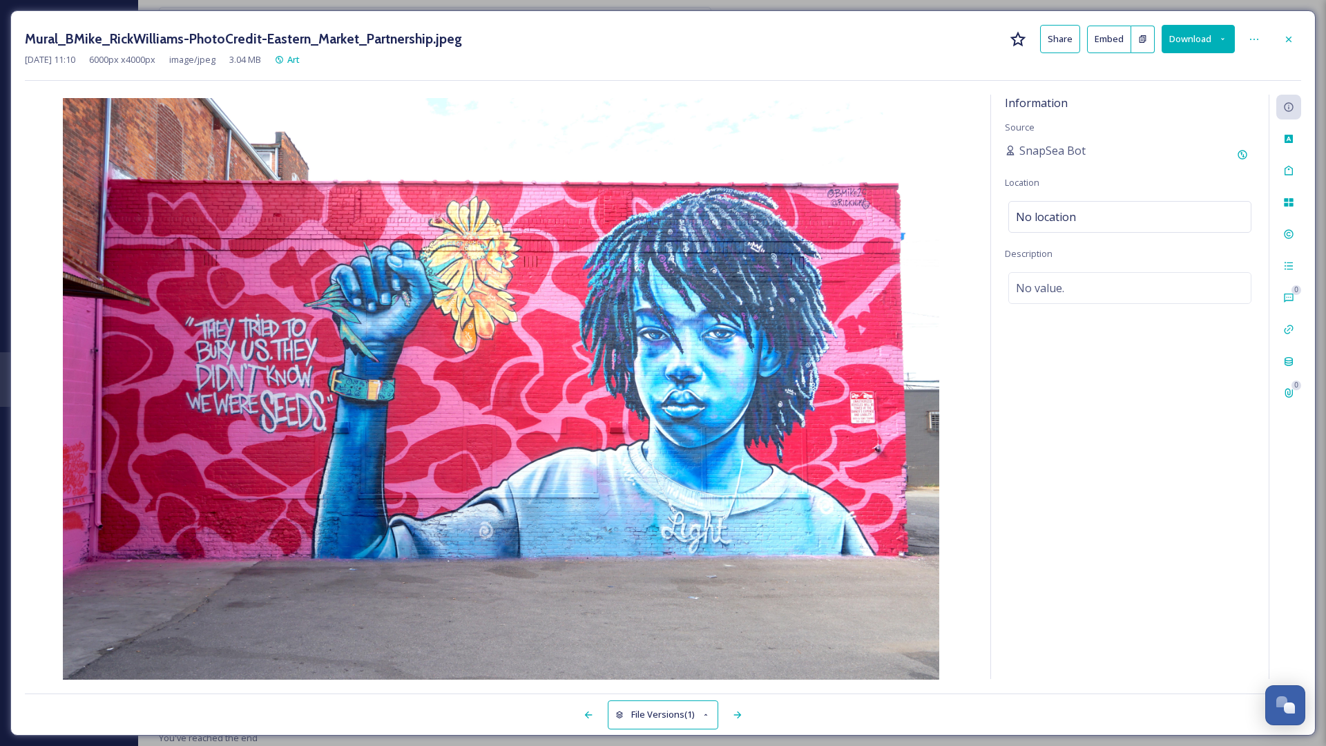
click at [873, 44] on button "Download" at bounding box center [1198, 39] width 73 height 28
click at [873, 74] on span "Download Original (6000 x 4000)" at bounding box center [1162, 70] width 131 height 13
click at [873, 39] on icon at bounding box center [1288, 39] width 11 height 11
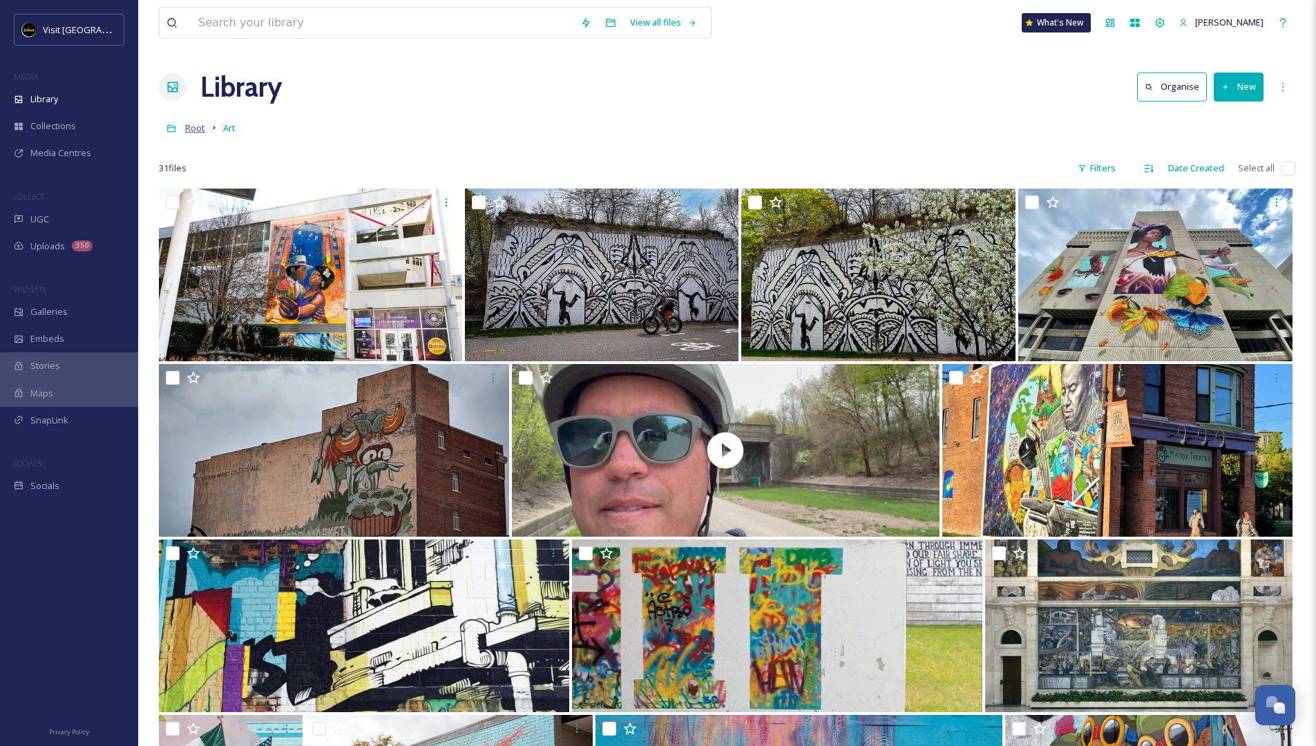
click at [186, 126] on span "Root" at bounding box center [195, 128] width 20 height 12
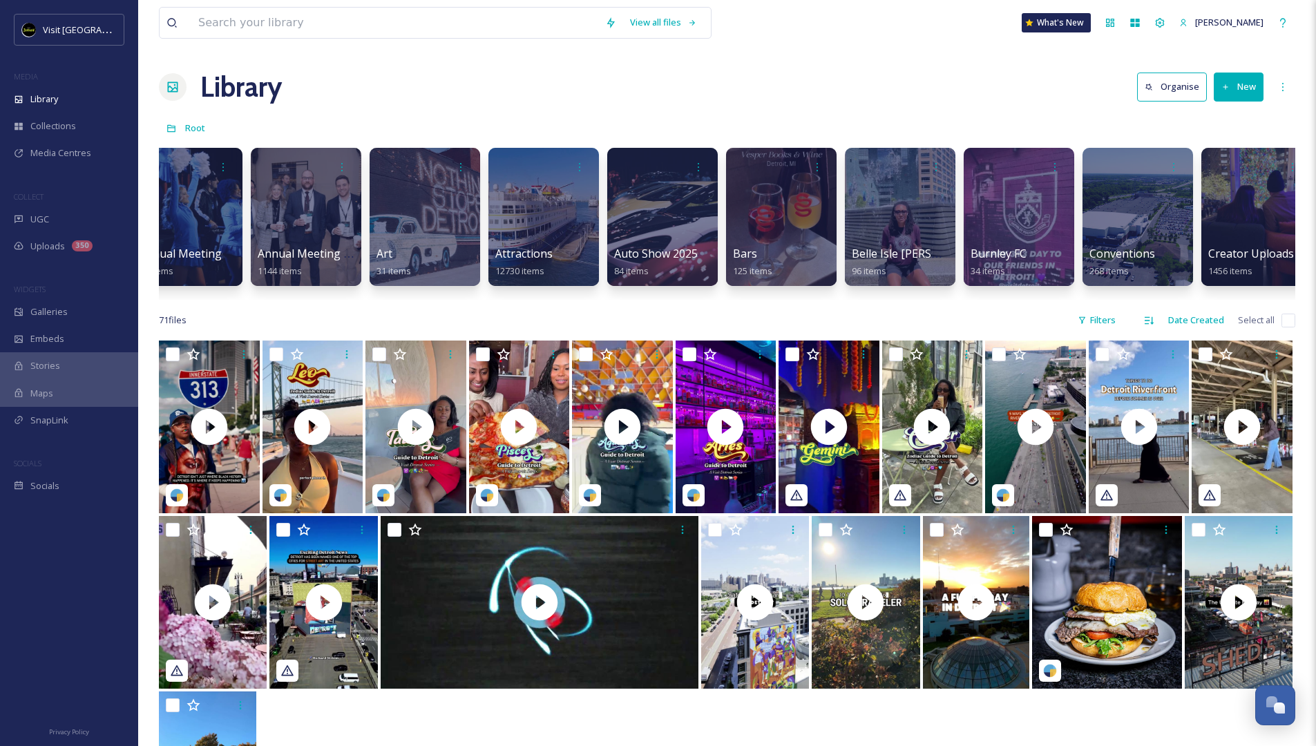
scroll to position [0, 577]
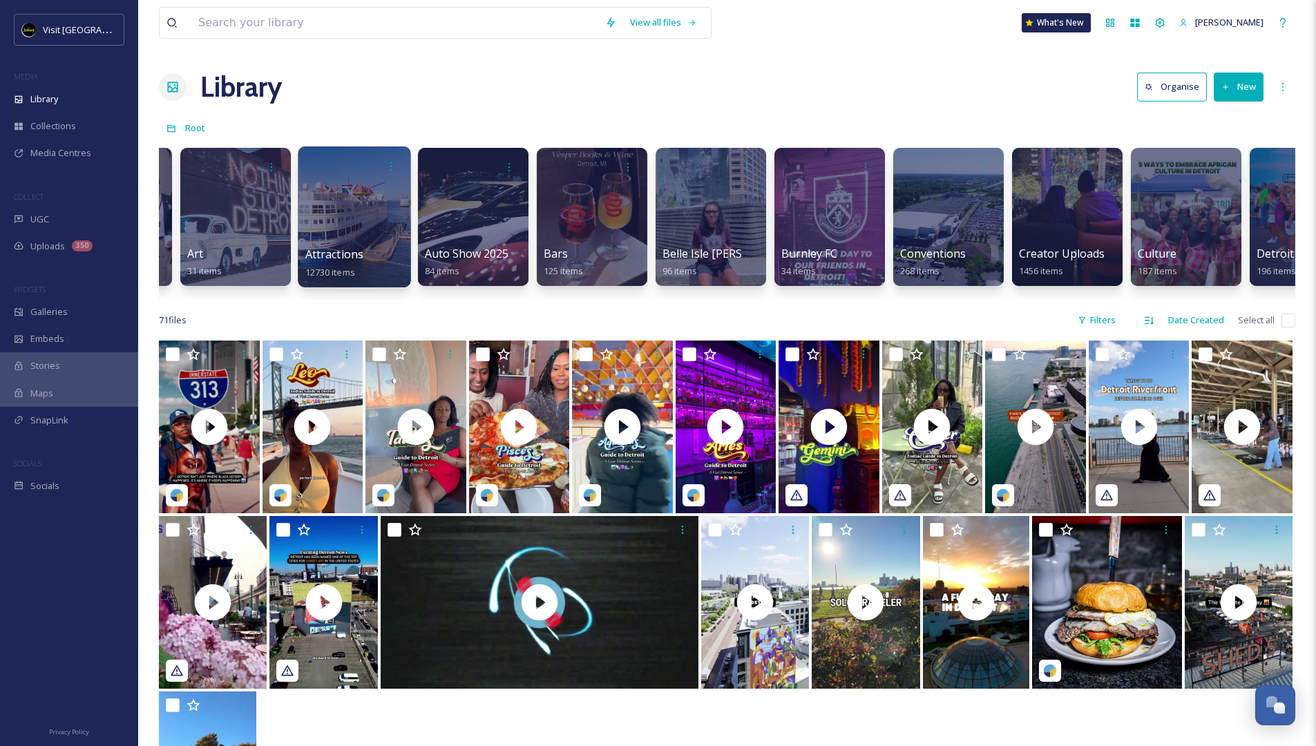
click at [347, 215] on div at bounding box center [354, 216] width 113 height 141
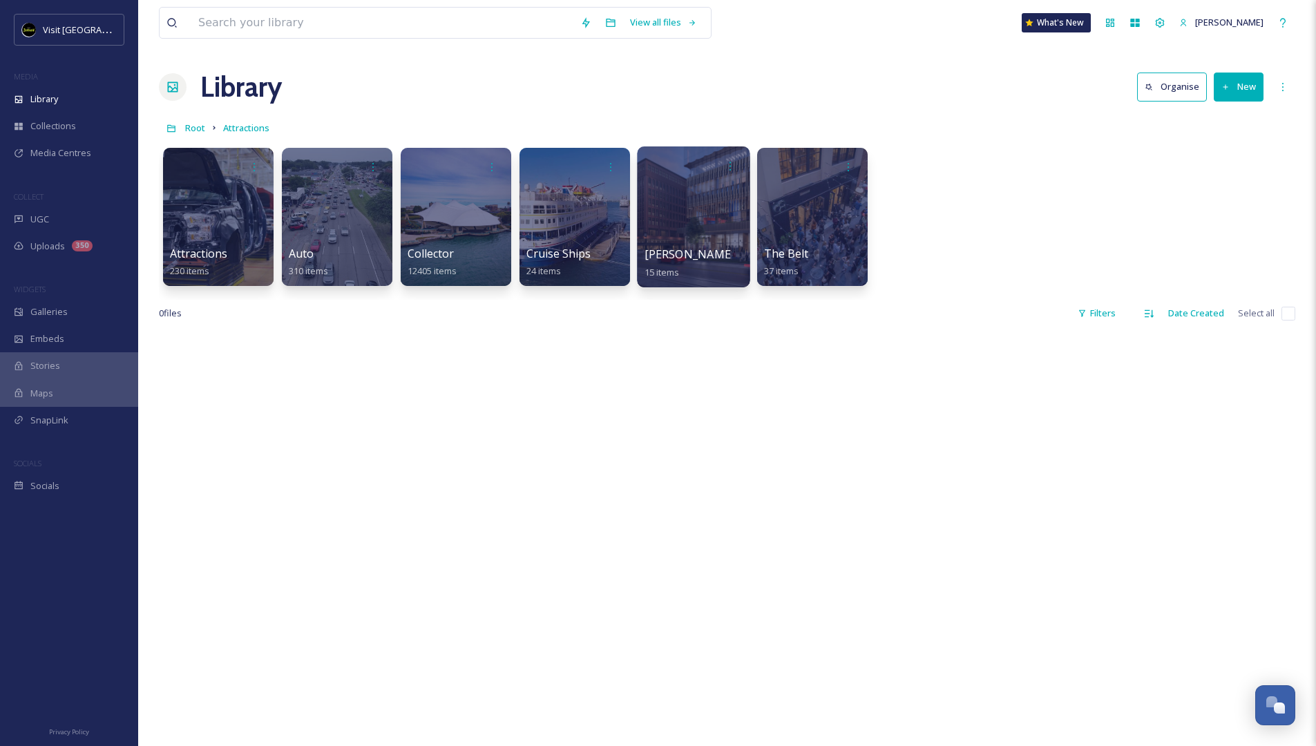
click at [682, 222] on div at bounding box center [693, 216] width 113 height 141
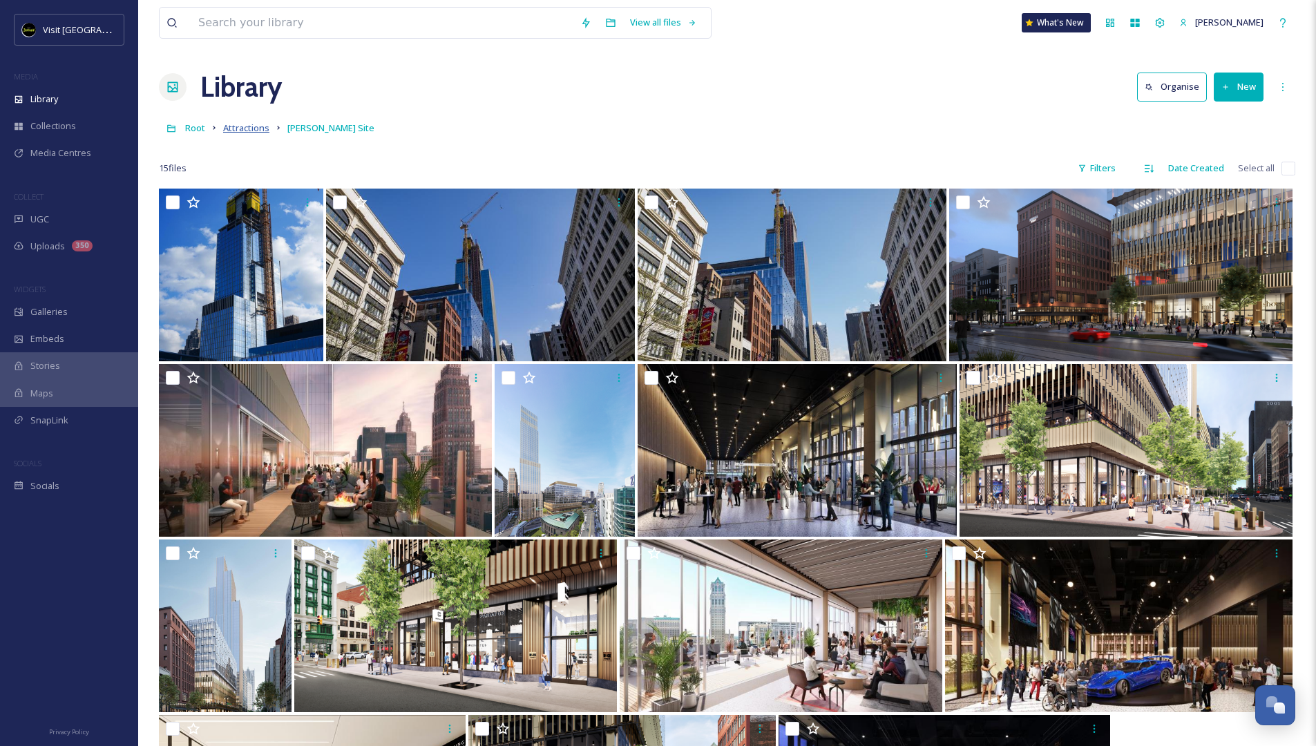
click at [253, 129] on span "Attractions" at bounding box center [246, 128] width 46 height 12
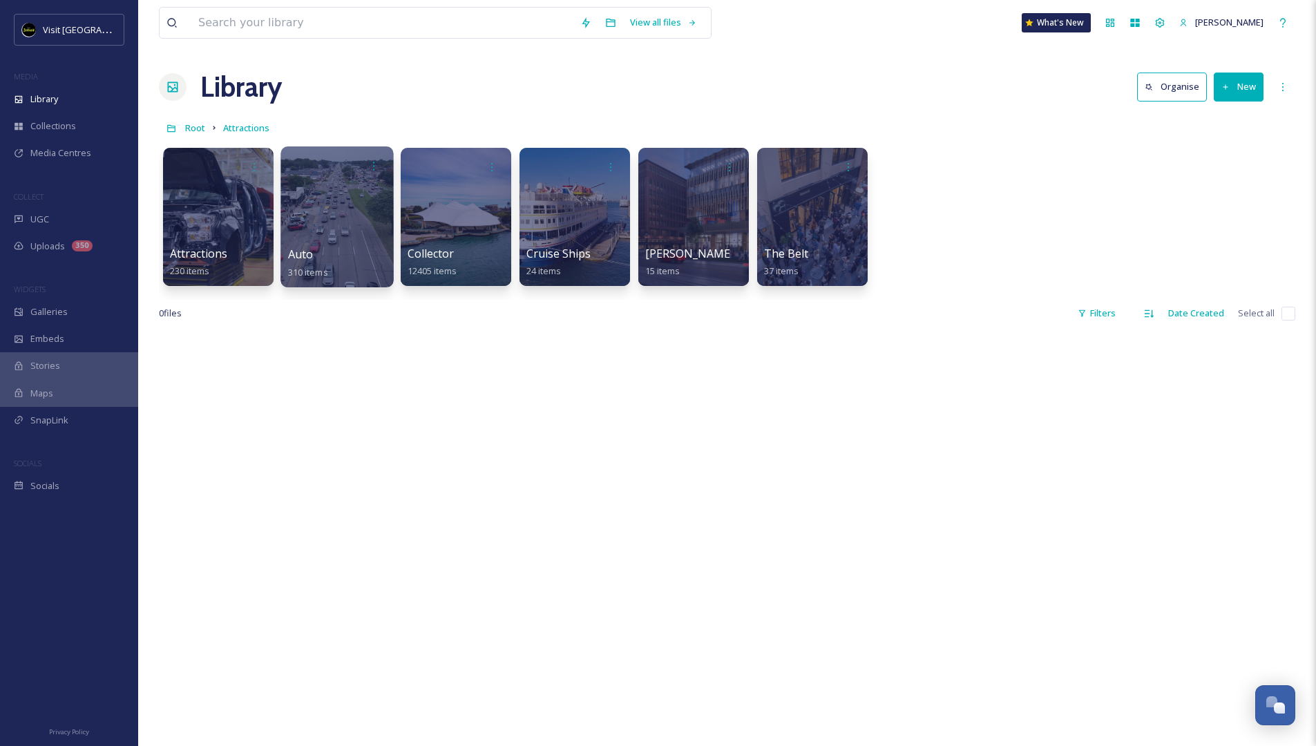
click at [314, 229] on div at bounding box center [336, 216] width 113 height 141
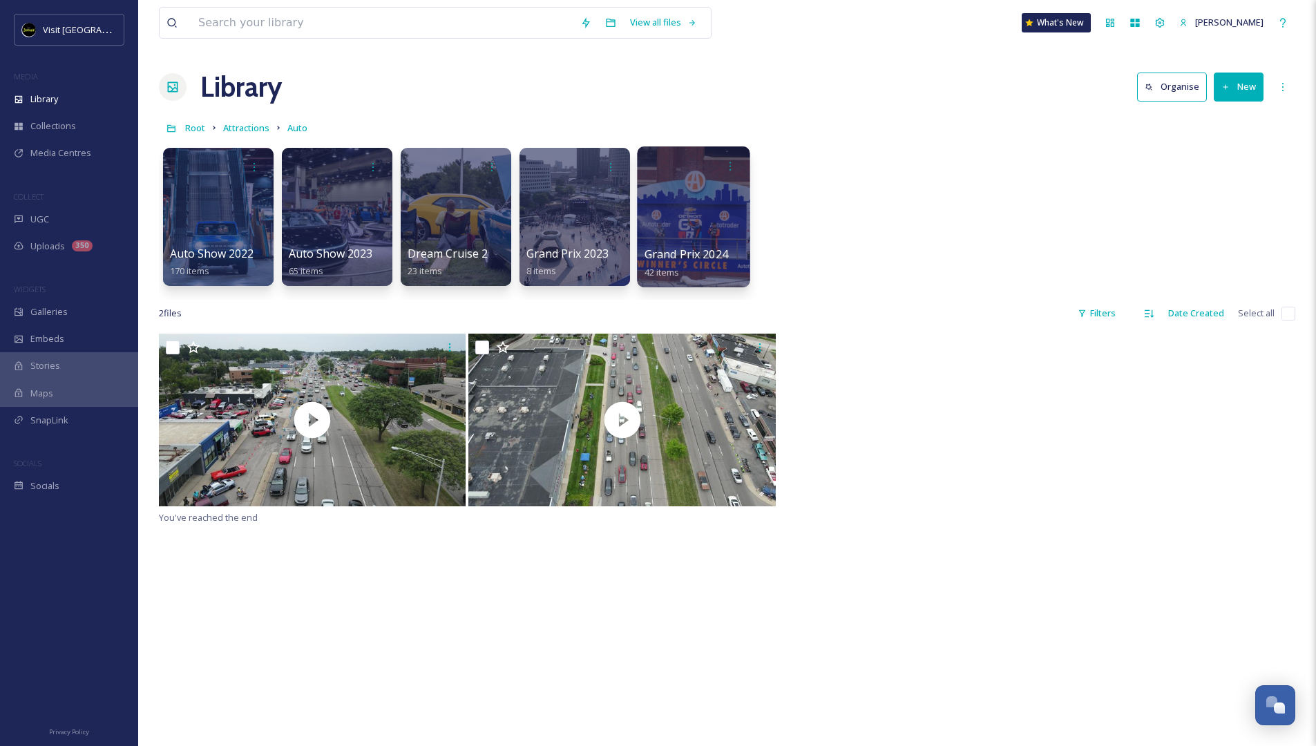
click at [704, 207] on div at bounding box center [693, 216] width 113 height 141
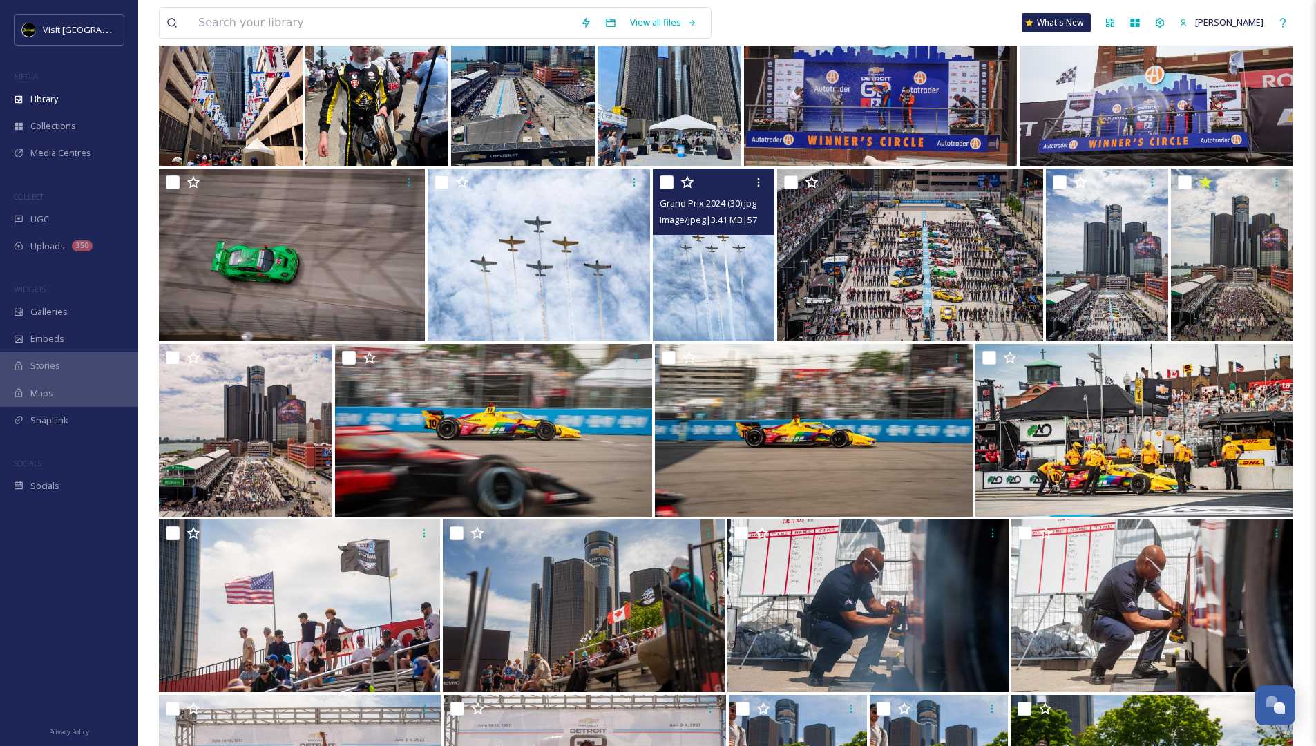
scroll to position [191, 0]
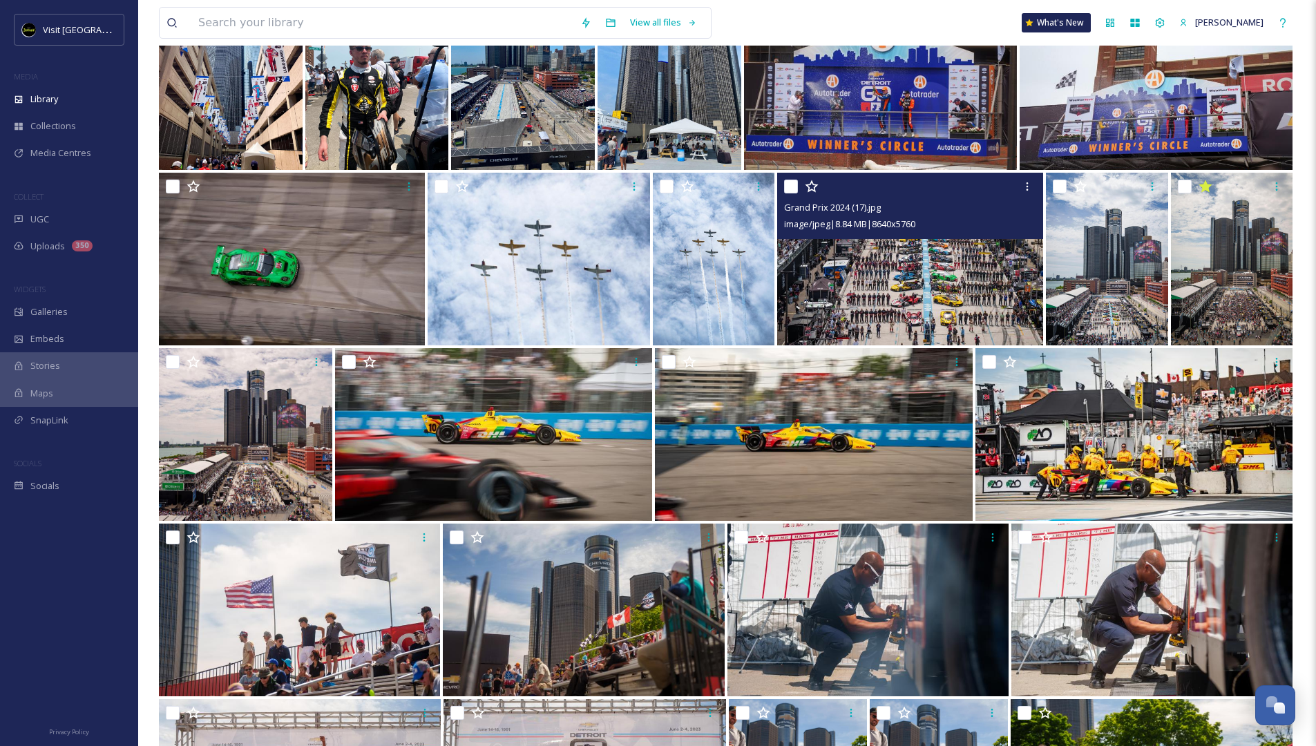
click at [873, 291] on img at bounding box center [910, 259] width 266 height 173
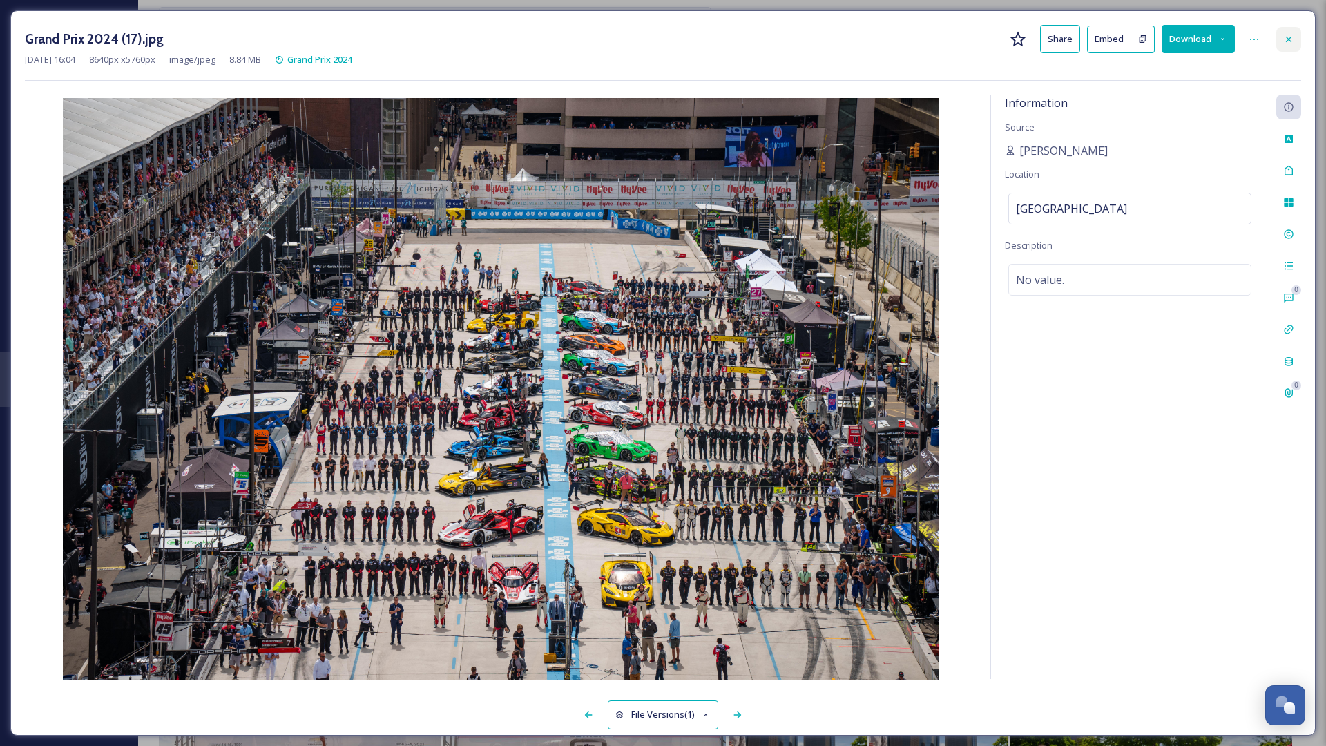
click at [873, 42] on icon at bounding box center [1288, 39] width 11 height 11
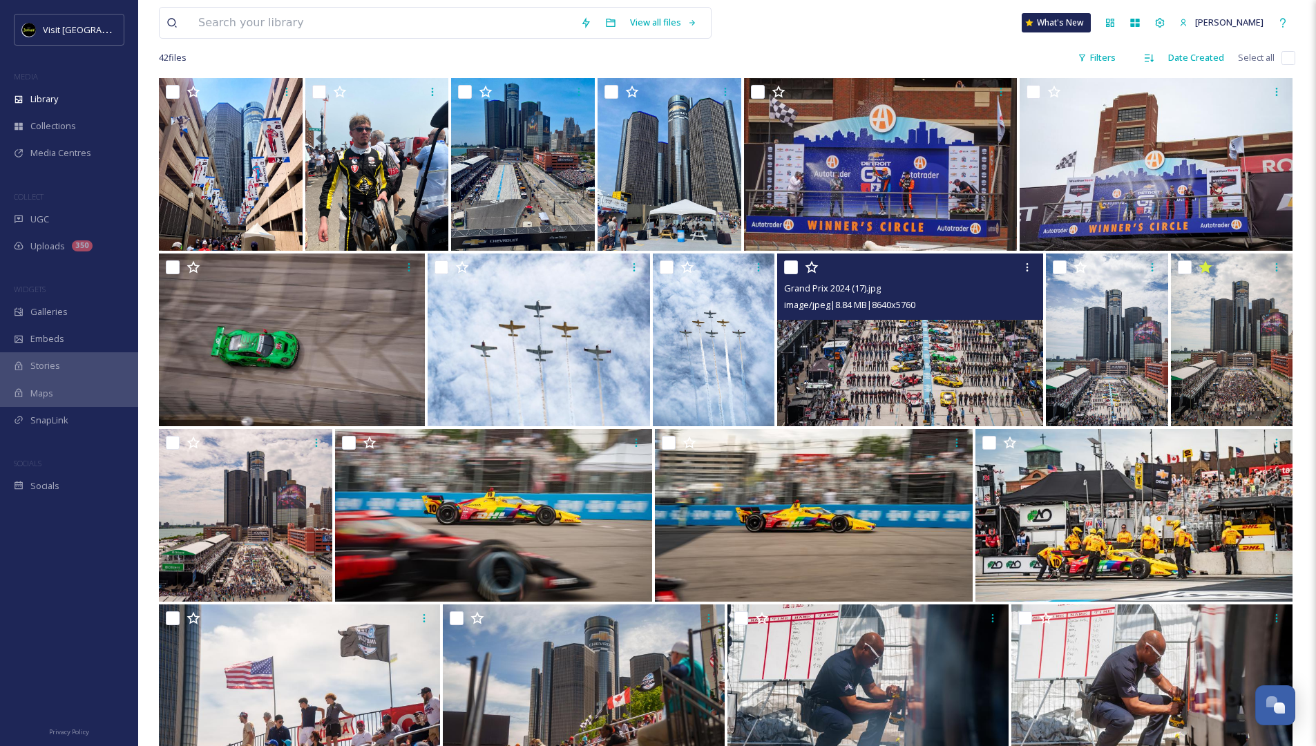
scroll to position [108, 0]
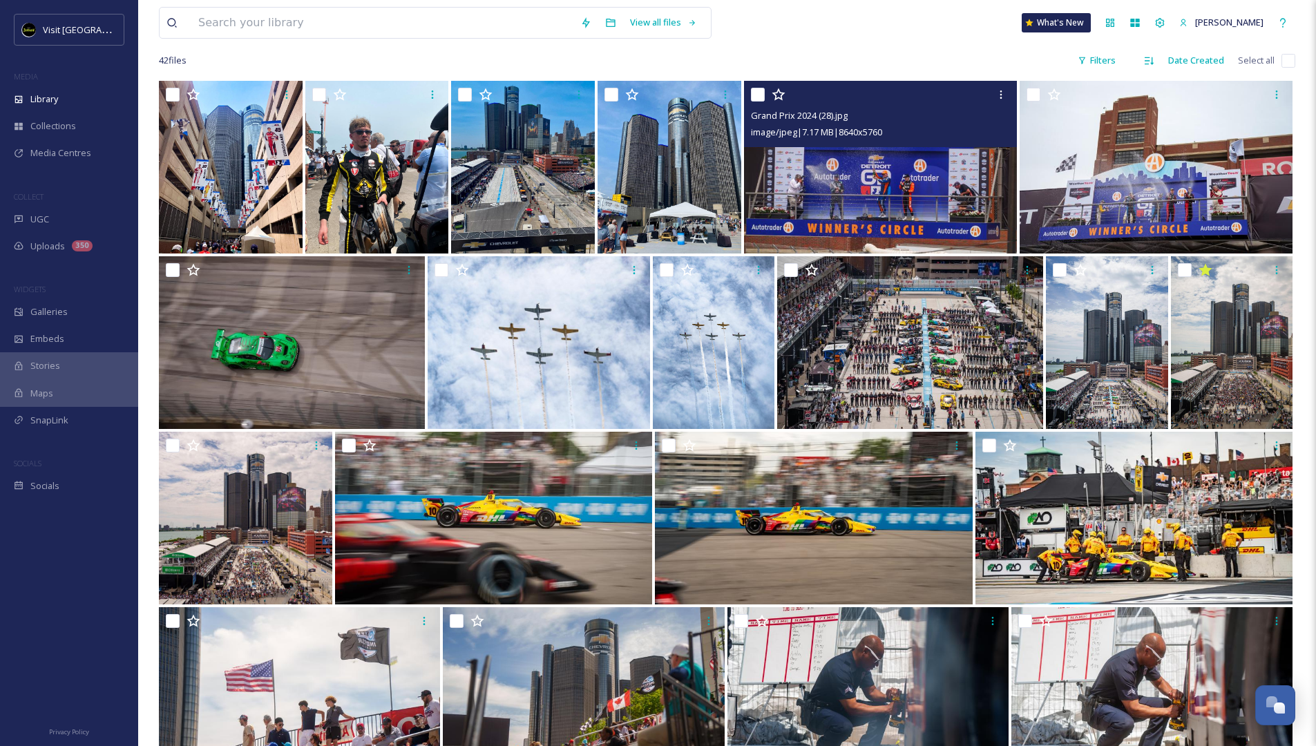
click at [873, 204] on img at bounding box center [880, 167] width 273 height 173
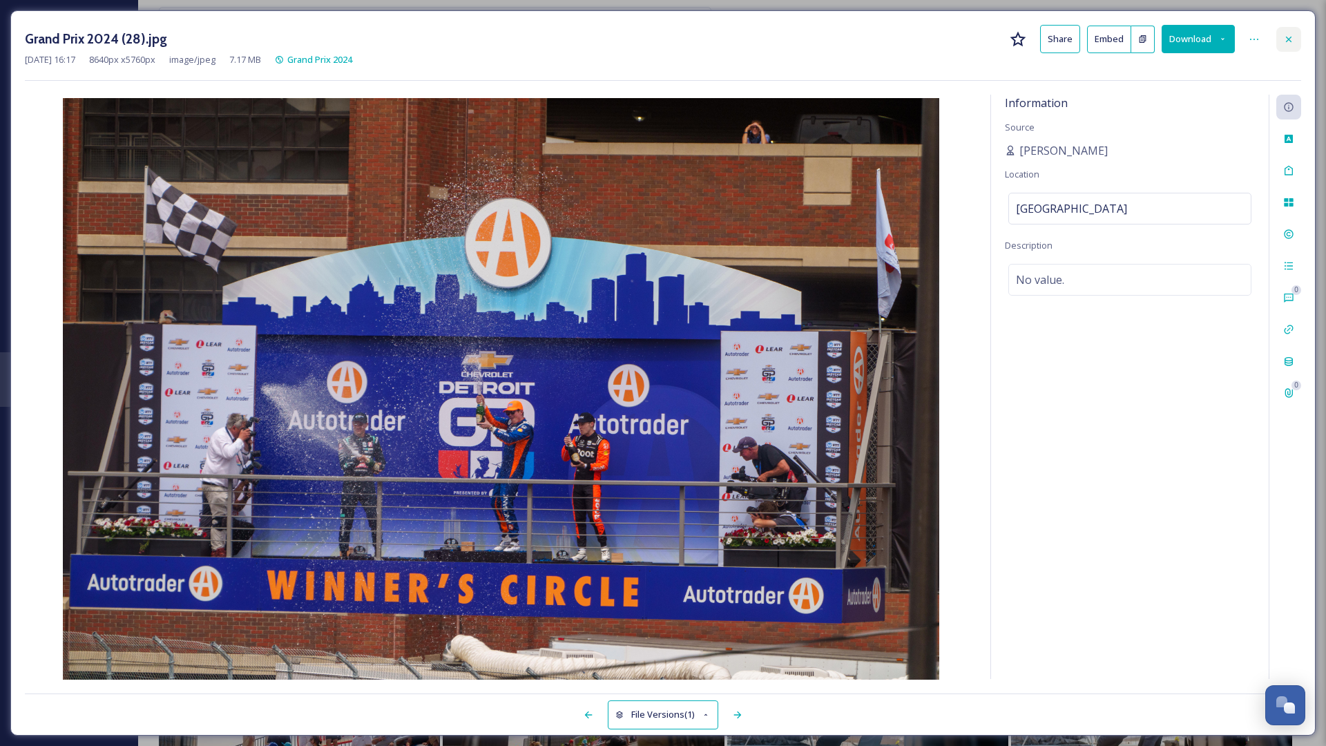
click at [873, 37] on div at bounding box center [1288, 39] width 25 height 25
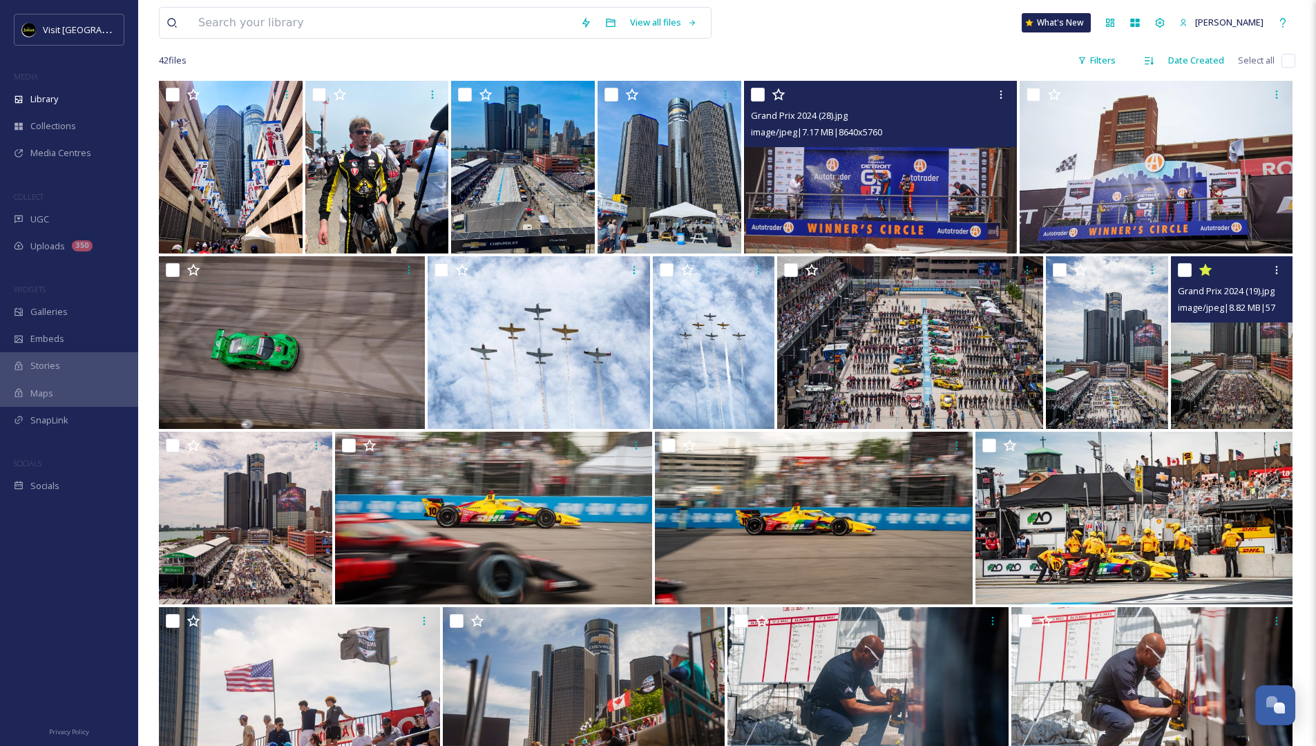
click at [873, 359] on img at bounding box center [1231, 342] width 122 height 173
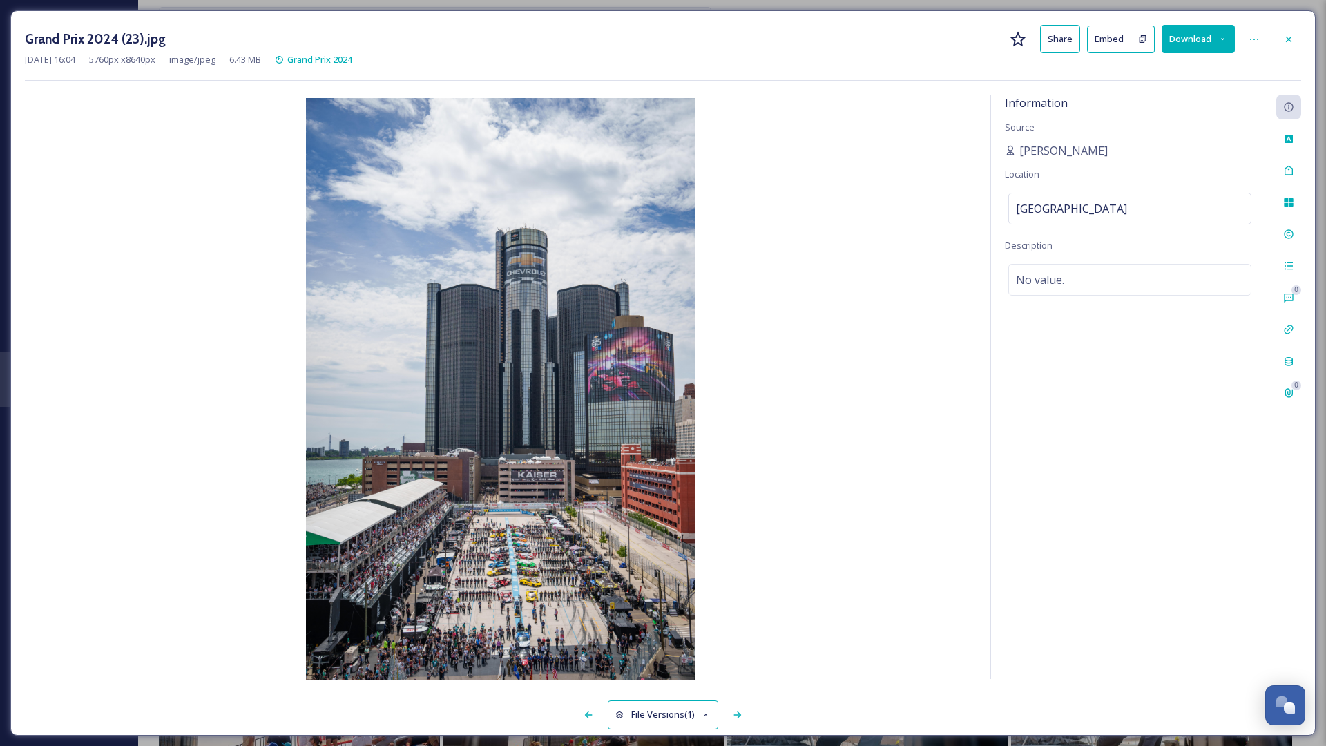
click at [873, 43] on button "Download" at bounding box center [1198, 39] width 73 height 28
click at [873, 73] on span "Download Original (5760 x 8640)" at bounding box center [1162, 70] width 131 height 13
click at [873, 39] on div at bounding box center [1288, 39] width 25 height 25
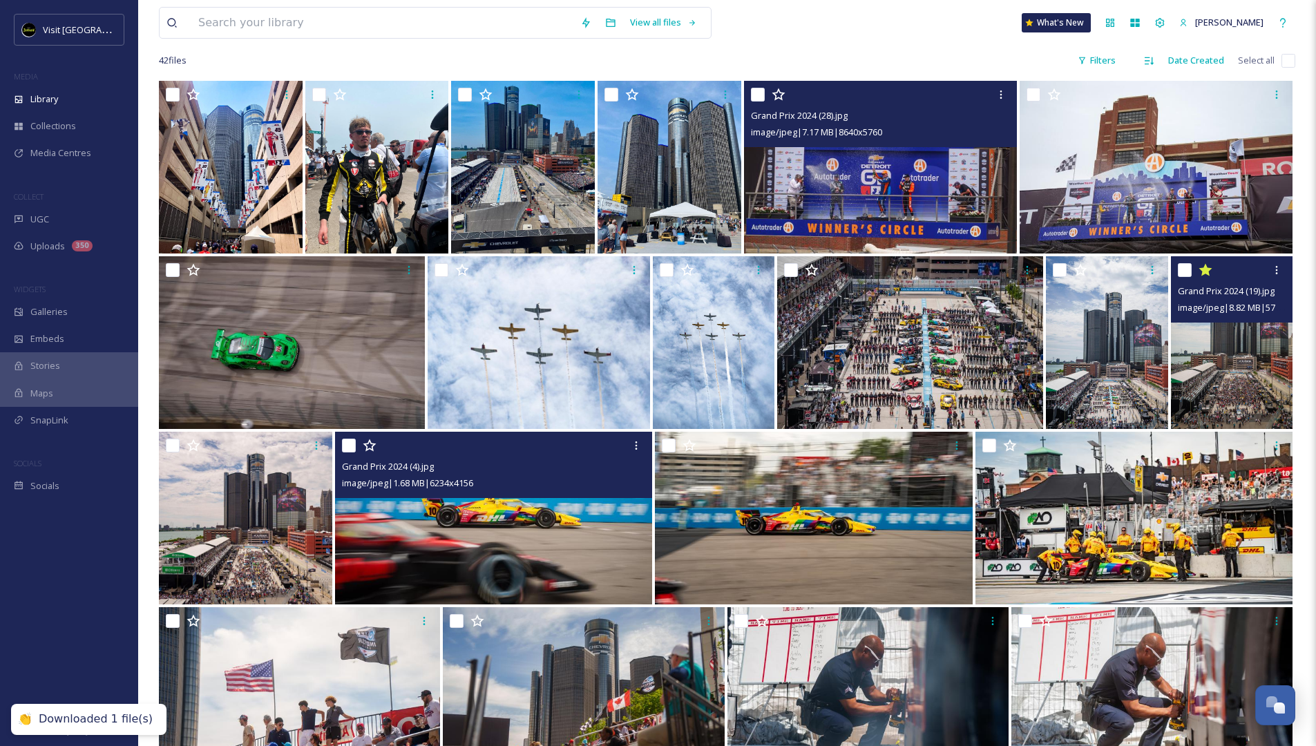
click at [510, 471] on img at bounding box center [493, 518] width 317 height 173
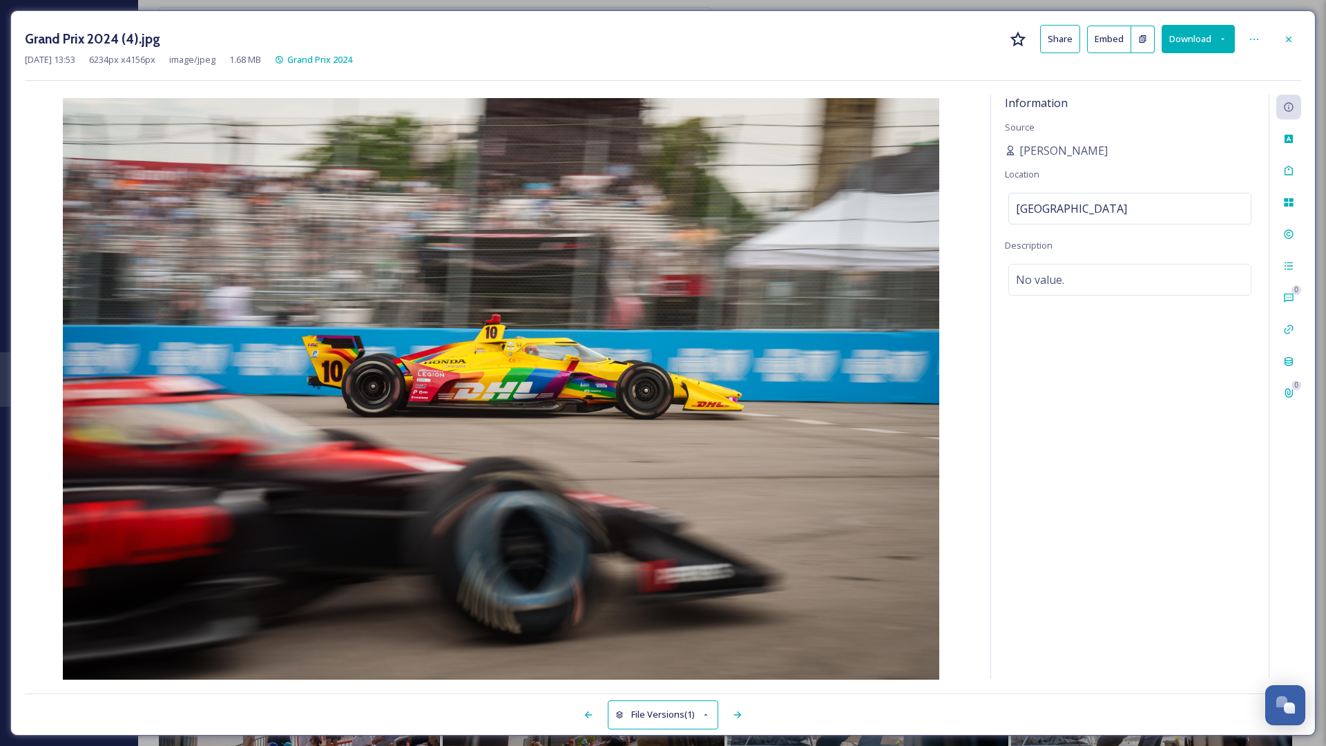
click at [873, 42] on button "Download" at bounding box center [1198, 39] width 73 height 28
click at [873, 65] on span "Download Original (6234 x 4156)" at bounding box center [1162, 70] width 131 height 13
click at [873, 40] on icon at bounding box center [1288, 39] width 11 height 11
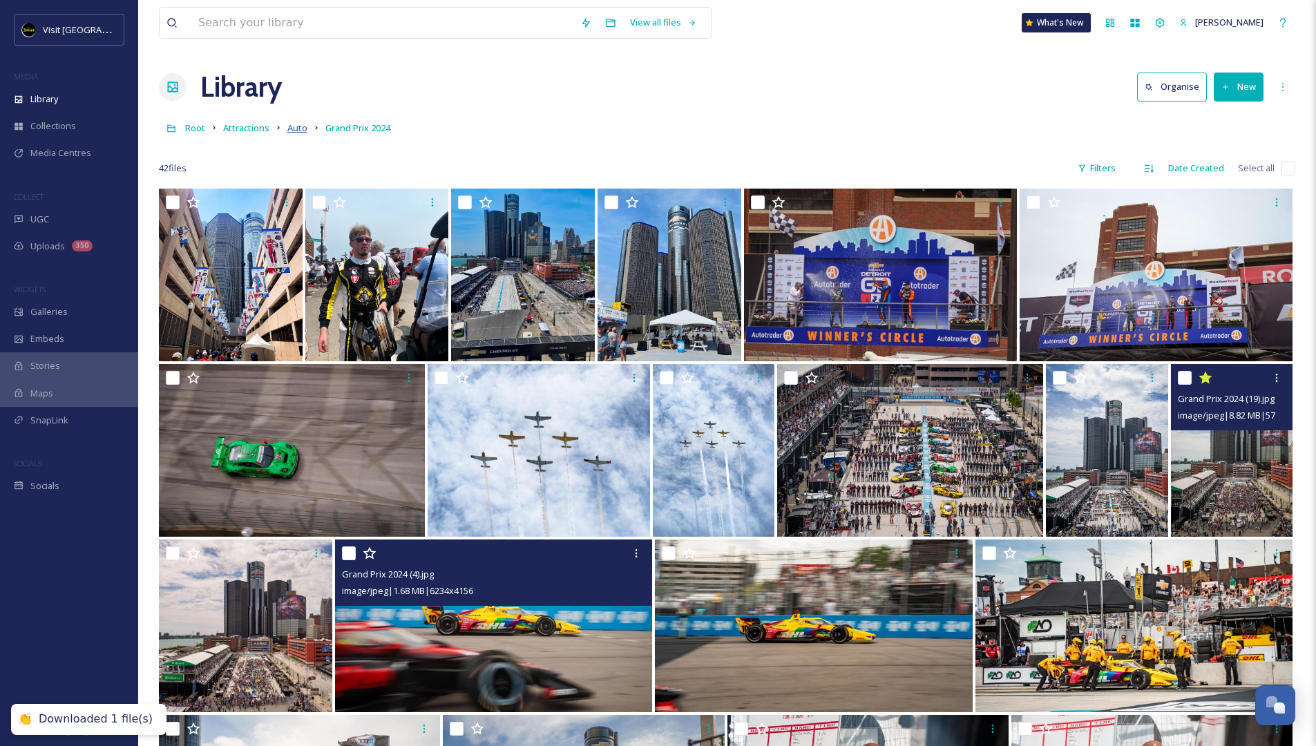
click at [297, 126] on span "Auto" at bounding box center [297, 128] width 20 height 12
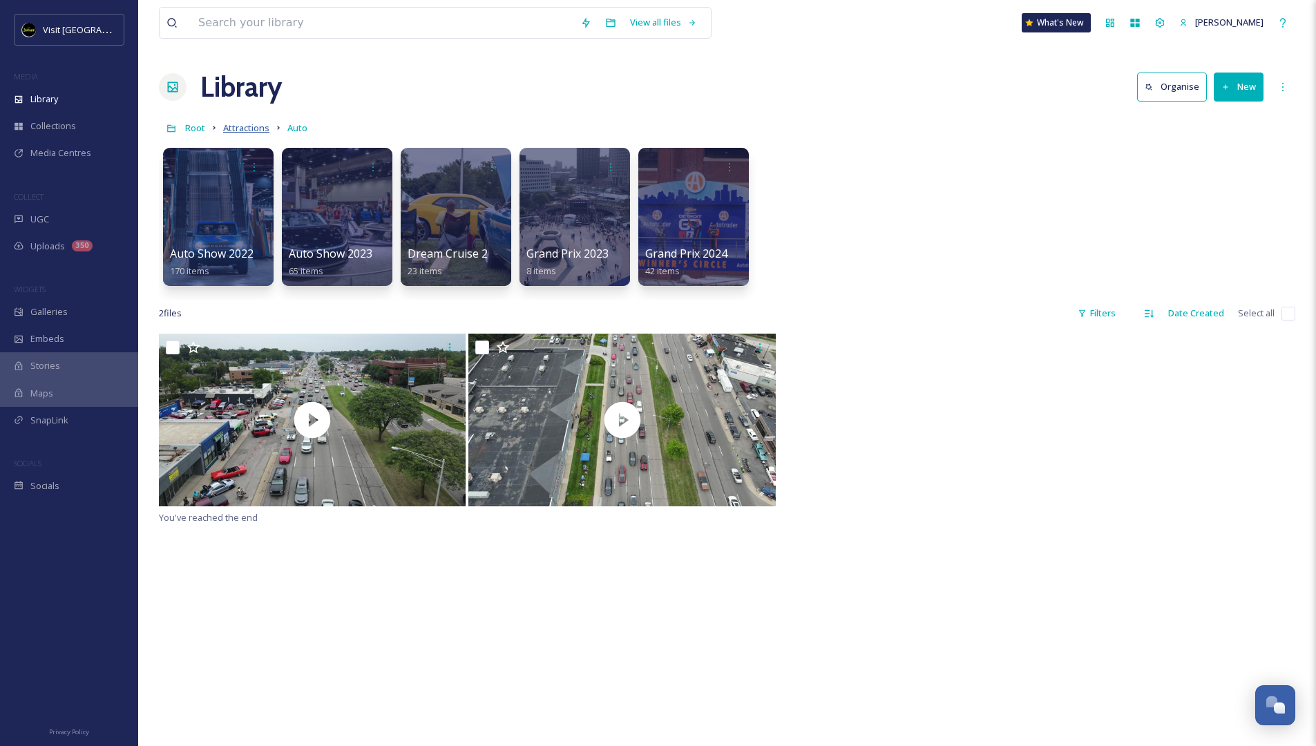
click at [244, 126] on span "Attractions" at bounding box center [246, 128] width 46 height 12
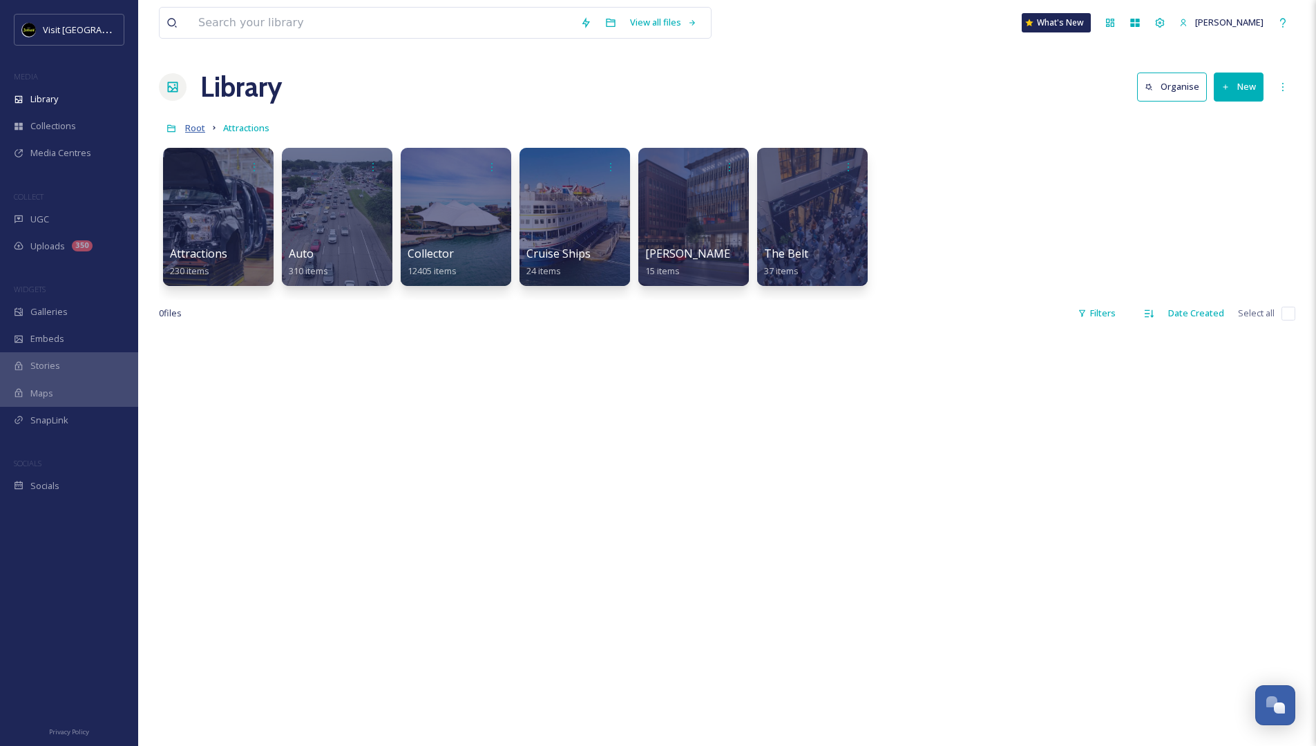
click at [197, 128] on span "Root" at bounding box center [195, 128] width 20 height 12
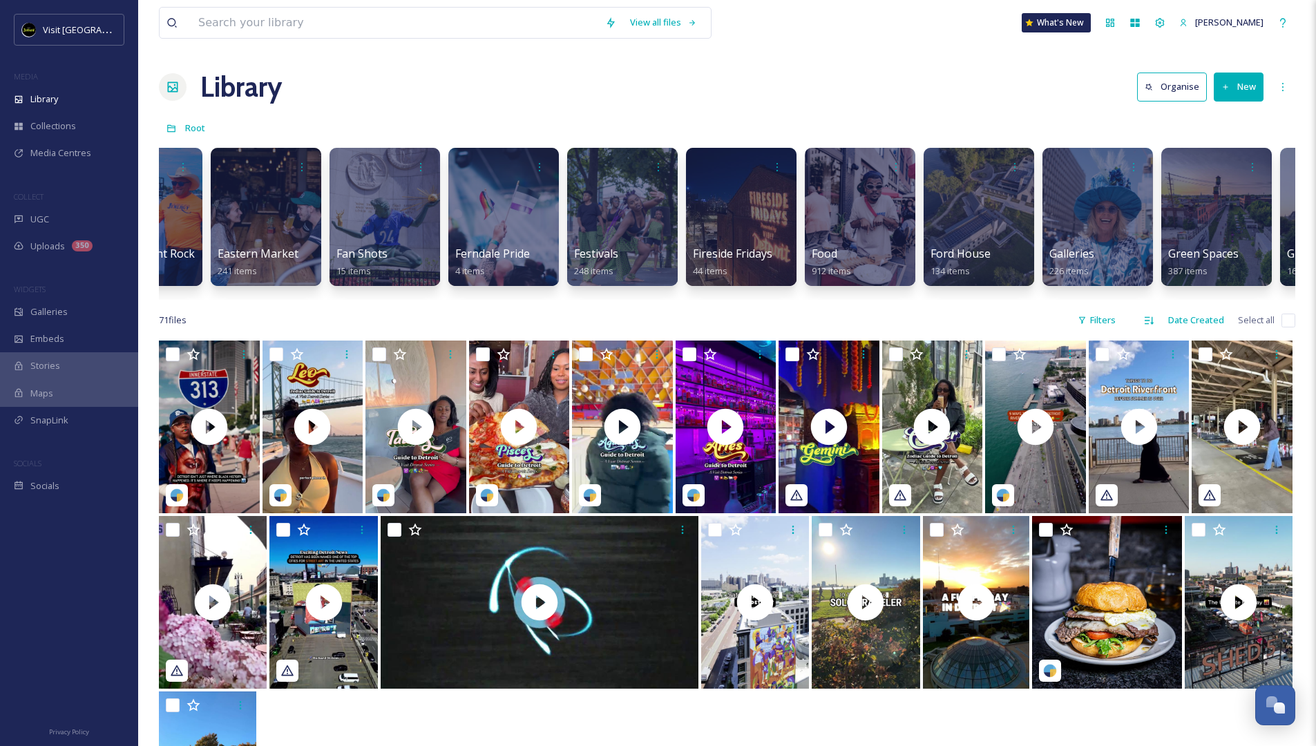
scroll to position [0, 1734]
click at [758, 189] on div at bounding box center [740, 216] width 113 height 141
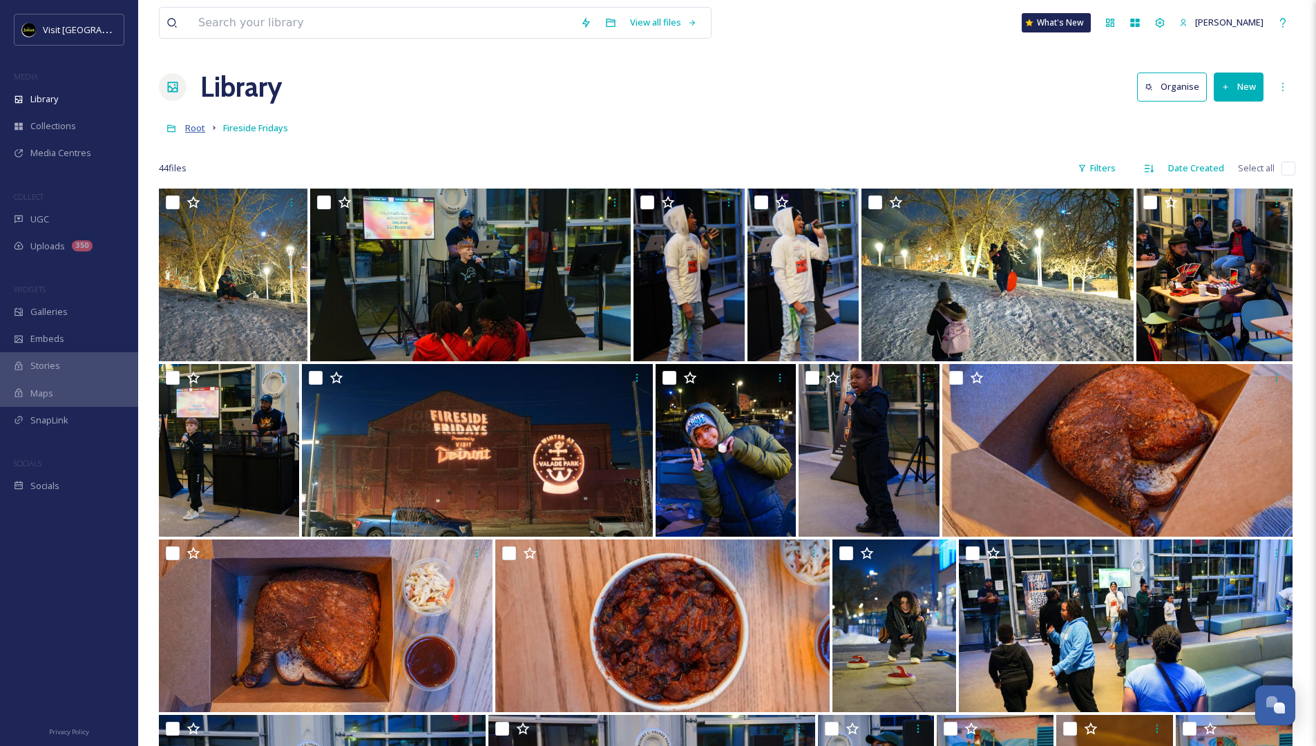
click at [187, 129] on span "Root" at bounding box center [195, 128] width 20 height 12
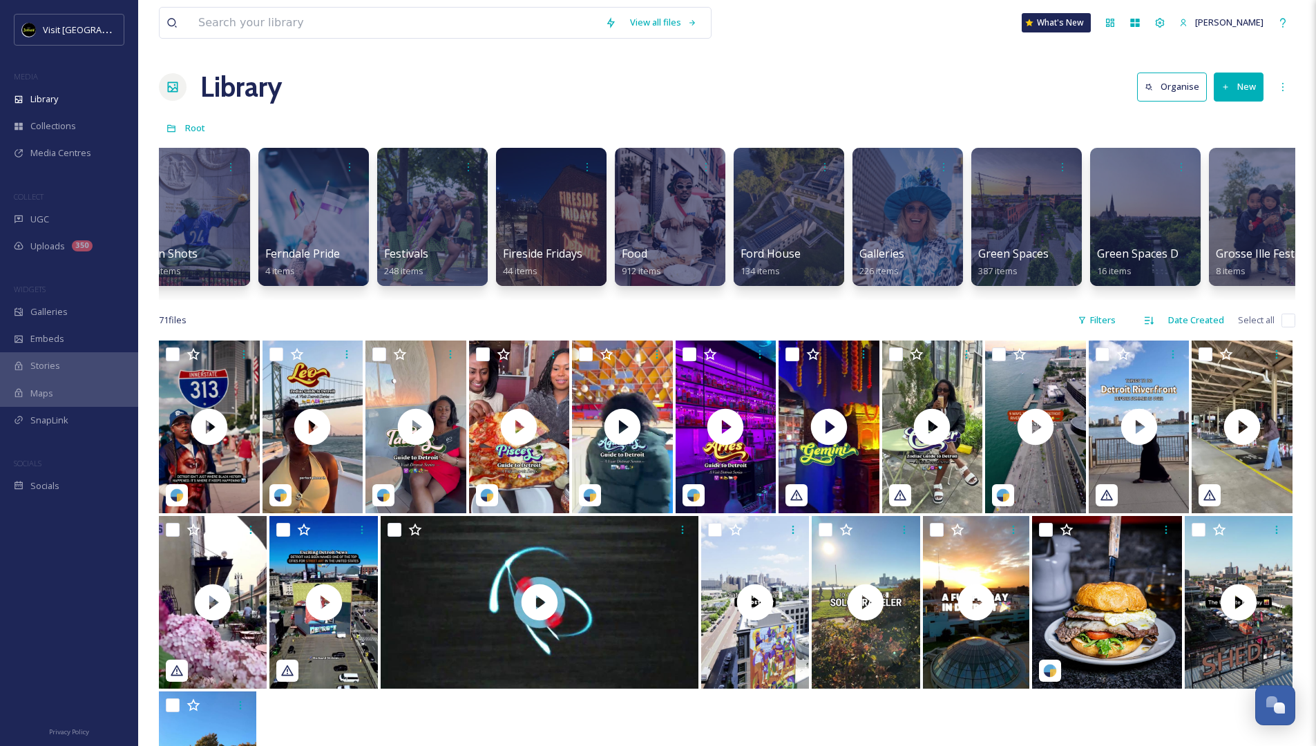
scroll to position [0, 2078]
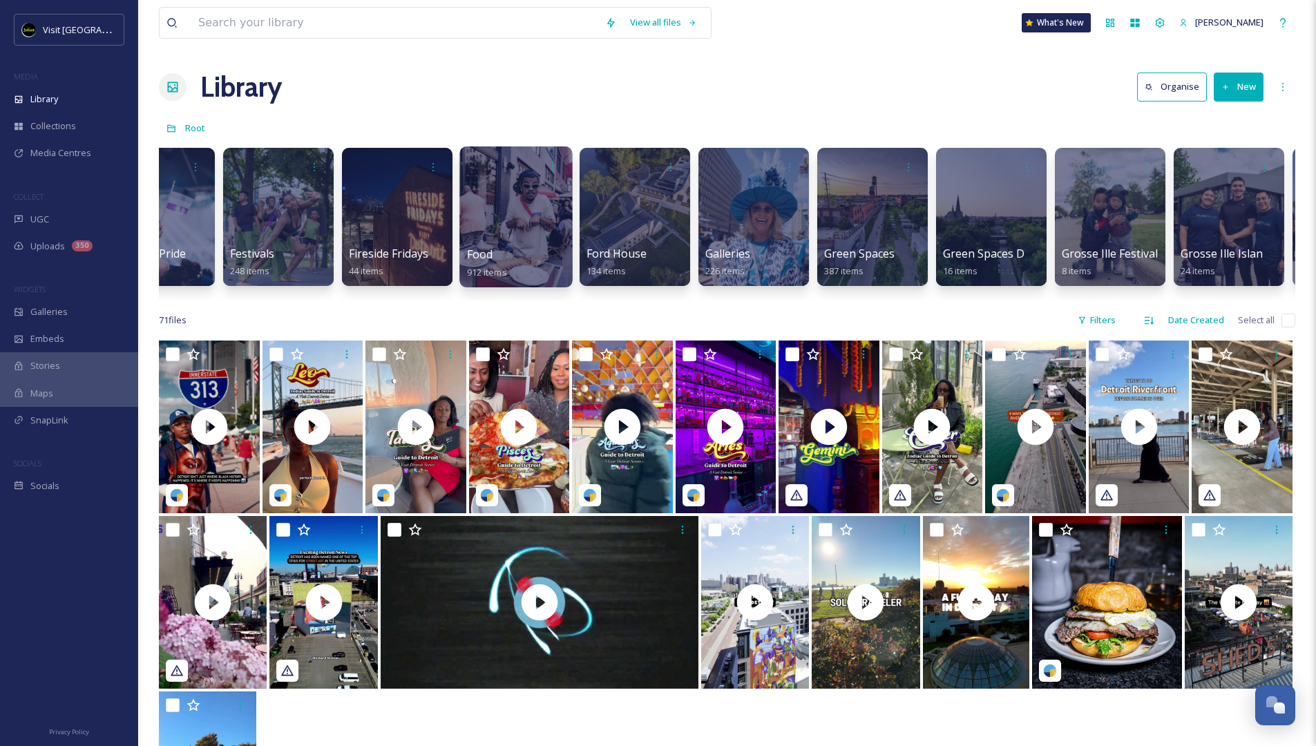
click at [527, 172] on div at bounding box center [516, 166] width 99 height 26
click at [528, 219] on div at bounding box center [515, 216] width 113 height 141
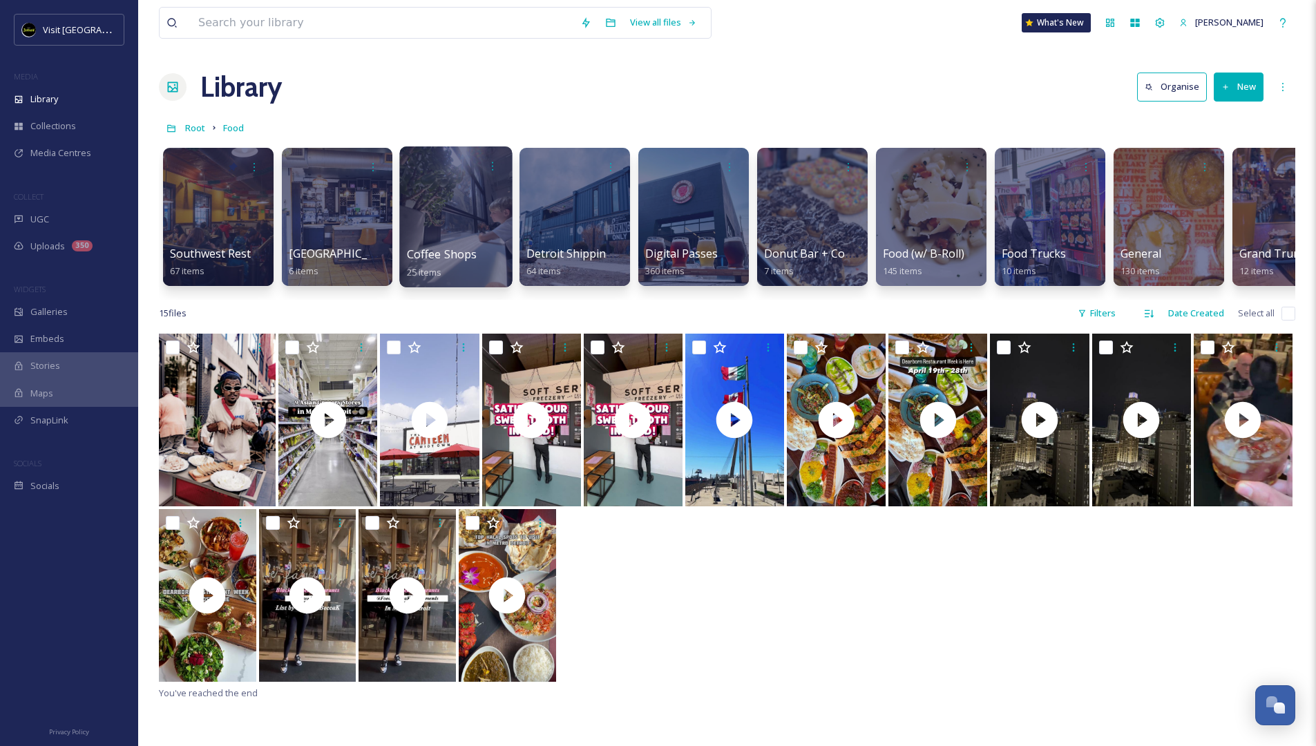
click at [449, 184] on div at bounding box center [455, 216] width 113 height 141
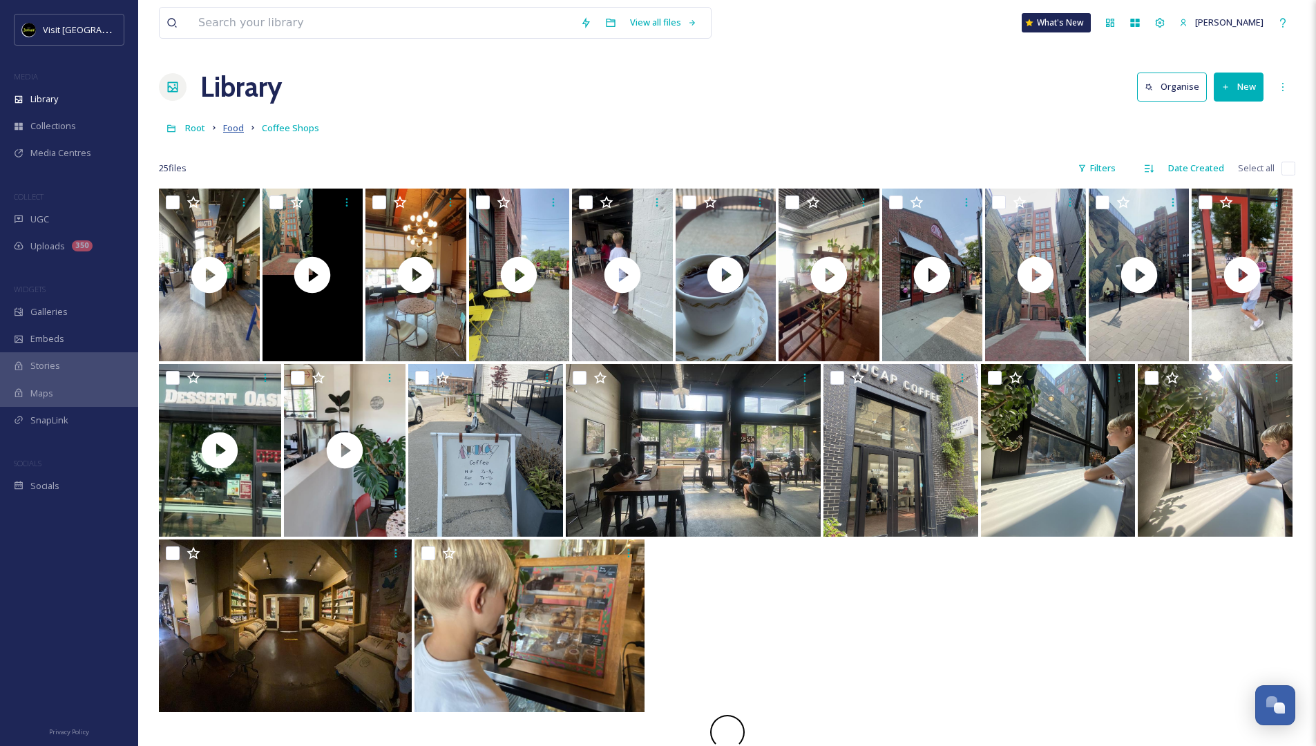
click at [230, 129] on span "Food" at bounding box center [233, 128] width 21 height 12
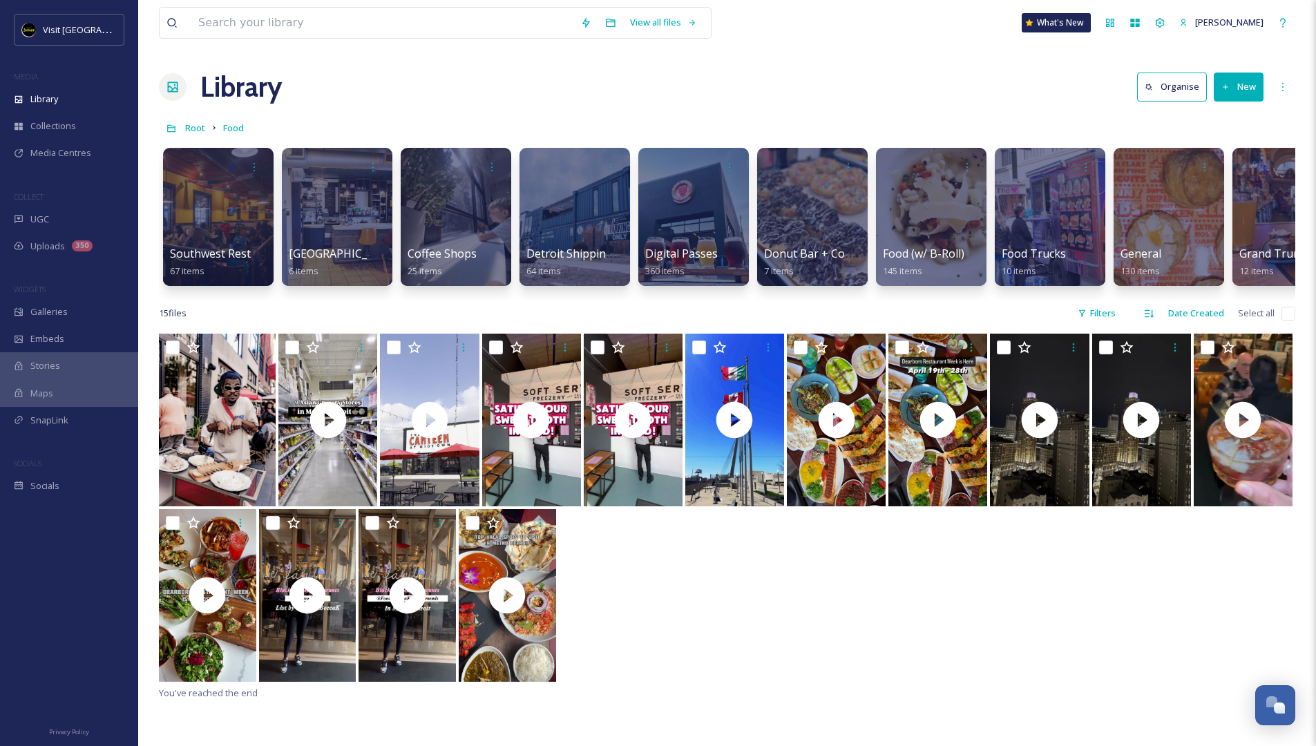
scroll to position [0, 3]
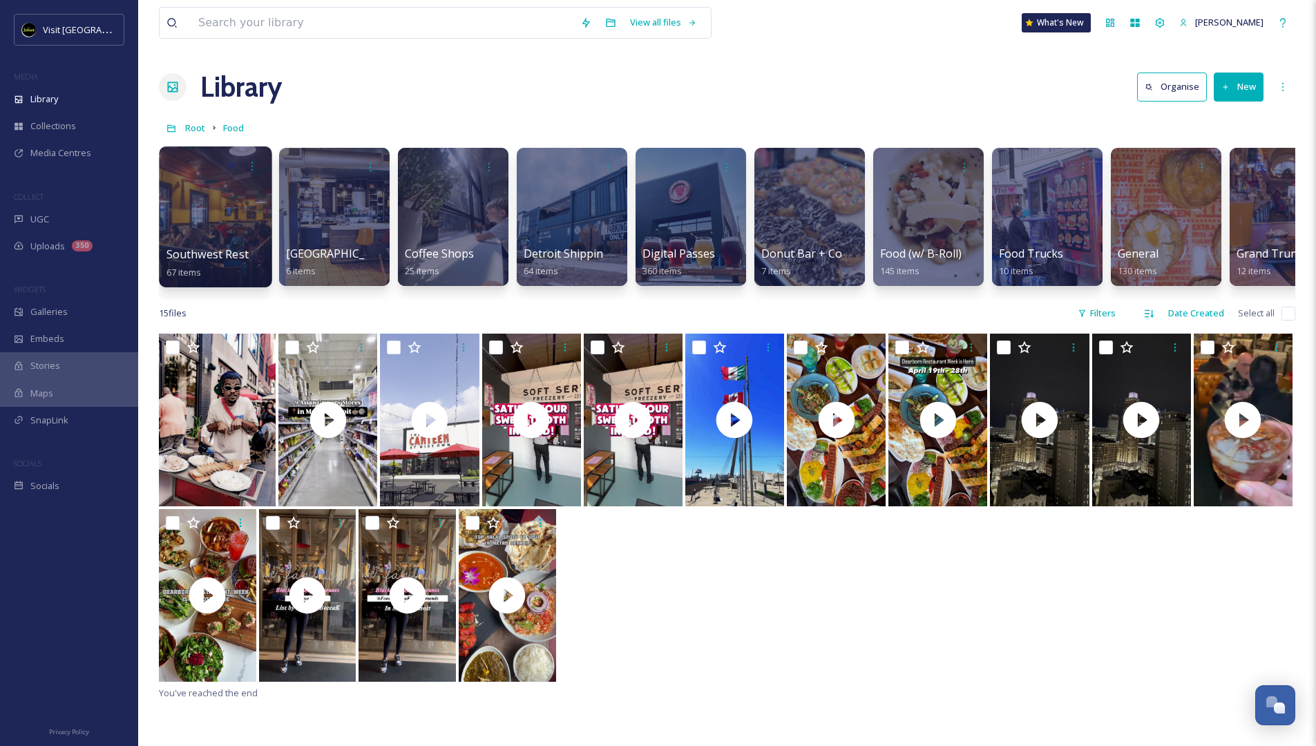
click at [208, 197] on div at bounding box center [215, 216] width 113 height 141
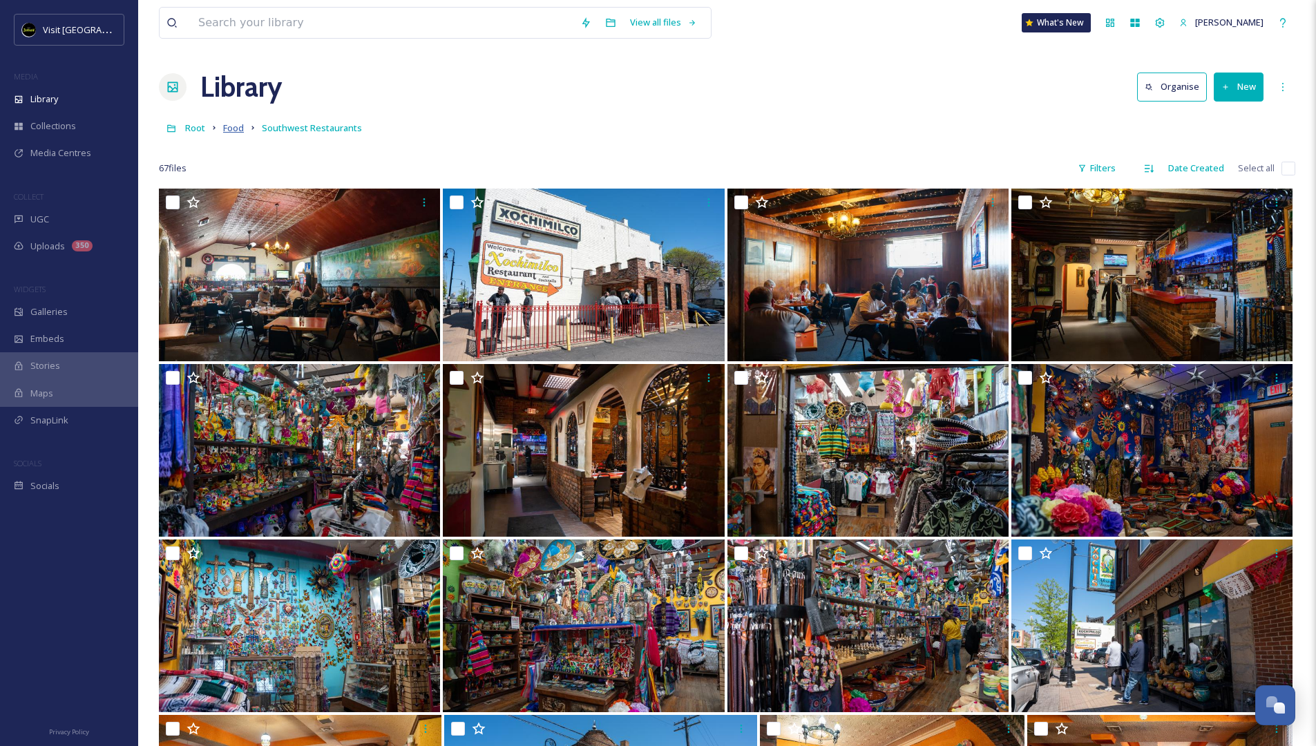
click at [227, 126] on span "Food" at bounding box center [233, 128] width 21 height 12
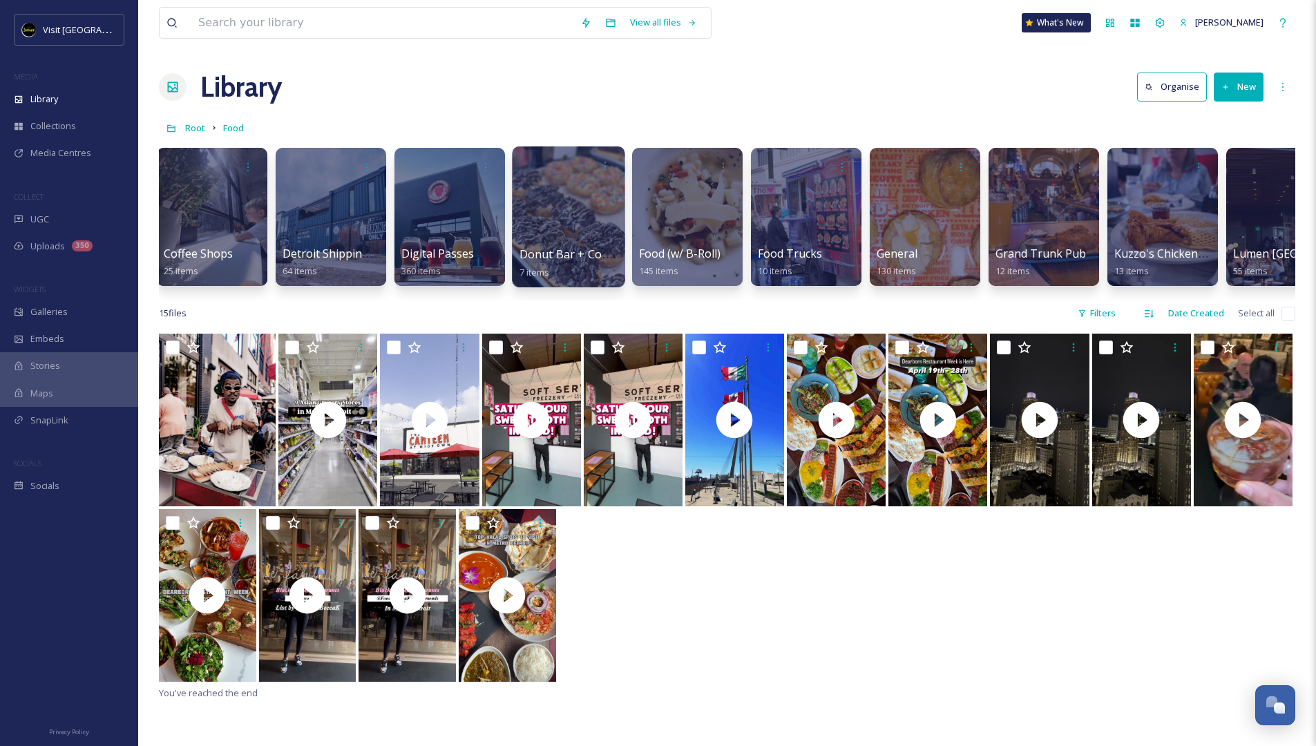
scroll to position [0, 242]
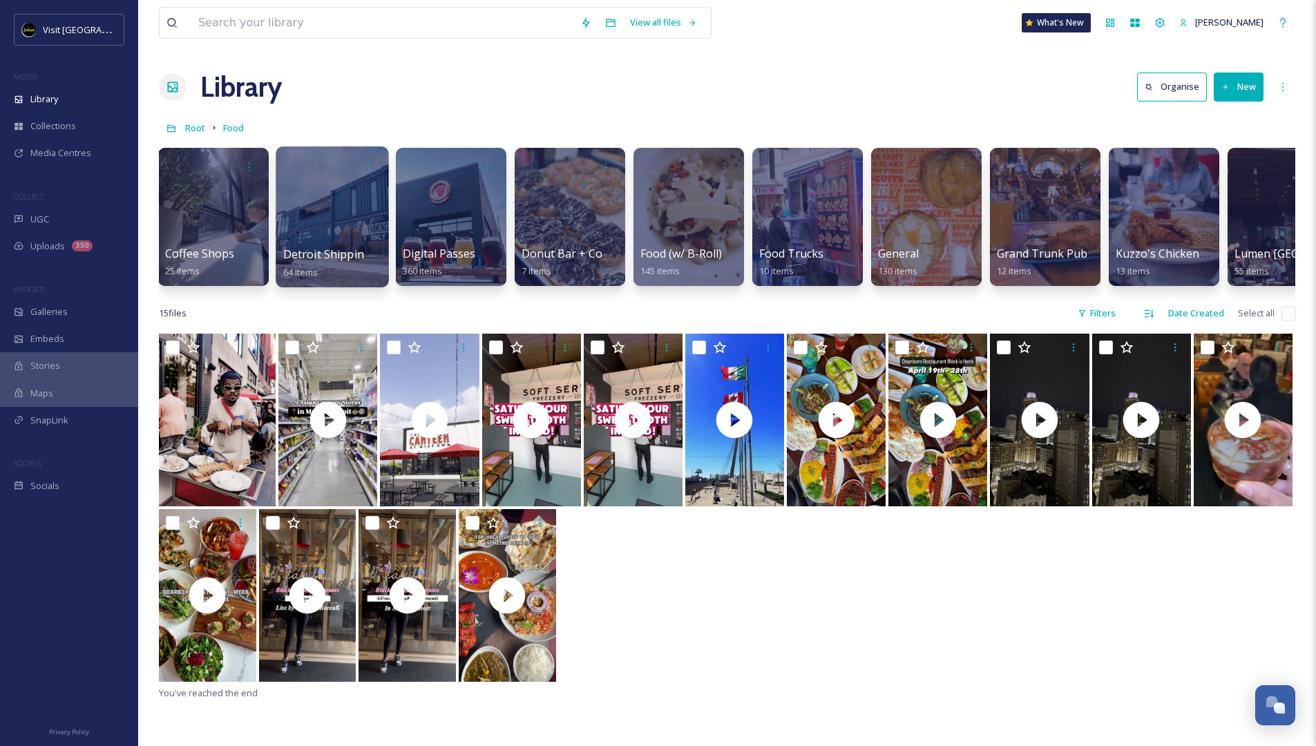
click at [367, 212] on div at bounding box center [332, 216] width 113 height 141
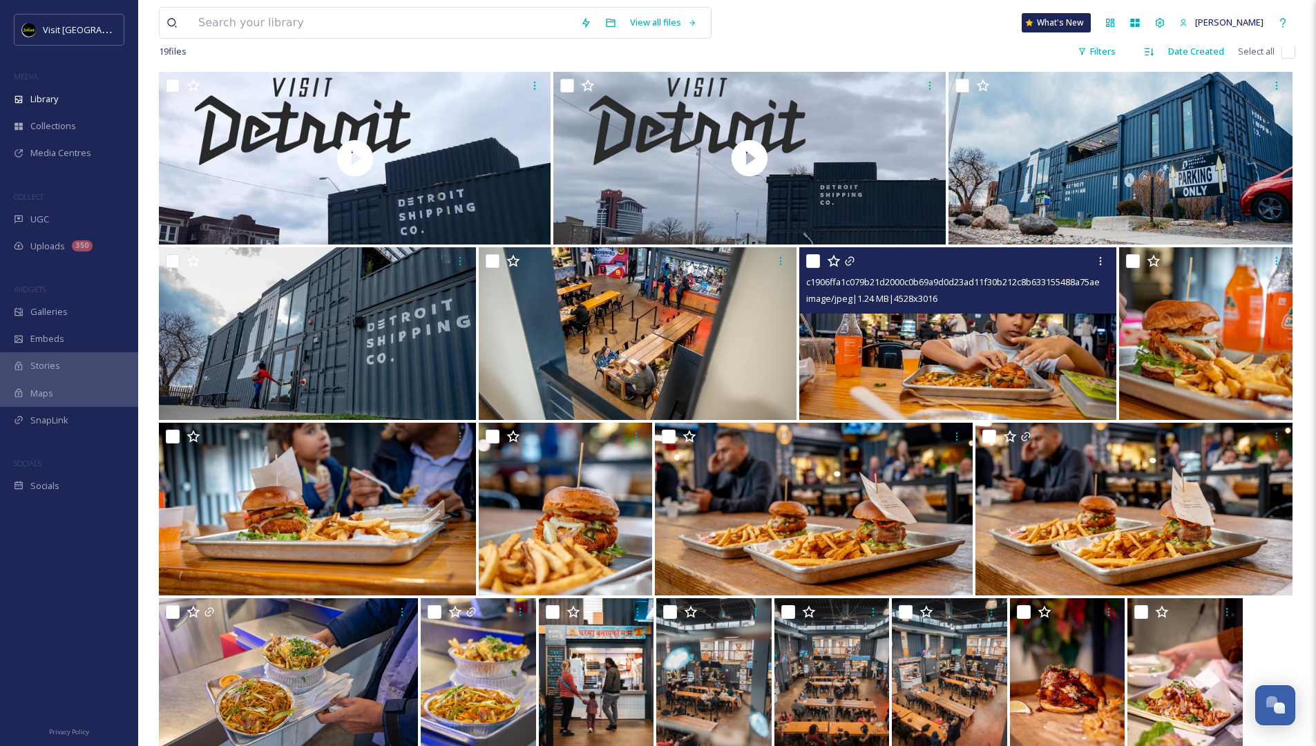
scroll to position [334, 0]
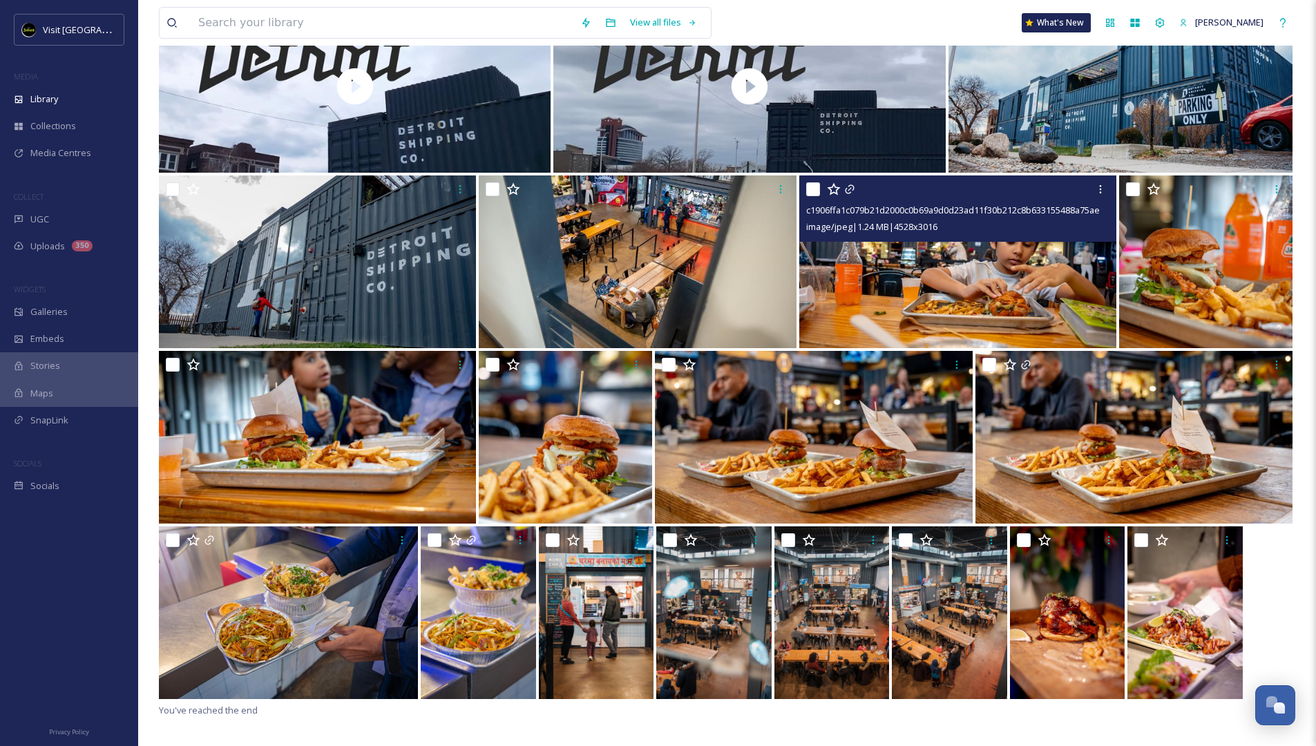
click at [873, 268] on img at bounding box center [957, 261] width 317 height 173
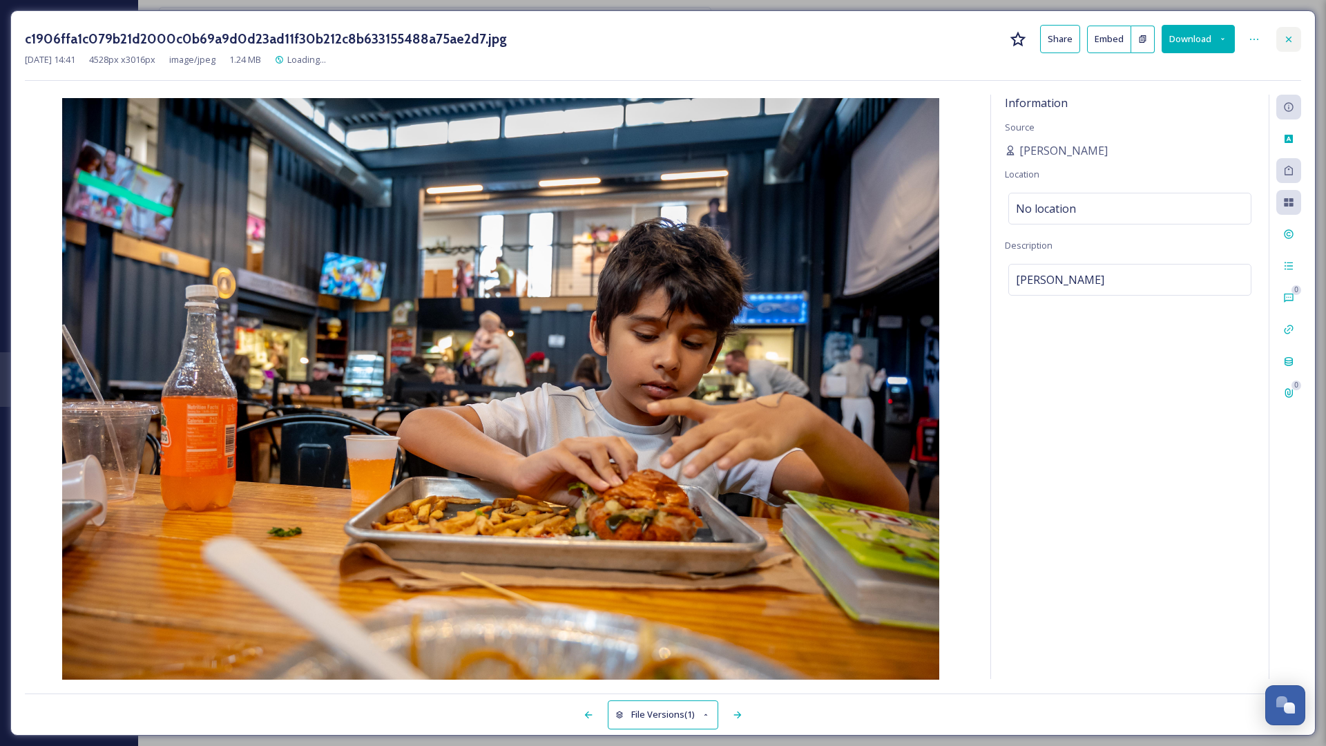
click at [873, 37] on icon at bounding box center [1288, 39] width 11 height 11
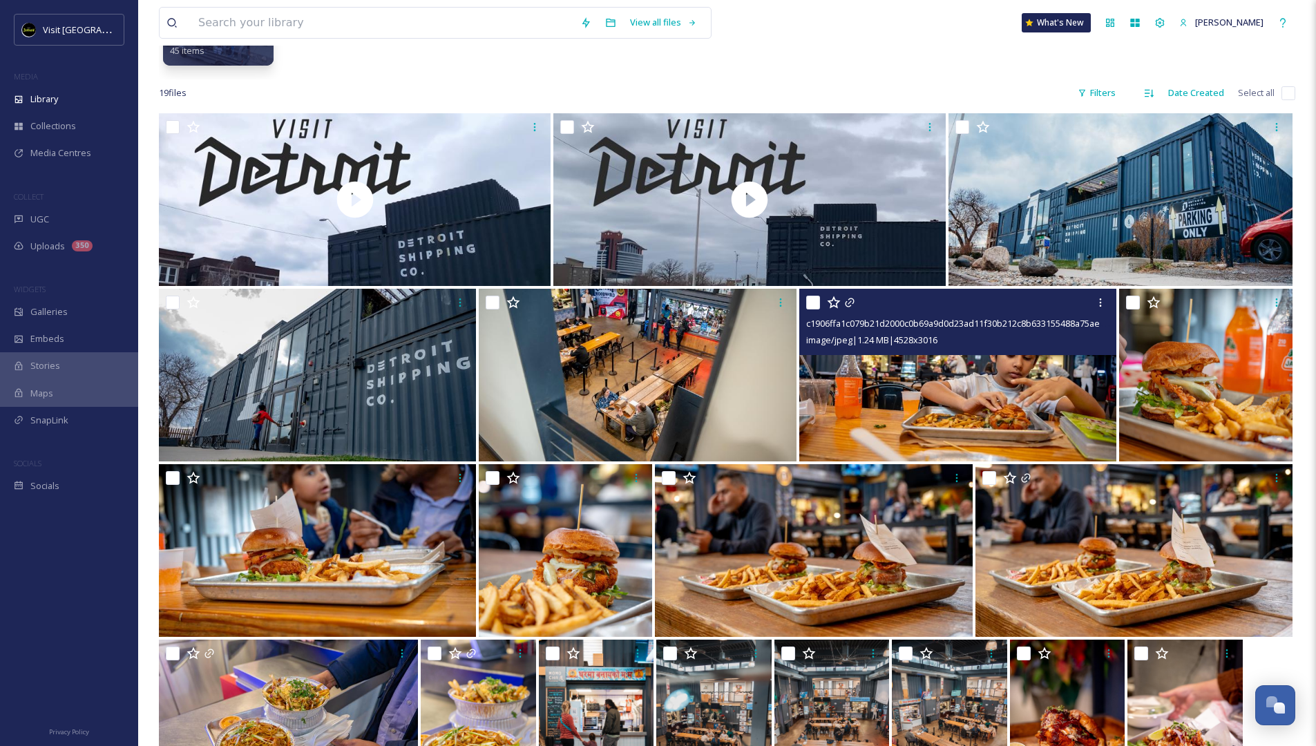
scroll to position [93, 0]
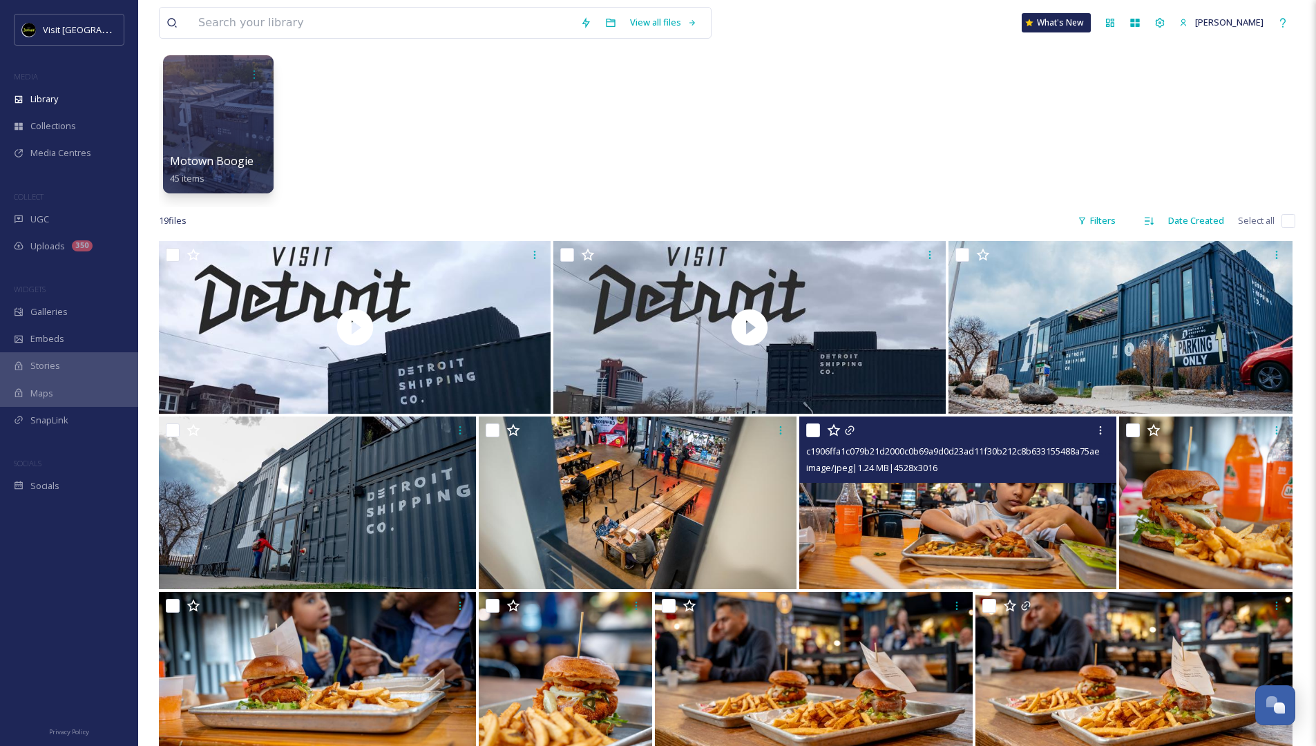
click at [873, 471] on img at bounding box center [957, 502] width 317 height 173
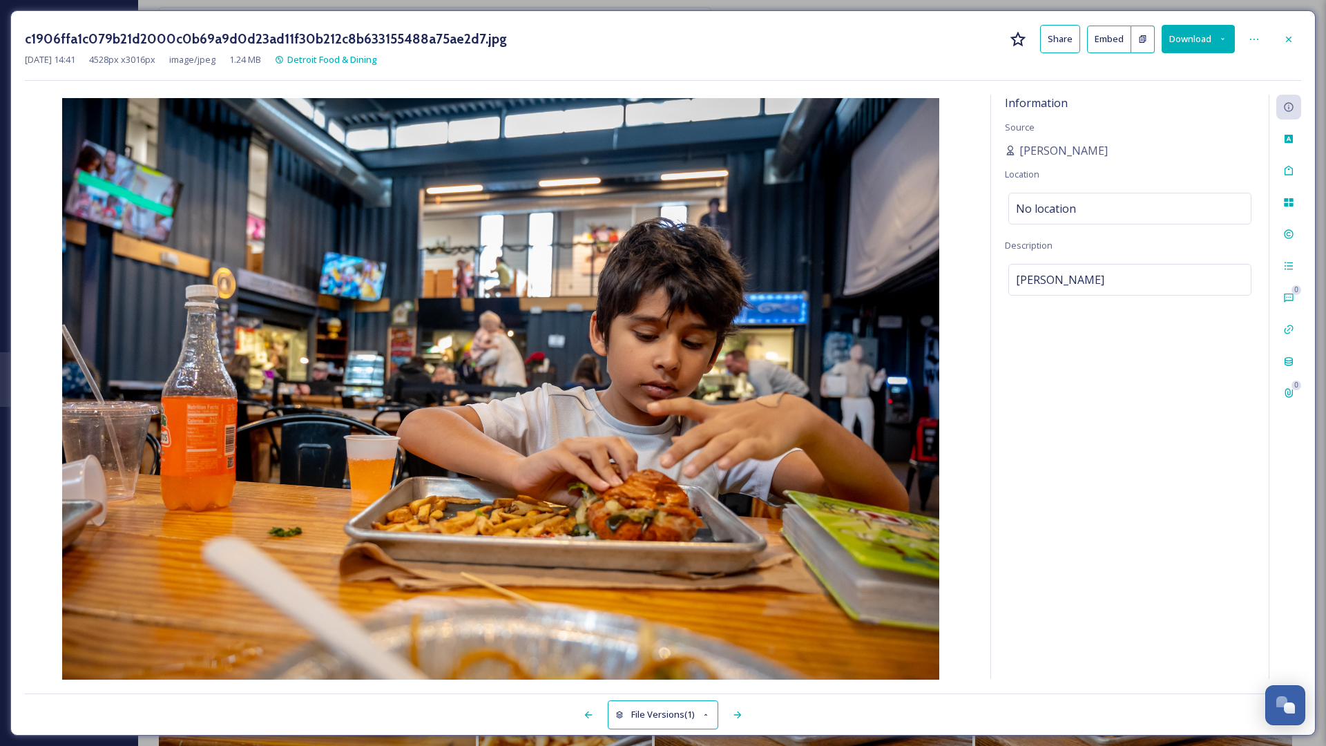
click at [873, 36] on button "Download" at bounding box center [1198, 39] width 73 height 28
click at [873, 79] on div "Download Original (4528 x 3016)" at bounding box center [1162, 70] width 144 height 27
click at [873, 41] on div at bounding box center [1288, 39] width 25 height 25
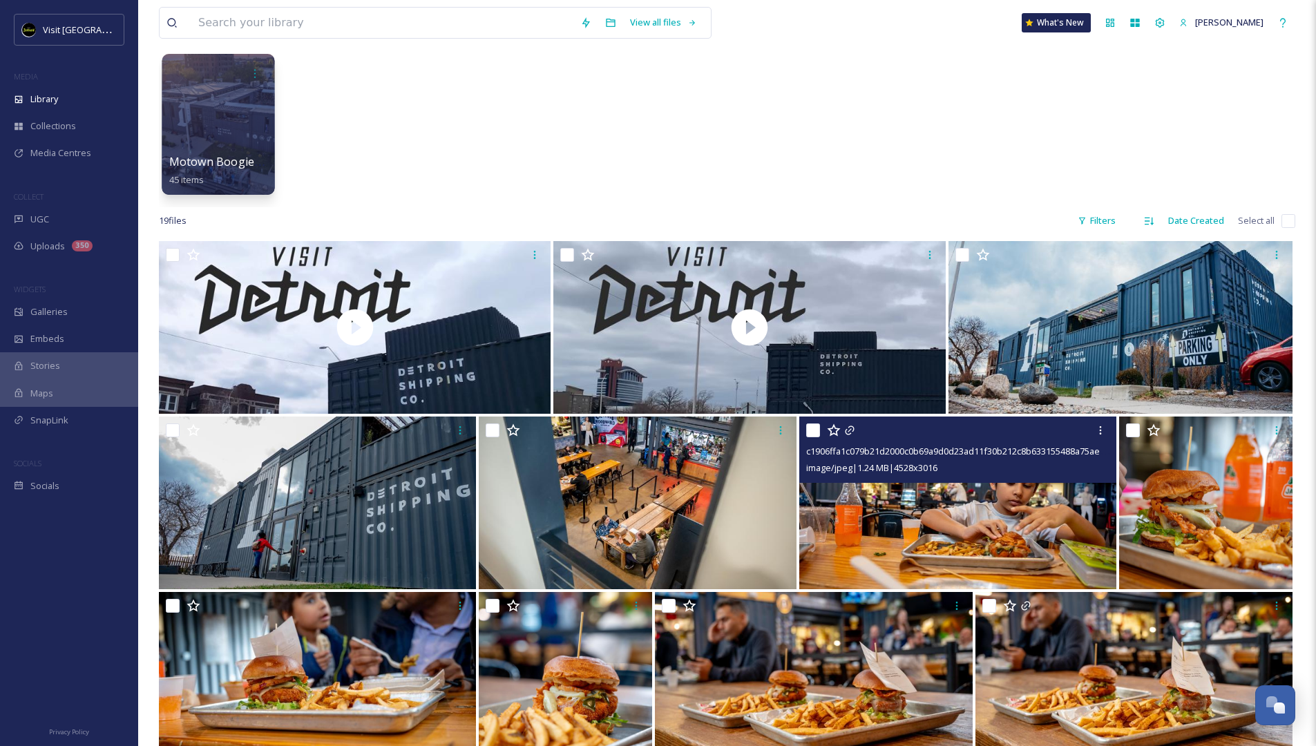
click at [231, 128] on div at bounding box center [218, 124] width 113 height 141
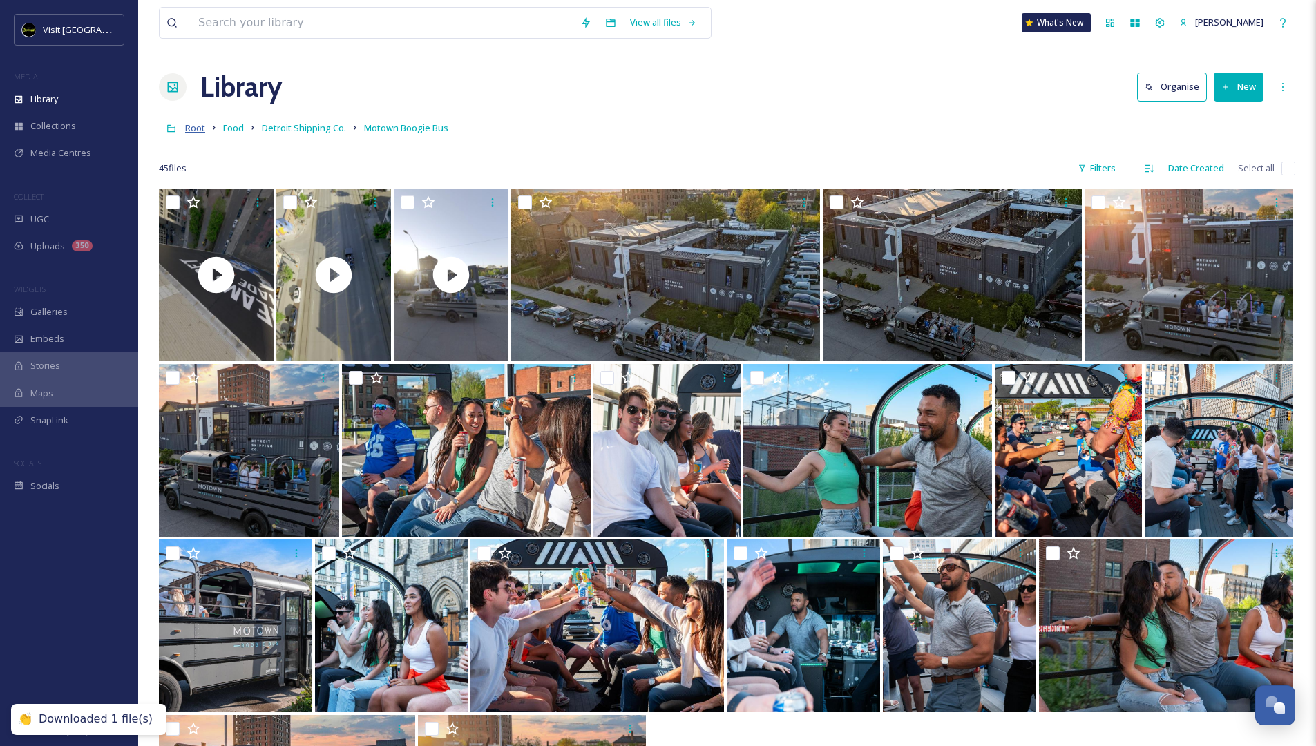
click at [194, 126] on span "Root" at bounding box center [195, 128] width 20 height 12
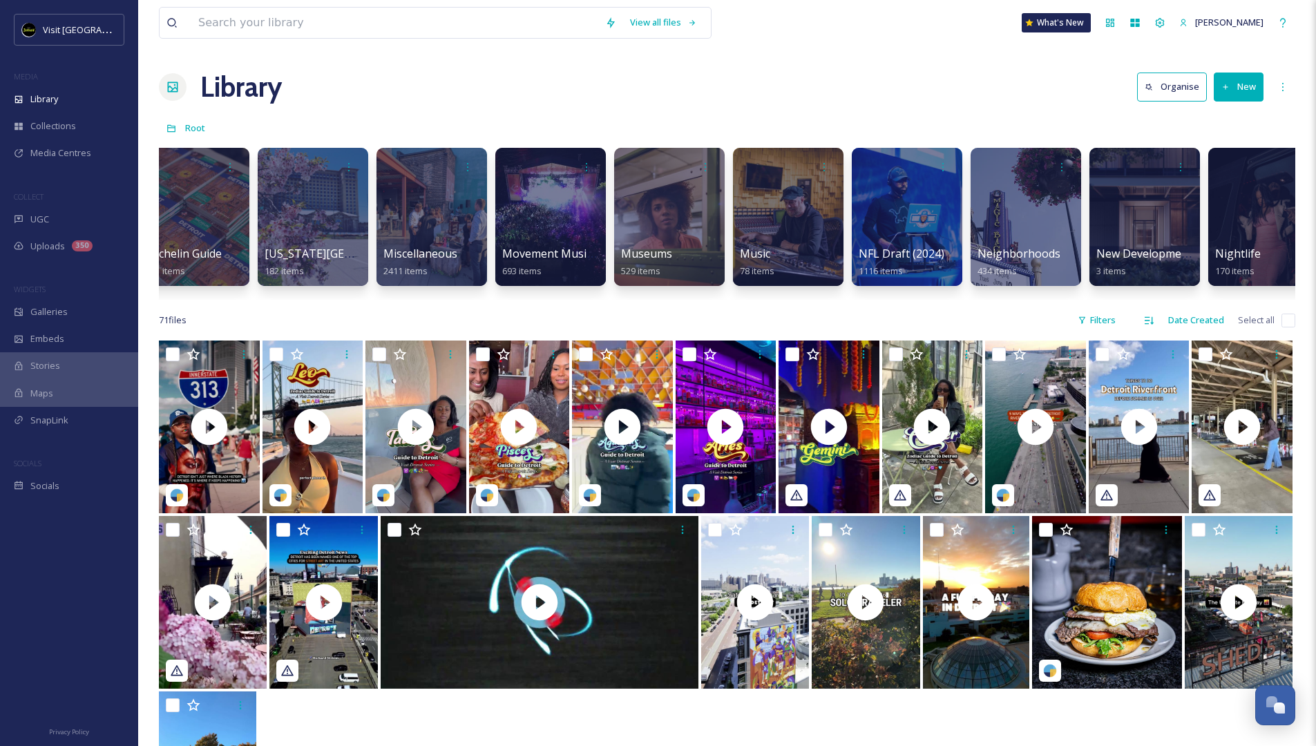
scroll to position [0, 4032]
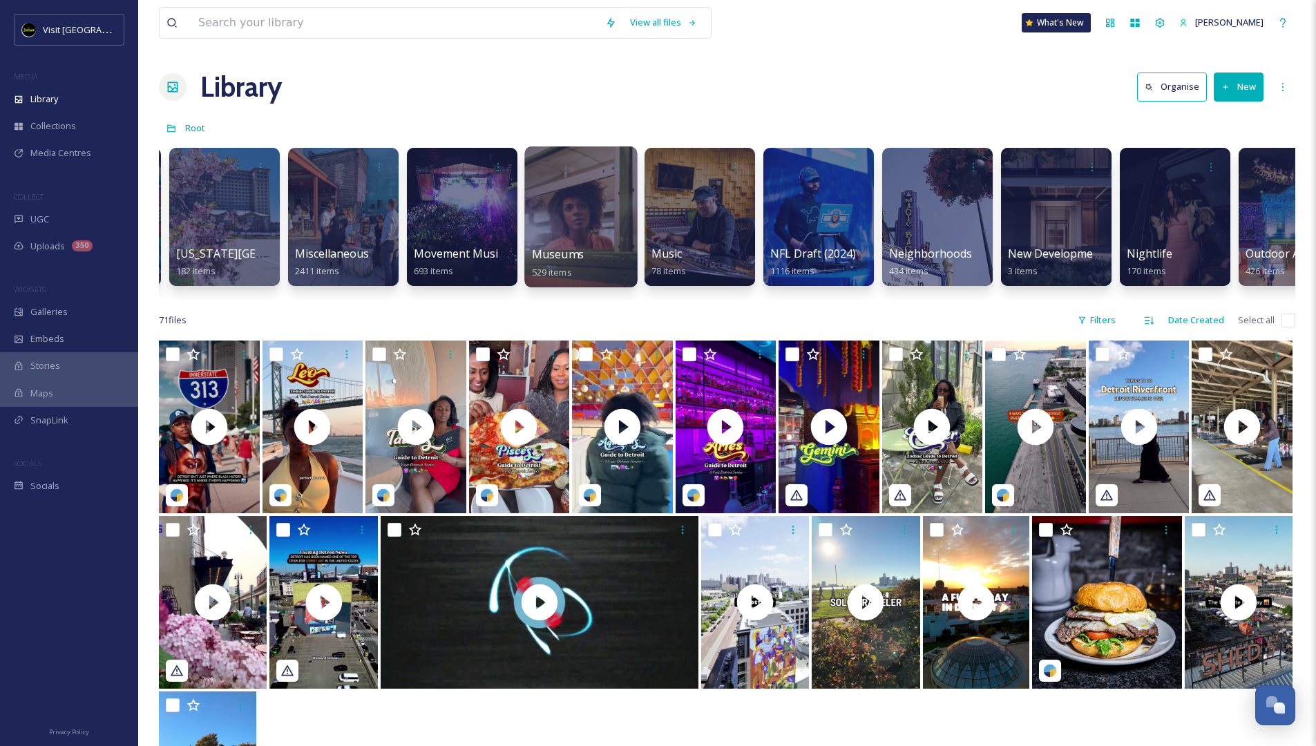
click at [575, 217] on div at bounding box center [580, 216] width 113 height 141
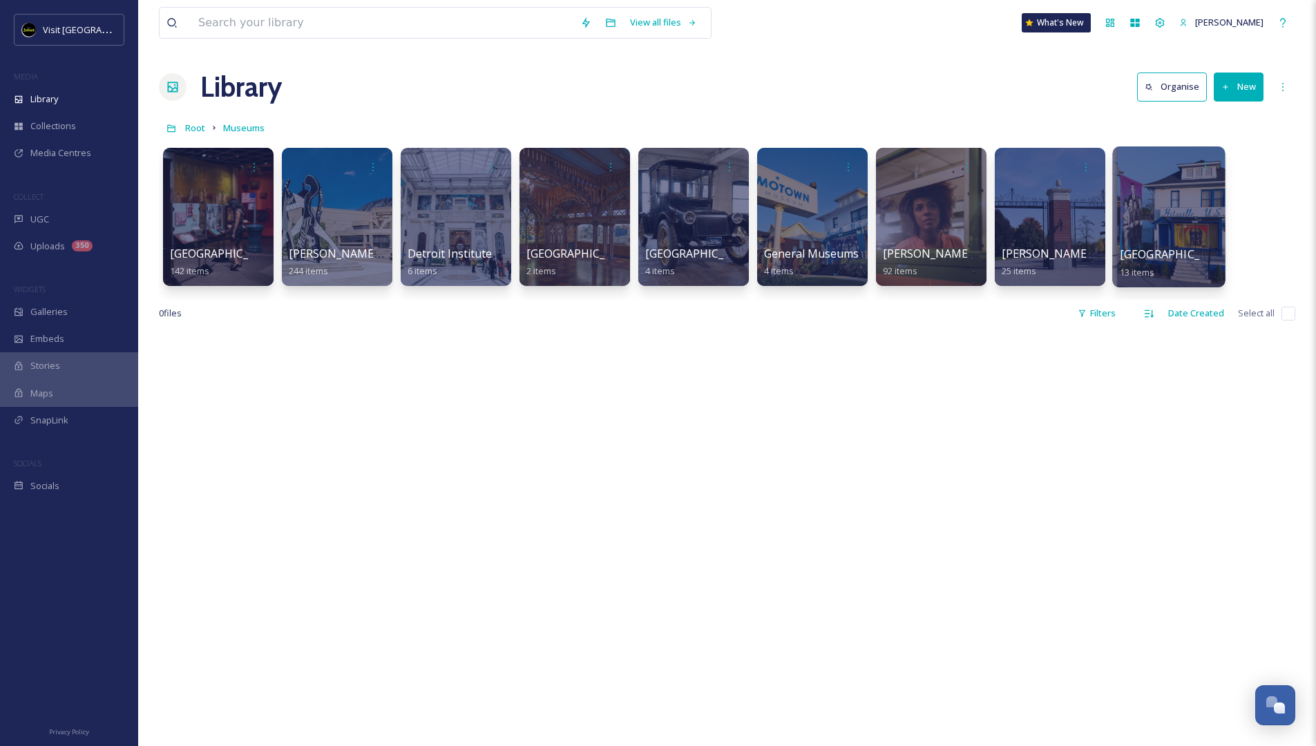
click at [873, 229] on div at bounding box center [1168, 216] width 113 height 141
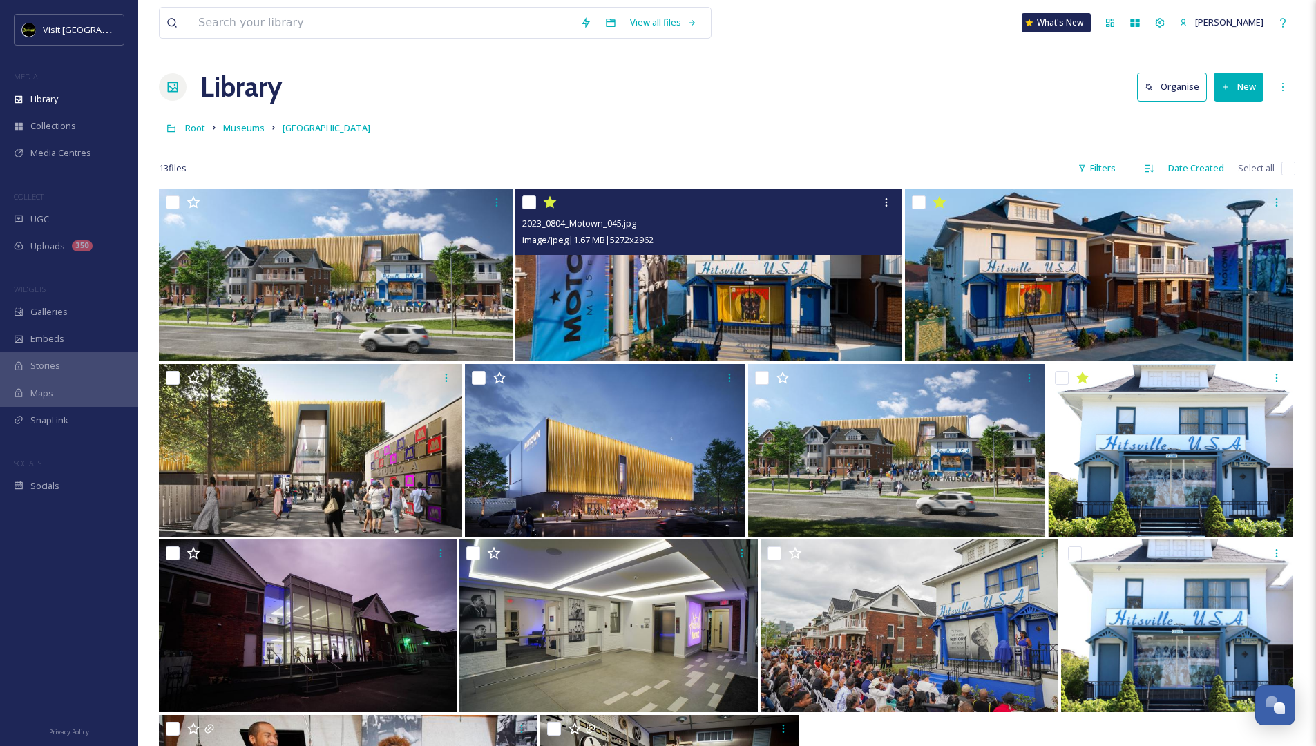
click at [731, 314] on img at bounding box center [708, 275] width 387 height 173
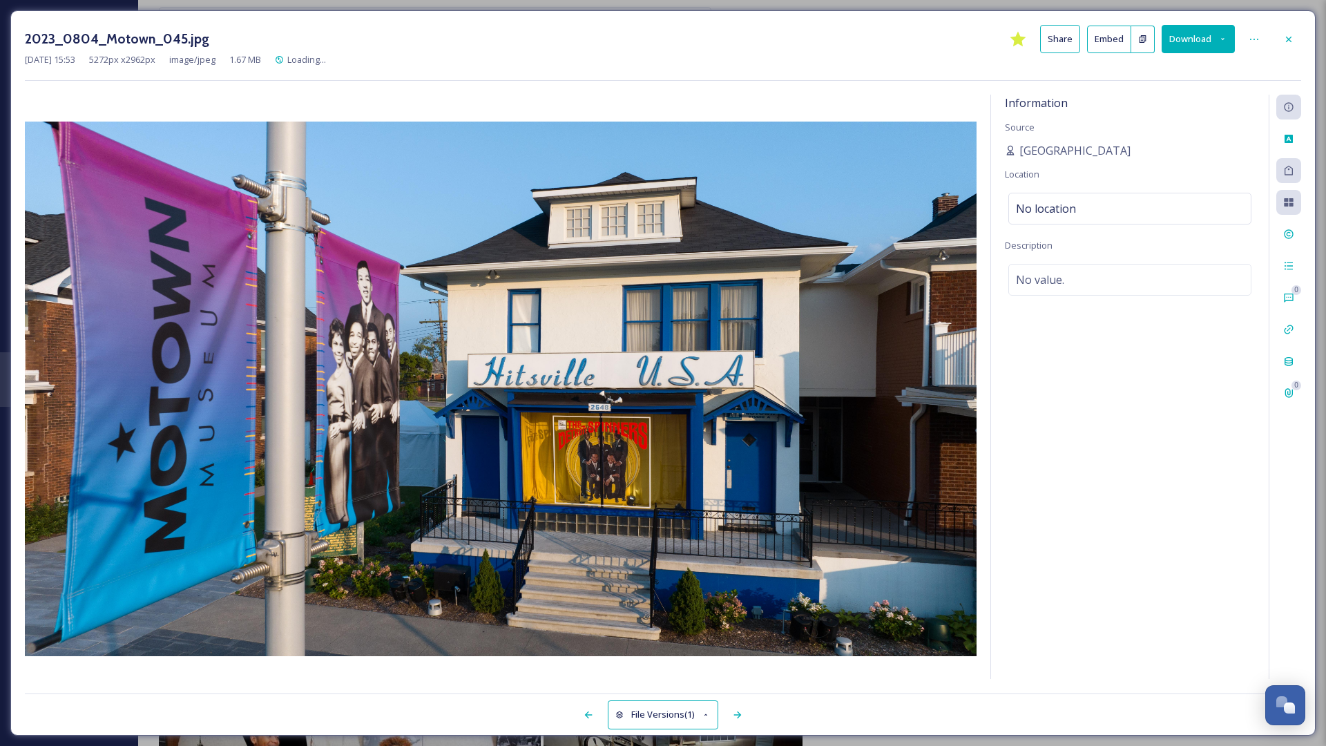
click at [873, 39] on button "Download" at bounding box center [1198, 39] width 73 height 28
click at [873, 75] on span "Download Original (5272 x 2962)" at bounding box center [1162, 70] width 131 height 13
click at [873, 39] on icon at bounding box center [1288, 39] width 11 height 11
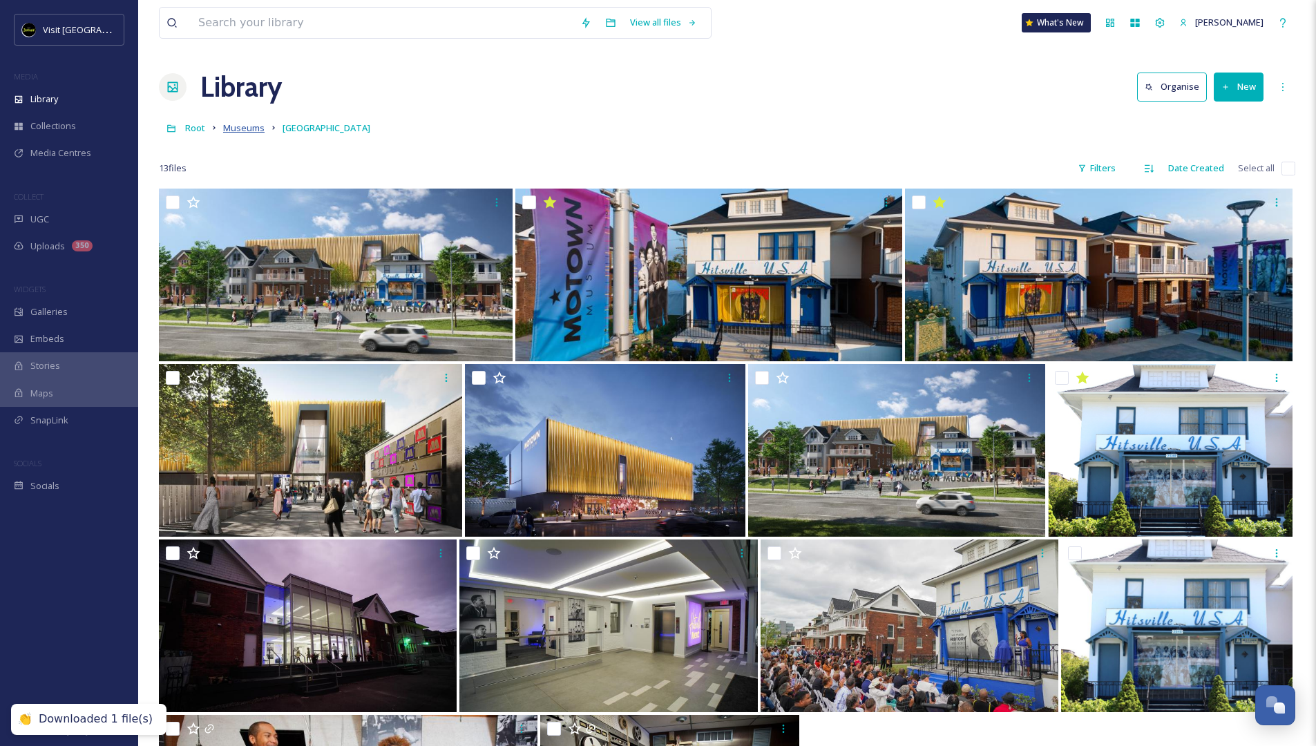
click at [239, 133] on span "Museums" at bounding box center [243, 128] width 41 height 12
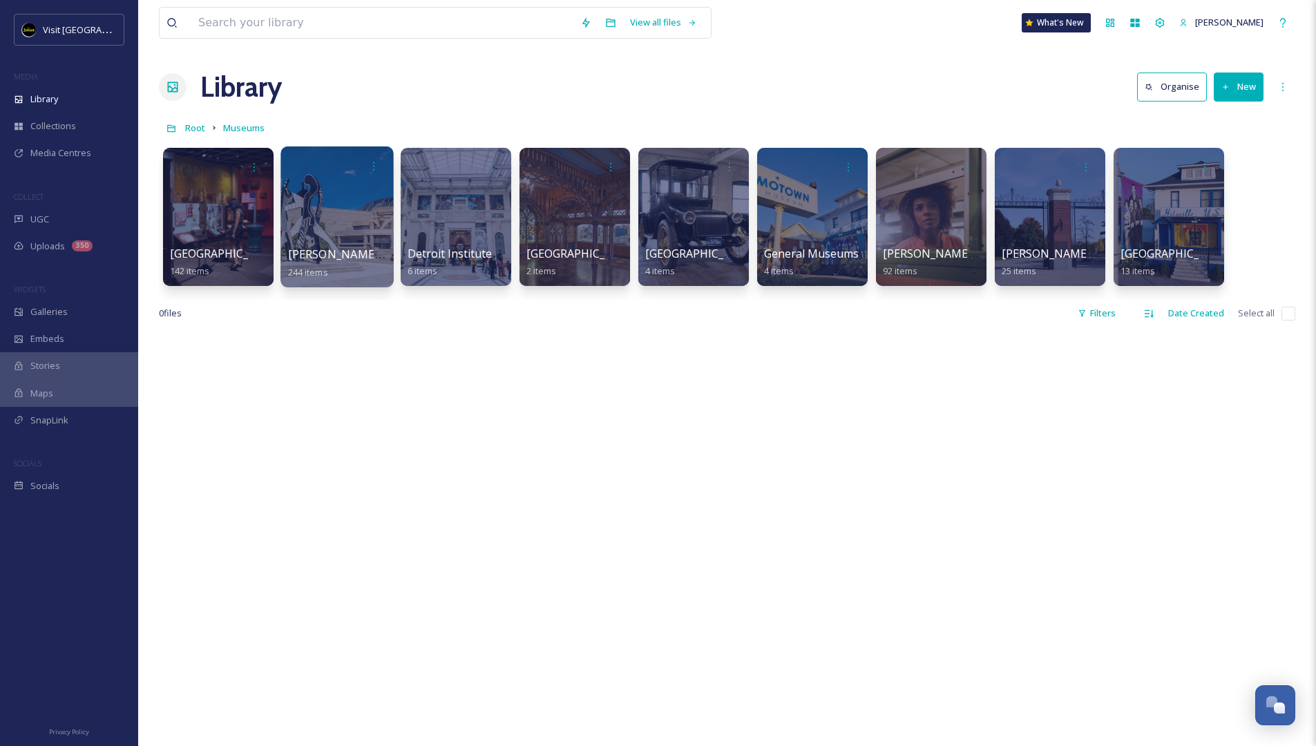
click at [348, 215] on div at bounding box center [336, 216] width 113 height 141
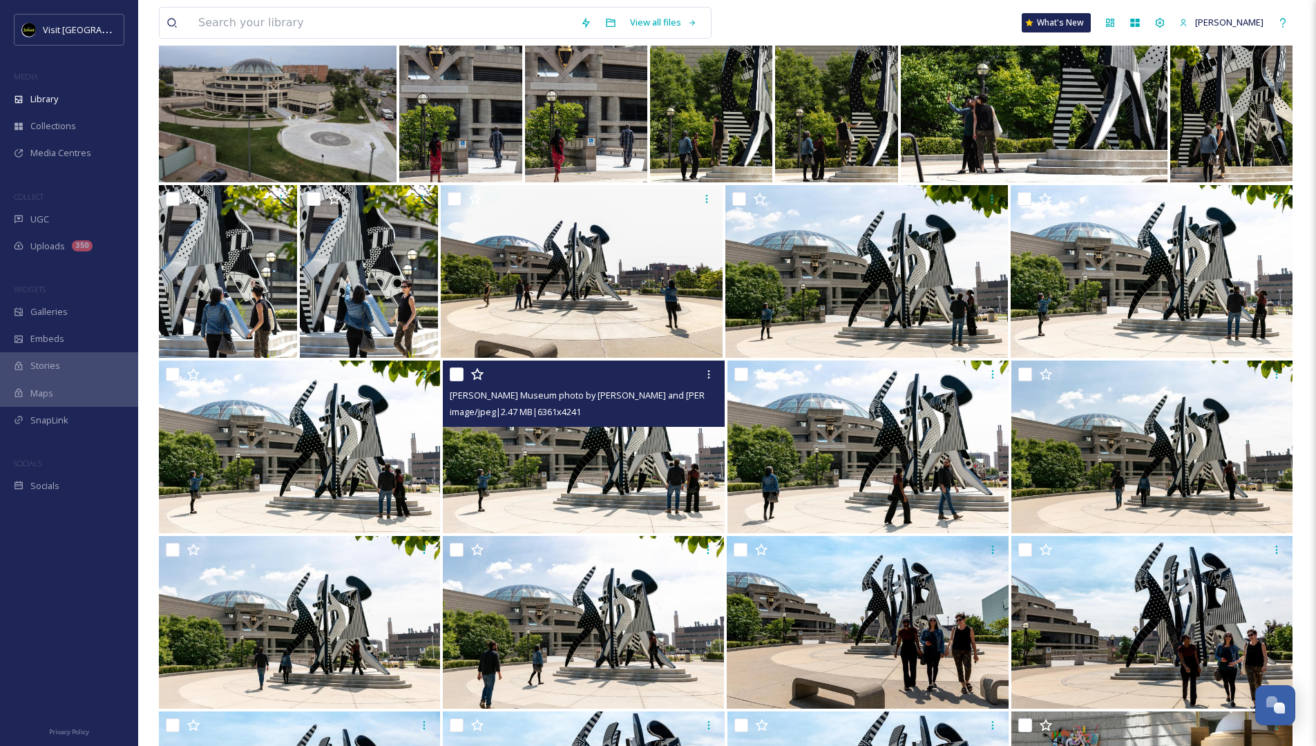
scroll to position [714, 0]
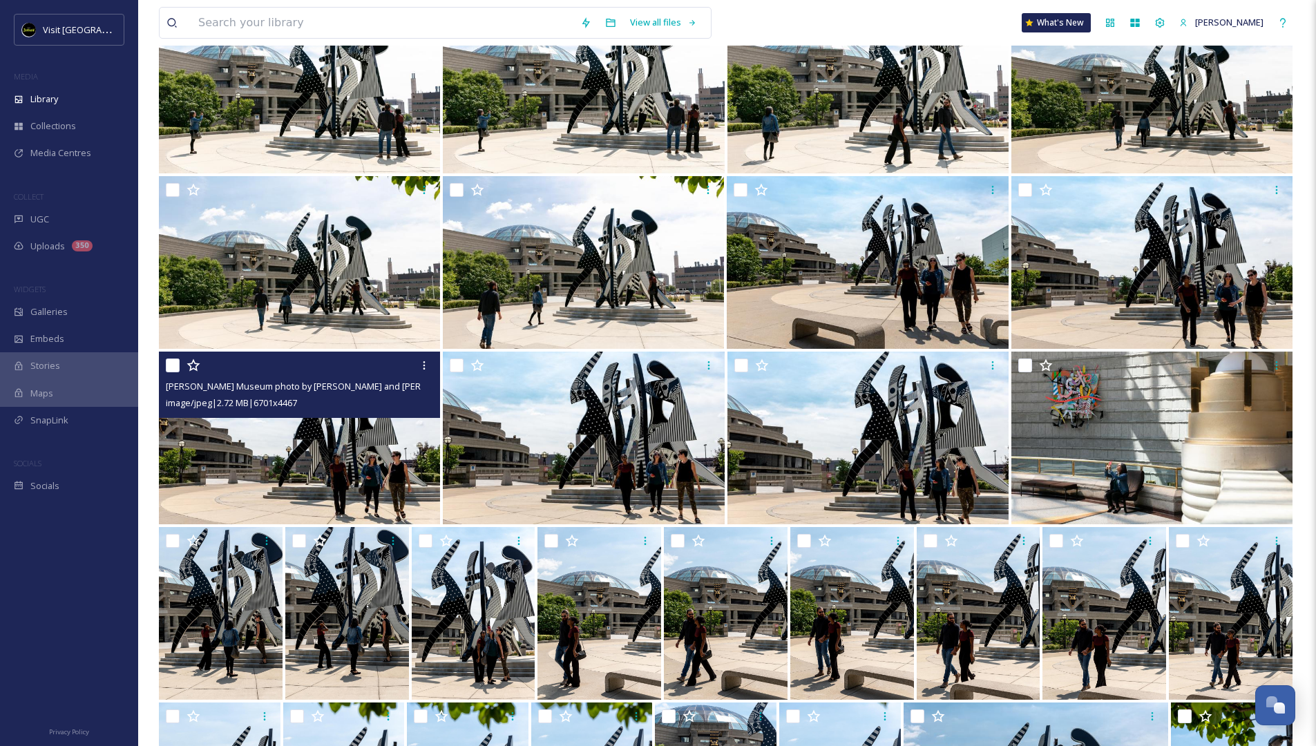
click at [334, 454] on img at bounding box center [299, 437] width 281 height 173
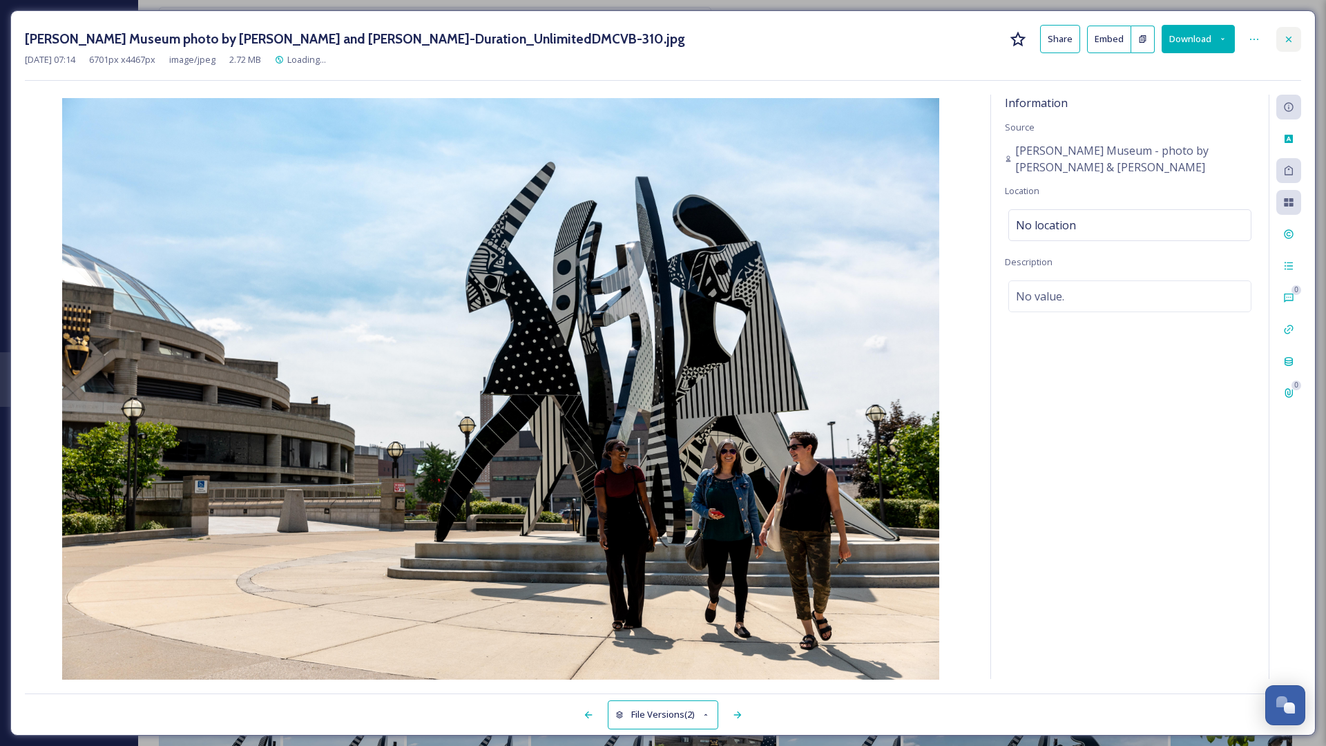
click at [873, 38] on icon at bounding box center [1289, 39] width 6 height 6
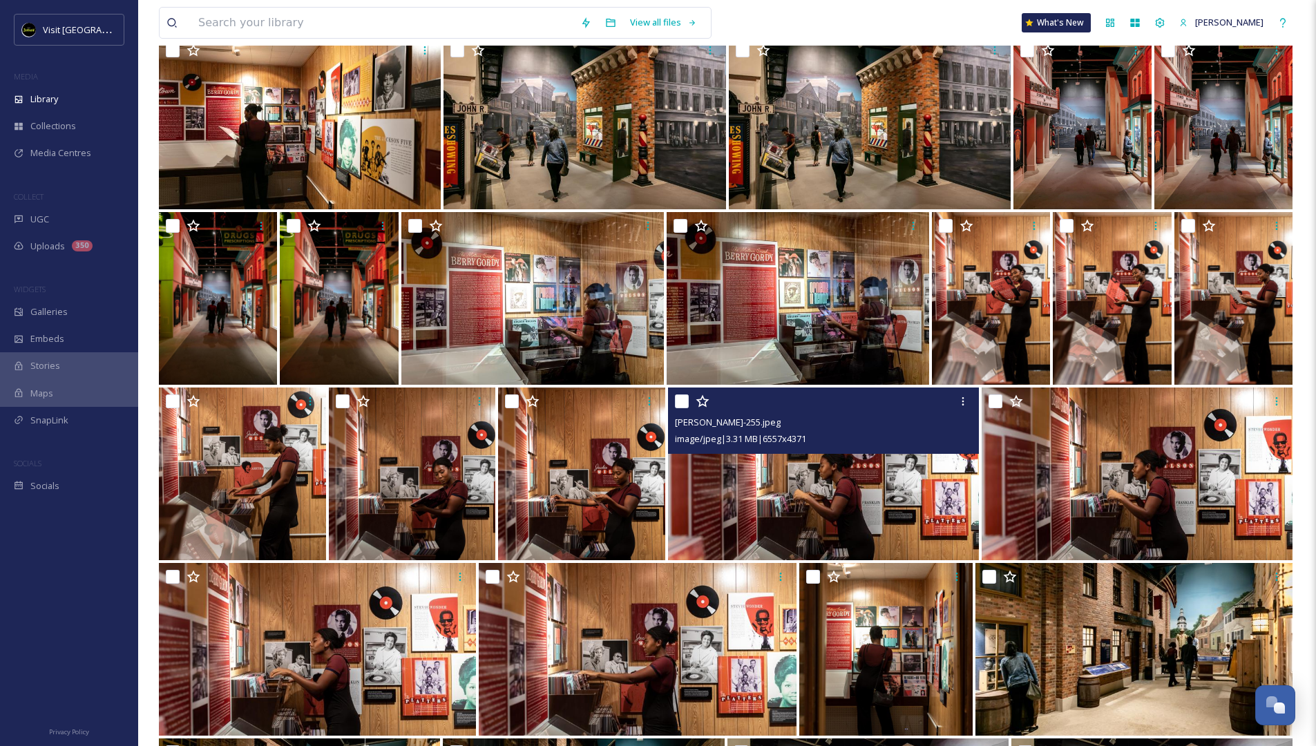
scroll to position [2059, 0]
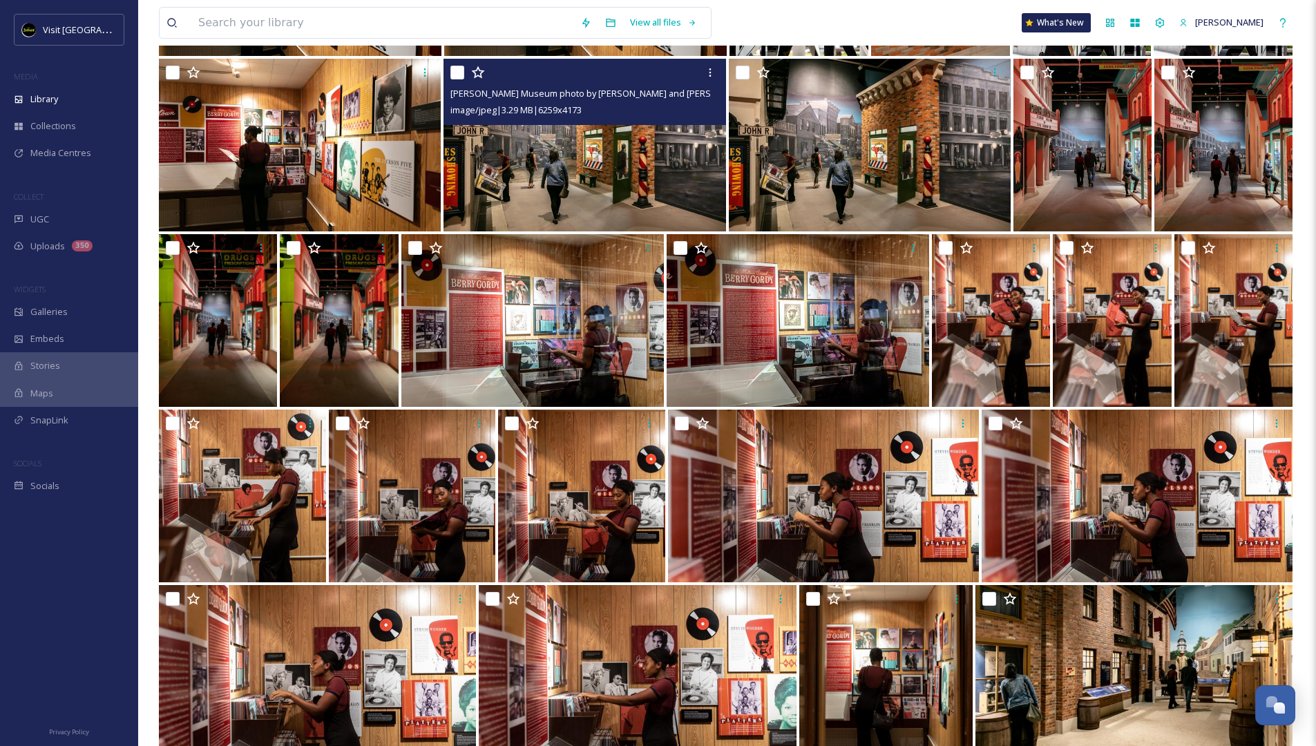
click at [628, 178] on img at bounding box center [584, 145] width 282 height 173
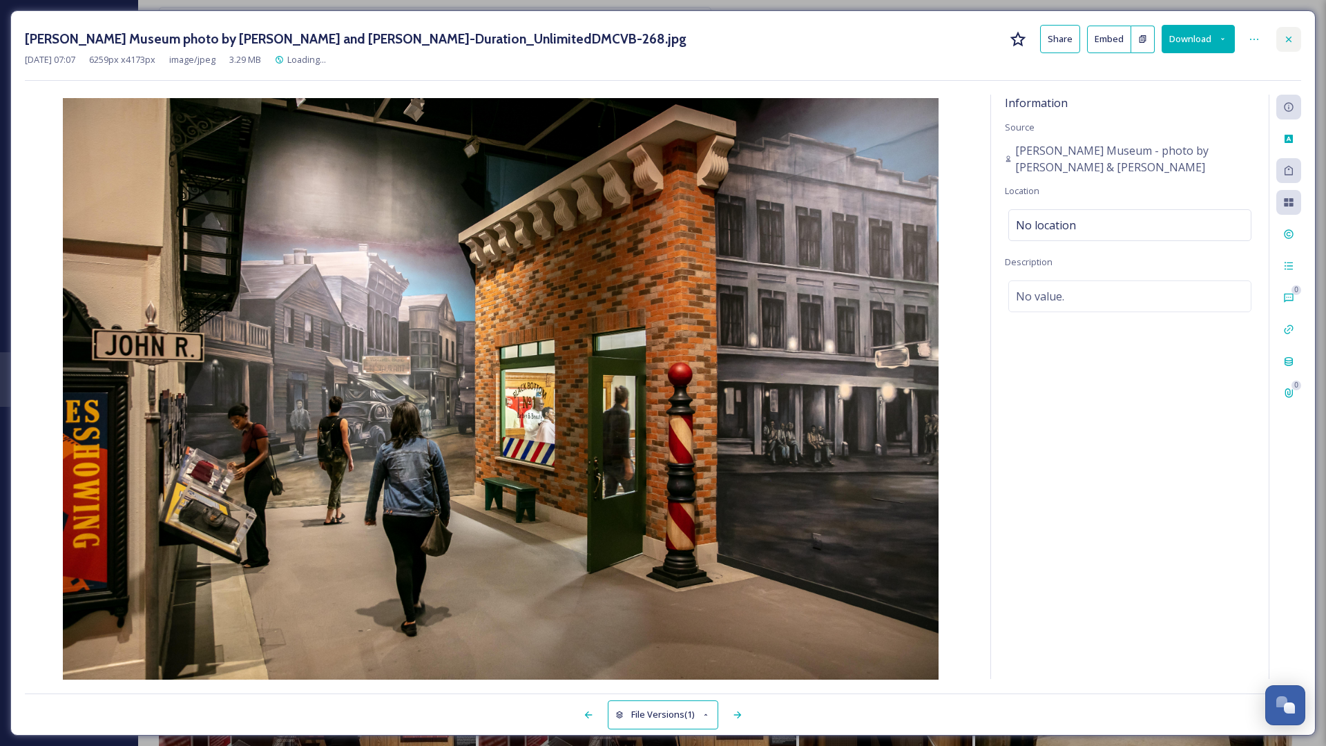
click at [873, 36] on icon at bounding box center [1288, 39] width 11 height 11
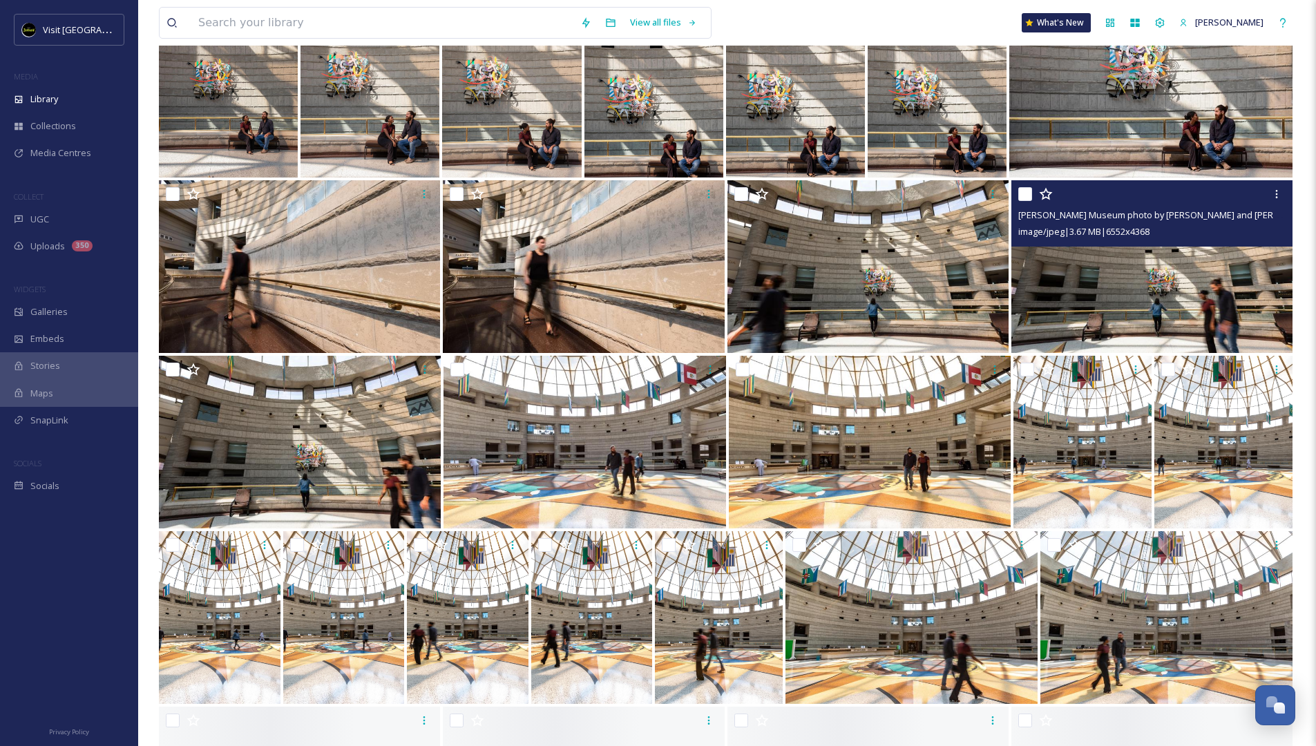
scroll to position [6660, 0]
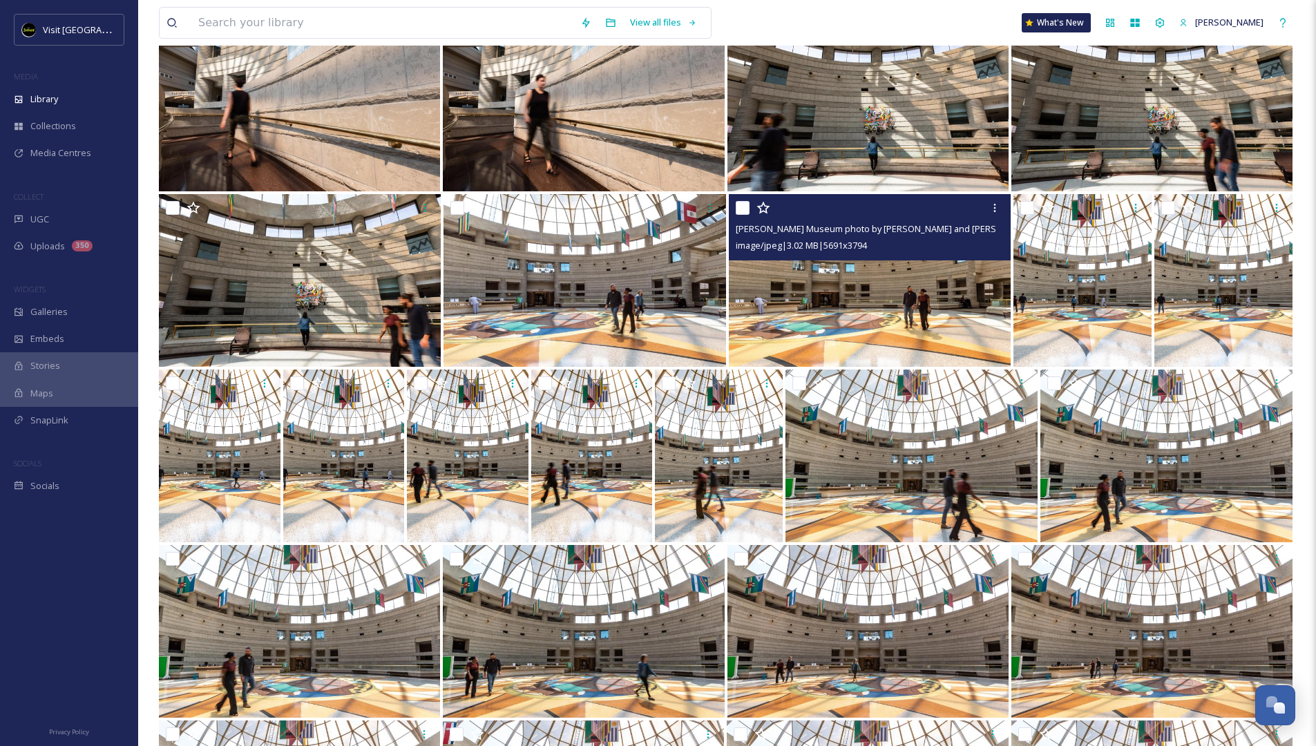
click at [873, 323] on img at bounding box center [870, 280] width 282 height 173
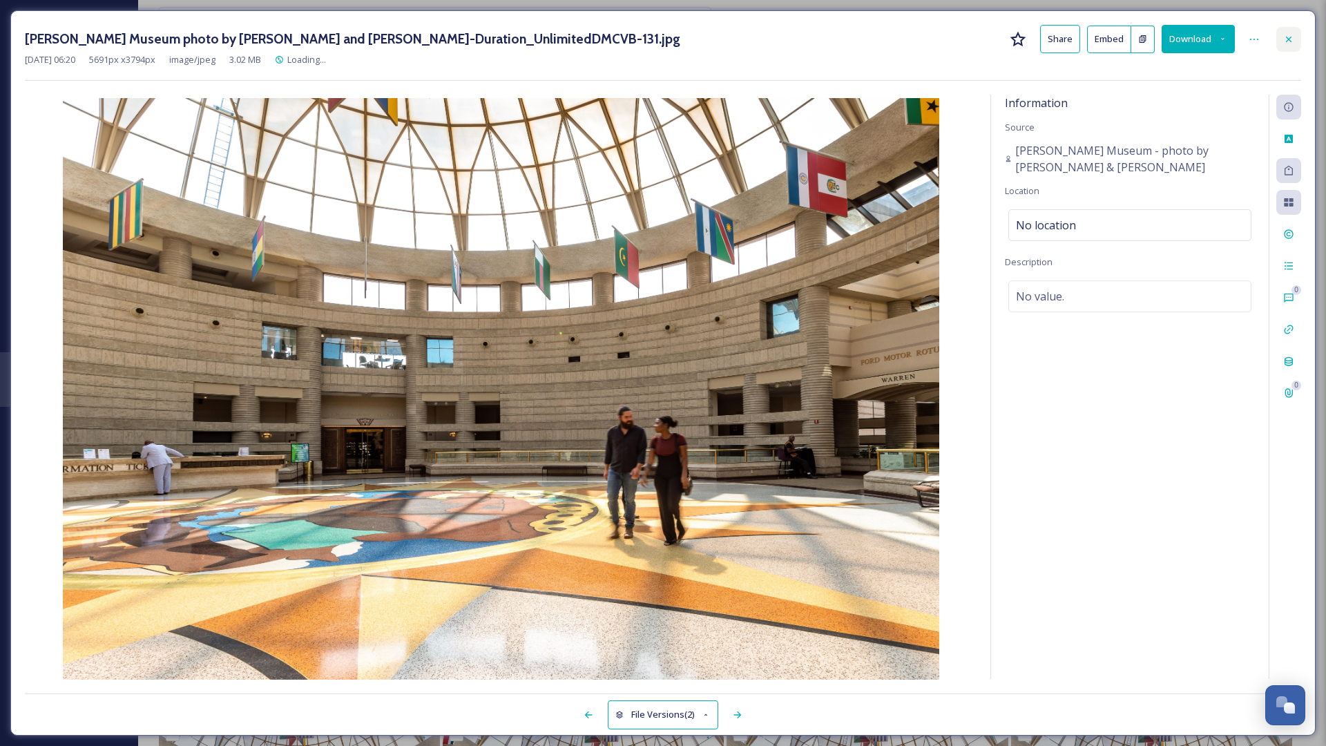
click at [873, 42] on icon at bounding box center [1288, 39] width 11 height 11
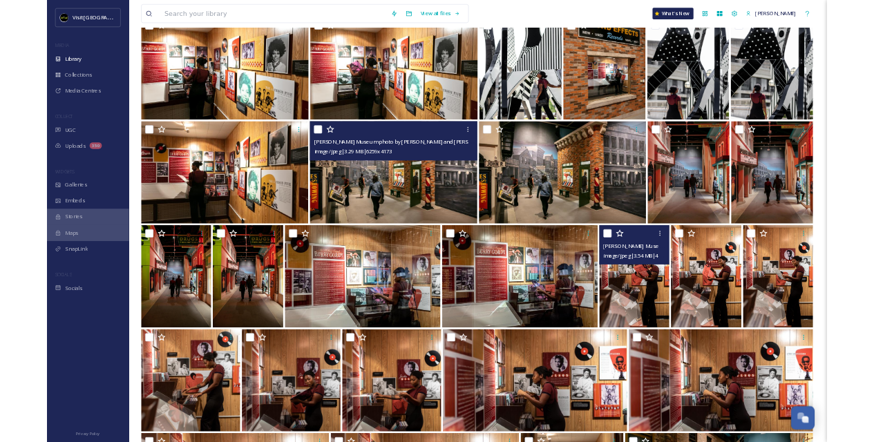
scroll to position [2029, 0]
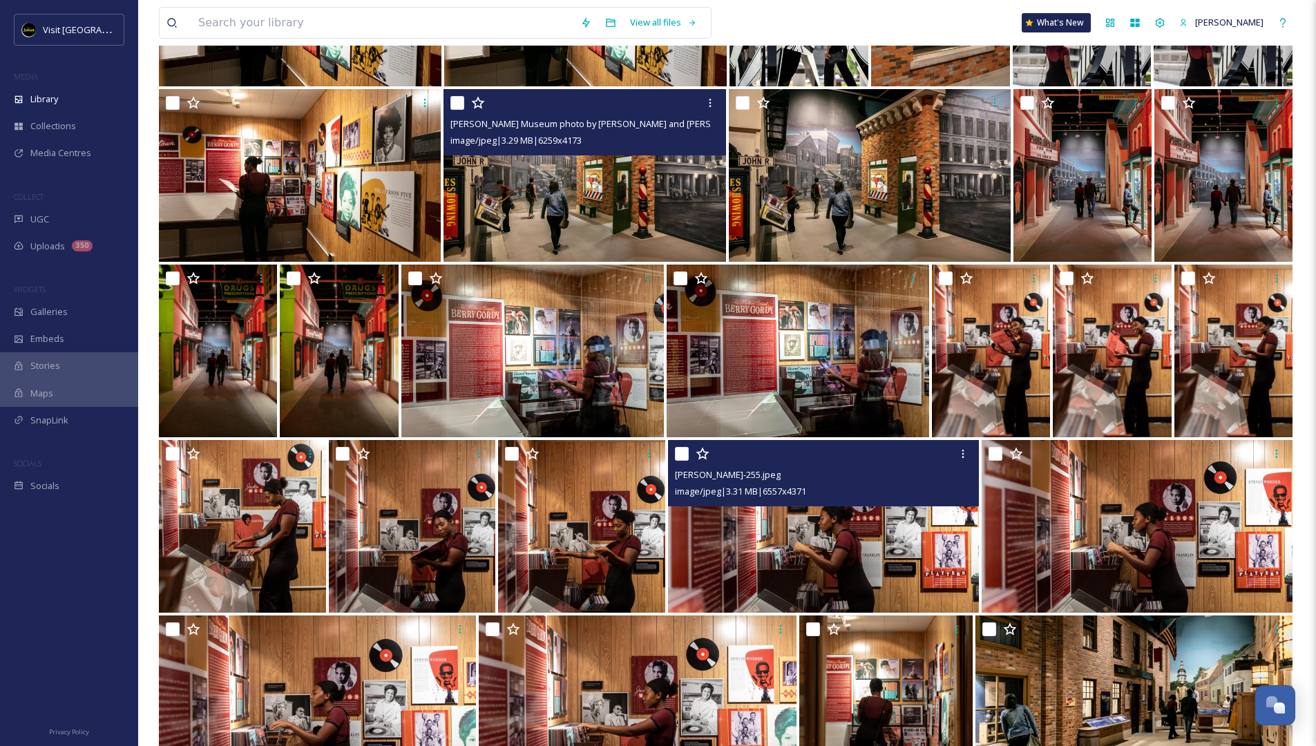
click at [873, 471] on img at bounding box center [823, 526] width 311 height 173
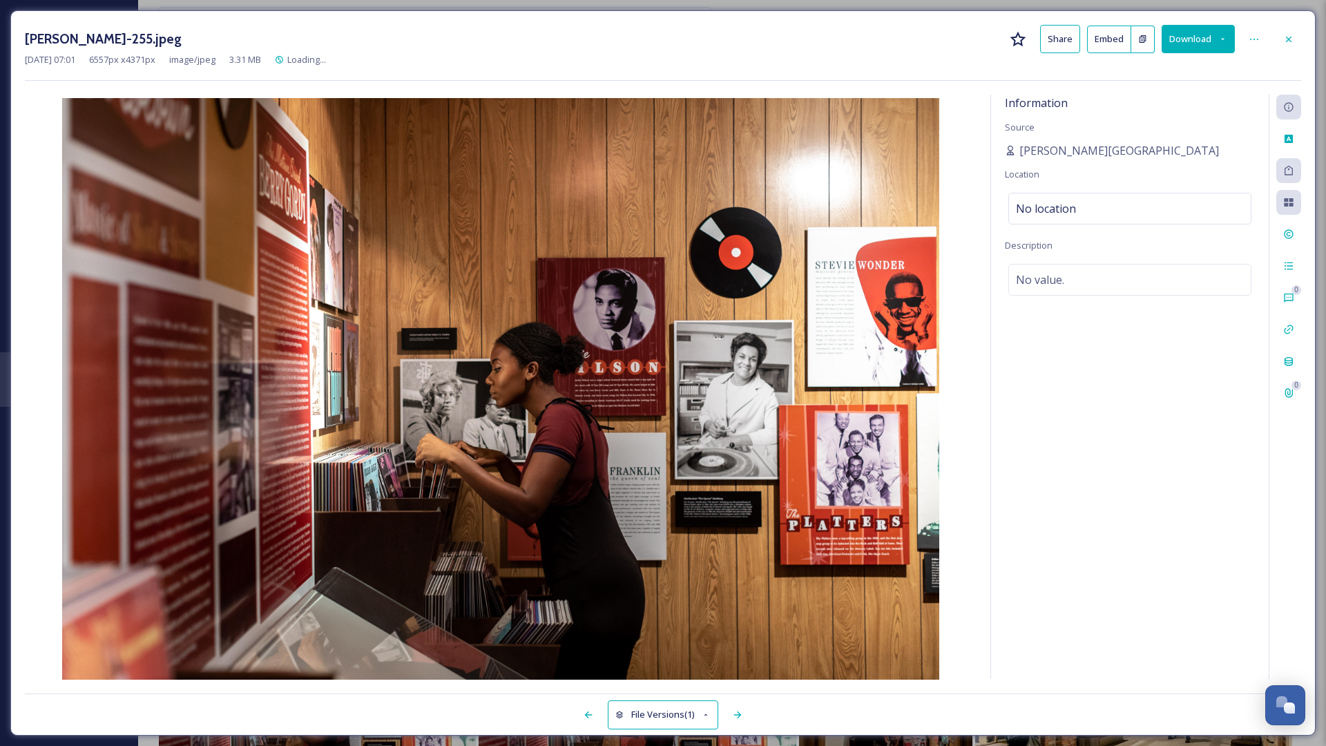
click at [873, 44] on button "Download" at bounding box center [1198, 39] width 73 height 28
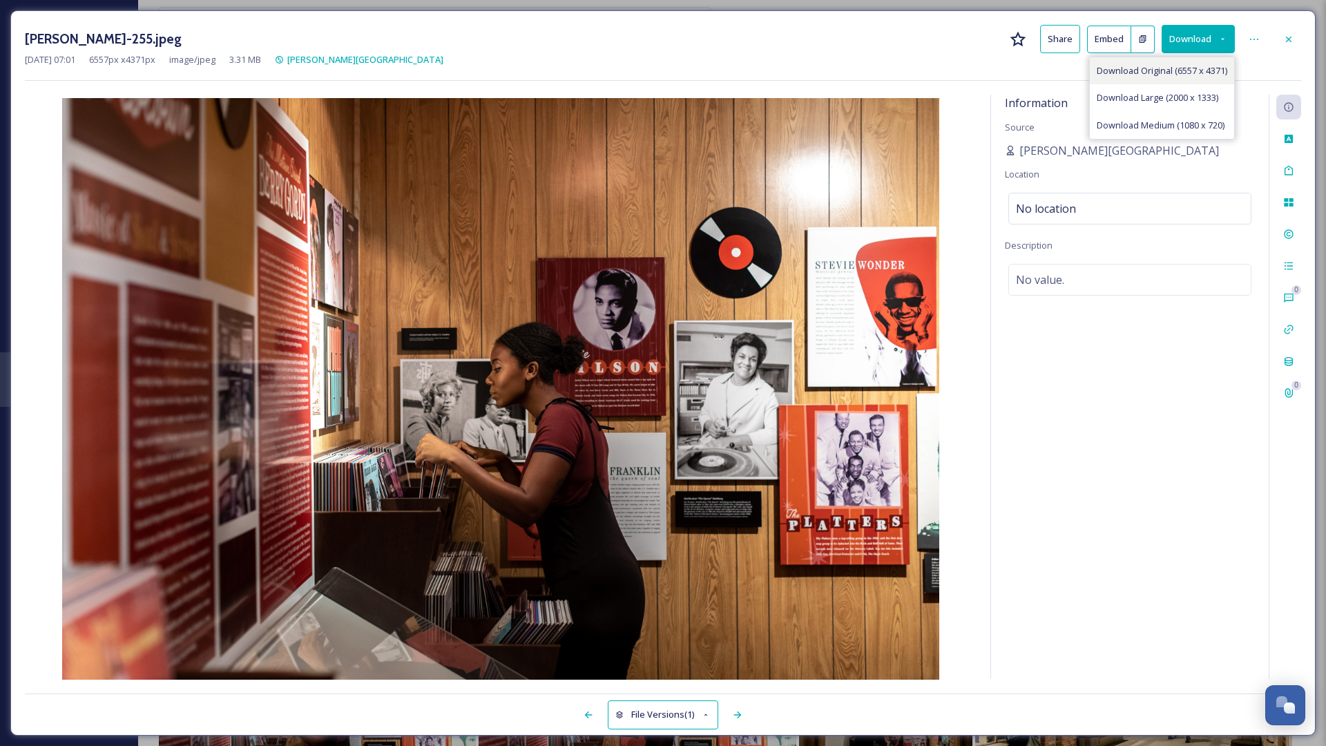
click at [873, 69] on span "Download Original (6557 x 4371)" at bounding box center [1162, 70] width 131 height 13
click at [873, 37] on icon at bounding box center [1288, 39] width 11 height 11
